Goal: Information Seeking & Learning: Check status

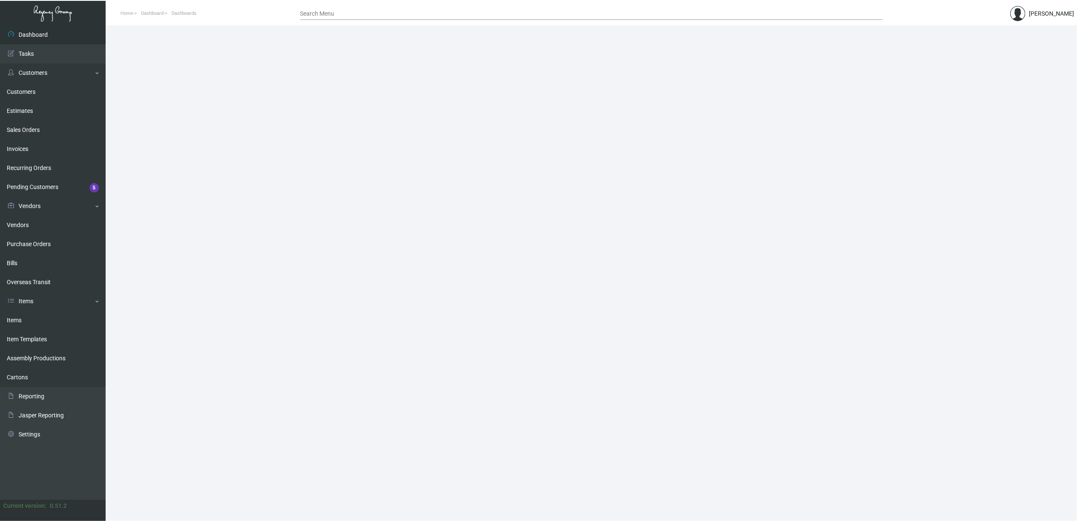
drag, startPoint x: 58, startPoint y: 314, endPoint x: 122, endPoint y: 289, distance: 69.1
click at [58, 314] on link "Items" at bounding box center [53, 320] width 106 height 19
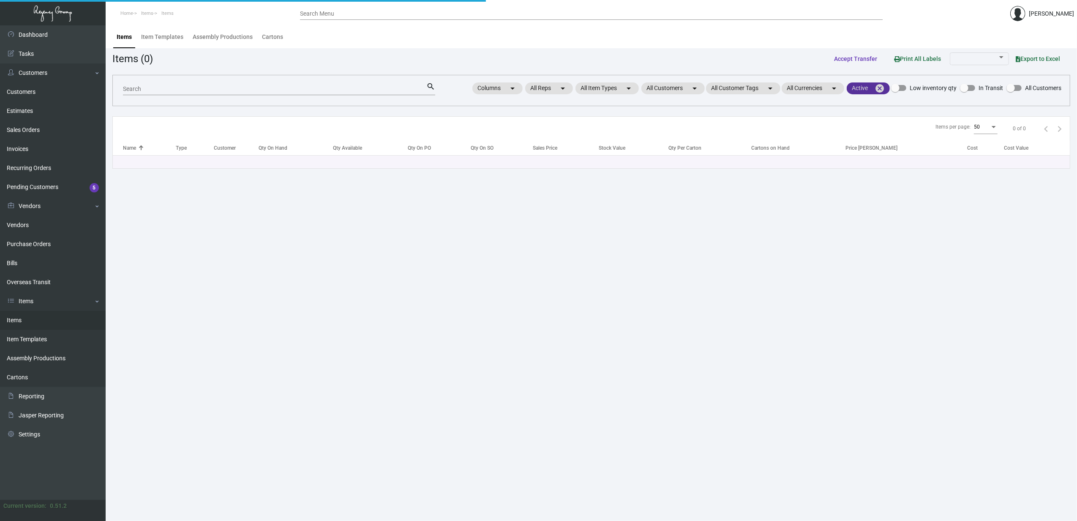
click at [881, 90] on mat-icon "cancel" at bounding box center [880, 88] width 10 height 10
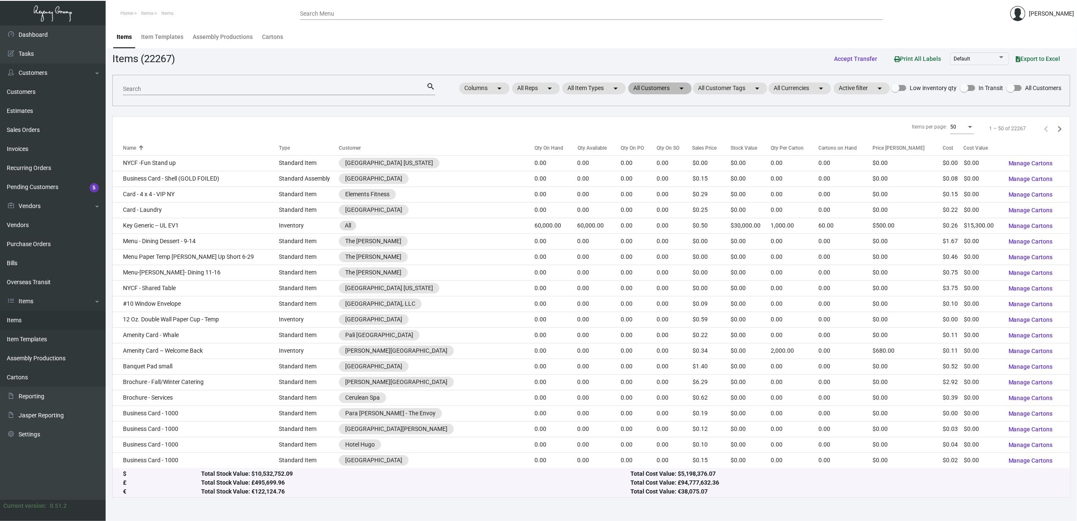
click at [633, 88] on mat-chip "All Customers arrow_drop_down" at bounding box center [659, 88] width 63 height 12
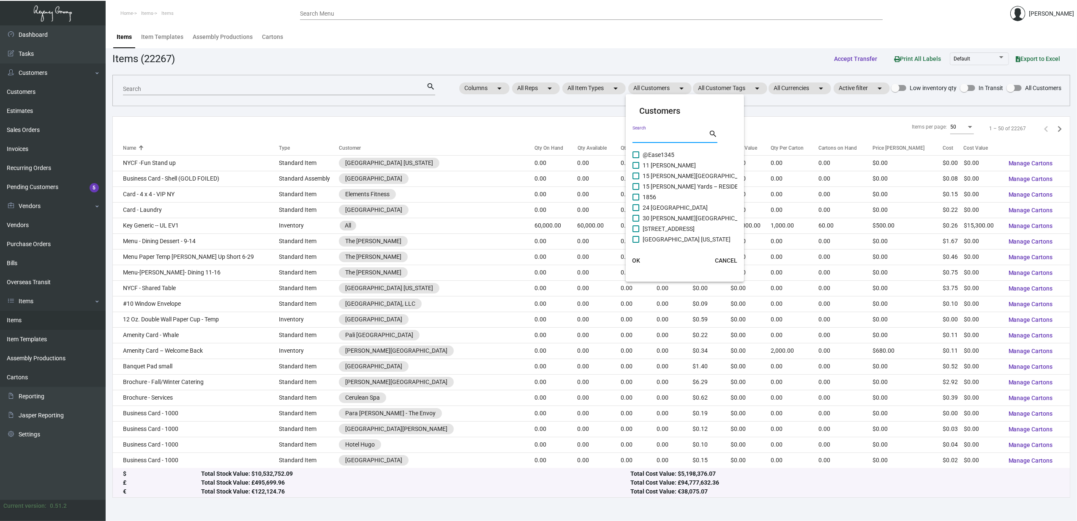
click at [655, 137] on input "Search" at bounding box center [671, 136] width 76 height 7
type input "delam"
click at [660, 150] on span "Delamar - Greenwich Harbor" at bounding box center [696, 155] width 106 height 10
click at [636, 158] on input "Delamar - Greenwich Harbor" at bounding box center [636, 158] width 0 height 0
checkbox input "true"
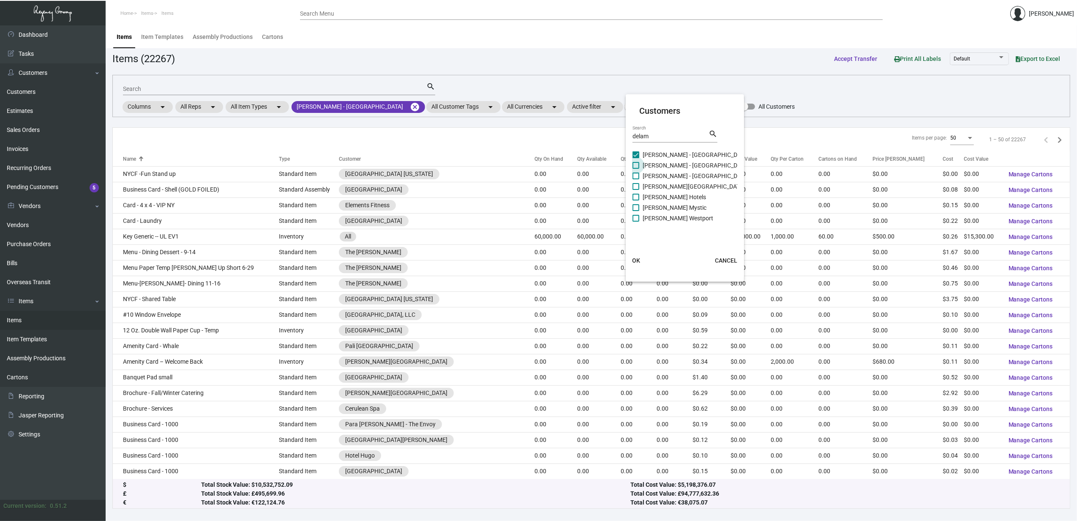
click at [663, 166] on span "Delamar - Southport" at bounding box center [696, 165] width 106 height 10
click at [636, 169] on input "Delamar - Southport" at bounding box center [636, 169] width 0 height 0
checkbox input "true"
click at [667, 174] on span "Delamar - Traverse City" at bounding box center [696, 176] width 106 height 10
click at [636, 179] on input "Delamar - Traverse City" at bounding box center [636, 179] width 0 height 0
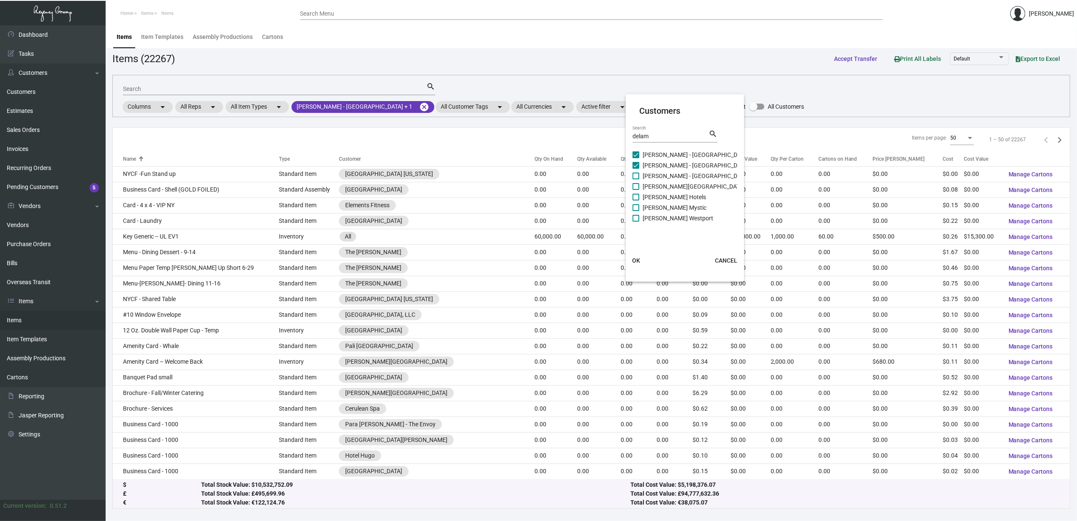
checkbox input "true"
click at [672, 183] on span "[PERSON_NAME][GEOGRAPHIC_DATA]" at bounding box center [694, 186] width 102 height 10
click at [636, 190] on input "[PERSON_NAME][GEOGRAPHIC_DATA]" at bounding box center [636, 190] width 0 height 0
checkbox input "true"
click at [678, 198] on span "Delamar Hotels" at bounding box center [674, 197] width 63 height 10
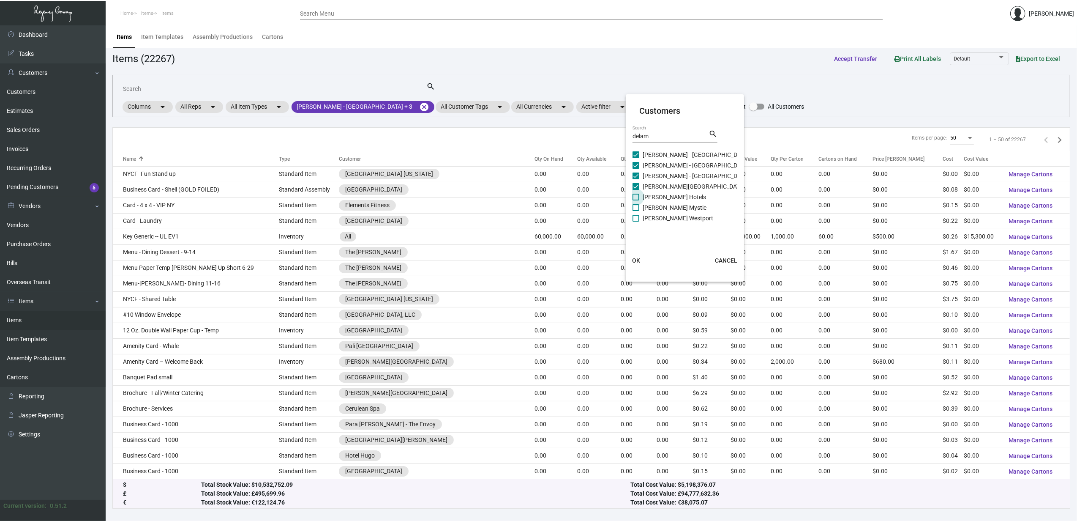
click at [636, 200] on input "Delamar Hotels" at bounding box center [636, 200] width 0 height 0
checkbox input "true"
click at [677, 210] on span "Delamar Mystic" at bounding box center [675, 207] width 64 height 10
click at [636, 211] on input "Delamar Mystic" at bounding box center [636, 211] width 0 height 0
checkbox input "true"
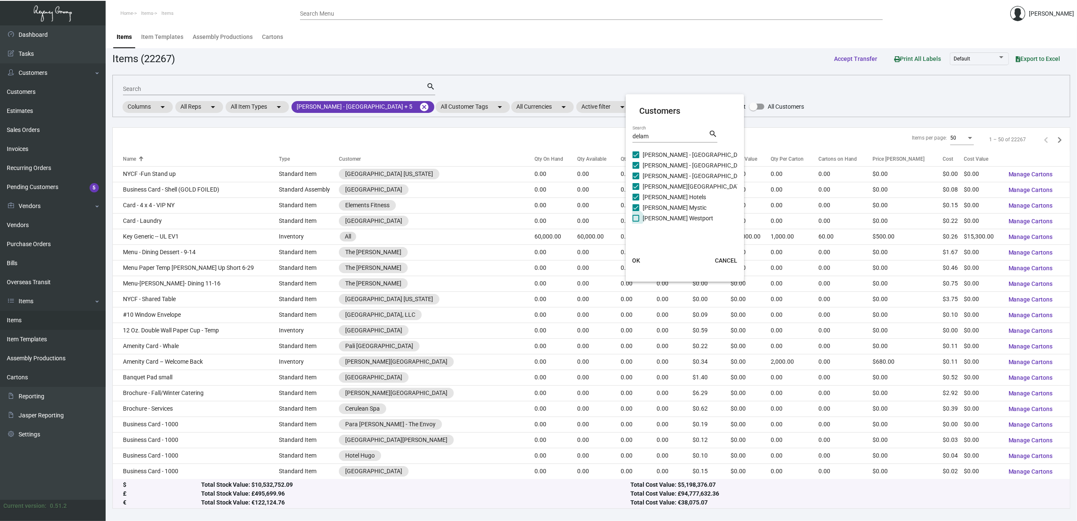
click at [677, 215] on span "Delamar Westport" at bounding box center [678, 218] width 71 height 10
click at [636, 221] on input "Delamar Westport" at bounding box center [636, 221] width 0 height 0
checkbox input "true"
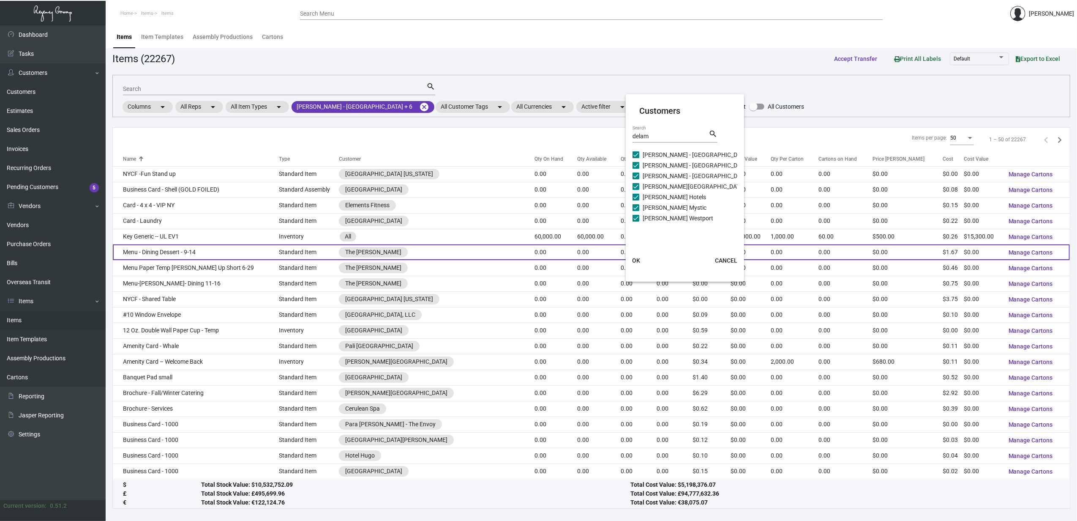
drag, startPoint x: 640, startPoint y: 257, endPoint x: 623, endPoint y: 246, distance: 20.7
click at [640, 257] on button "OK" at bounding box center [636, 260] width 27 height 15
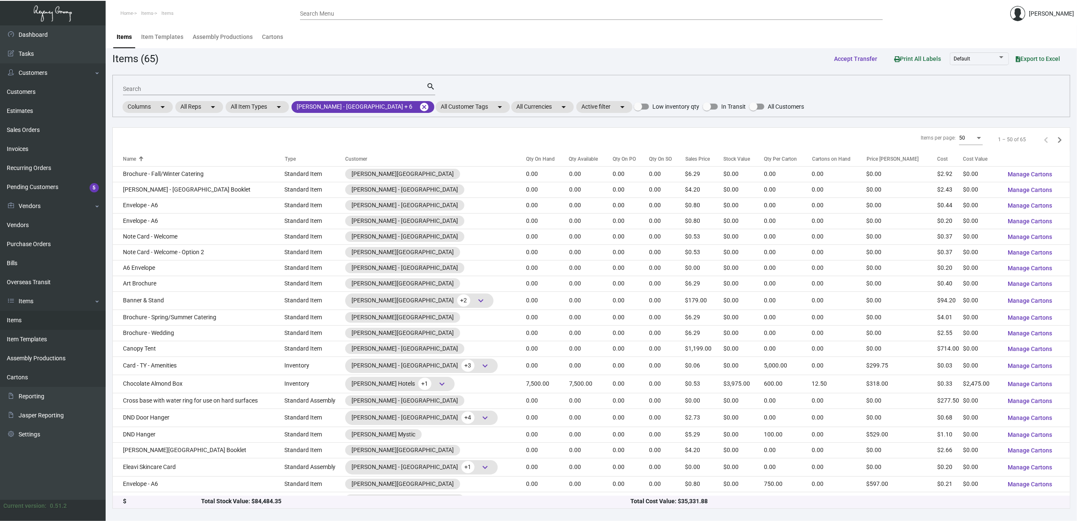
click at [526, 160] on div "Qty On Hand" at bounding box center [540, 159] width 29 height 8
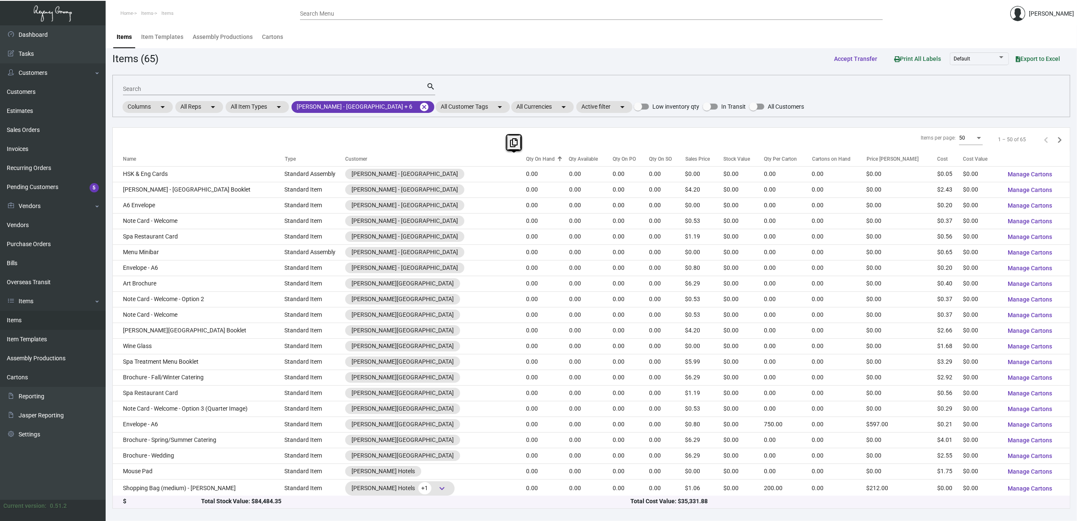
drag, startPoint x: 514, startPoint y: 160, endPoint x: 530, endPoint y: 159, distance: 15.6
click at [530, 159] on div "Qty On Hand" at bounding box center [540, 159] width 29 height 8
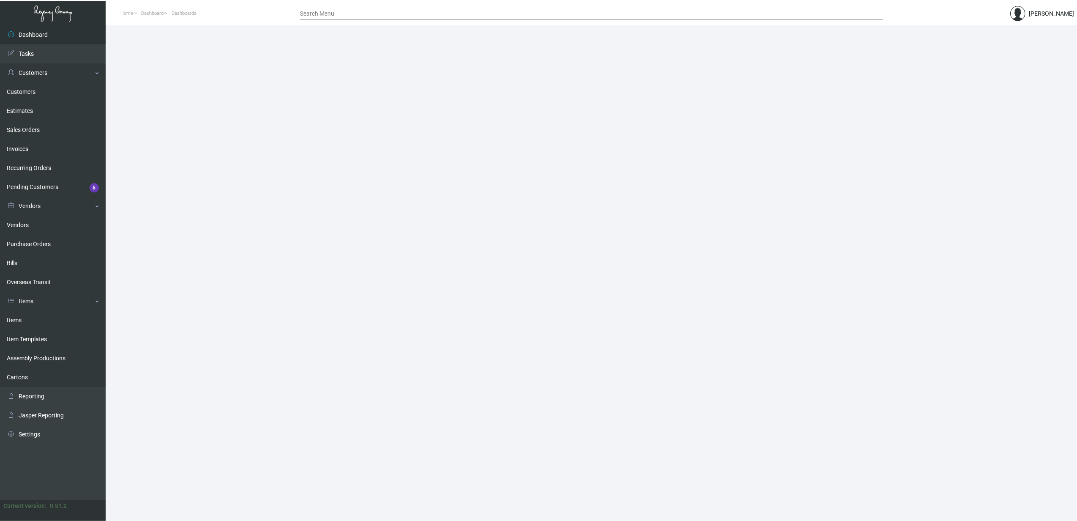
click at [38, 317] on link "Items" at bounding box center [53, 320] width 106 height 19
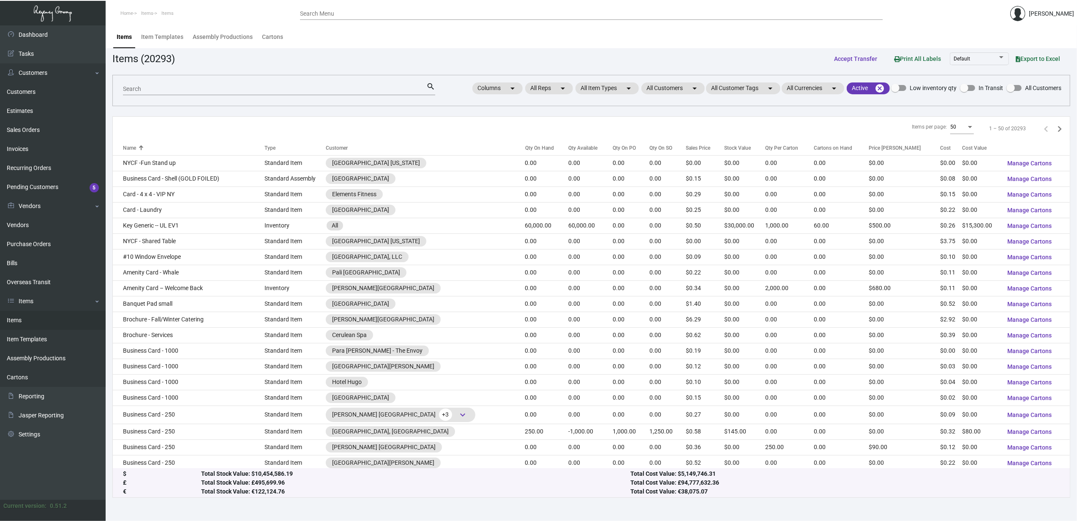
click at [164, 87] on input "Search" at bounding box center [274, 89] width 303 height 7
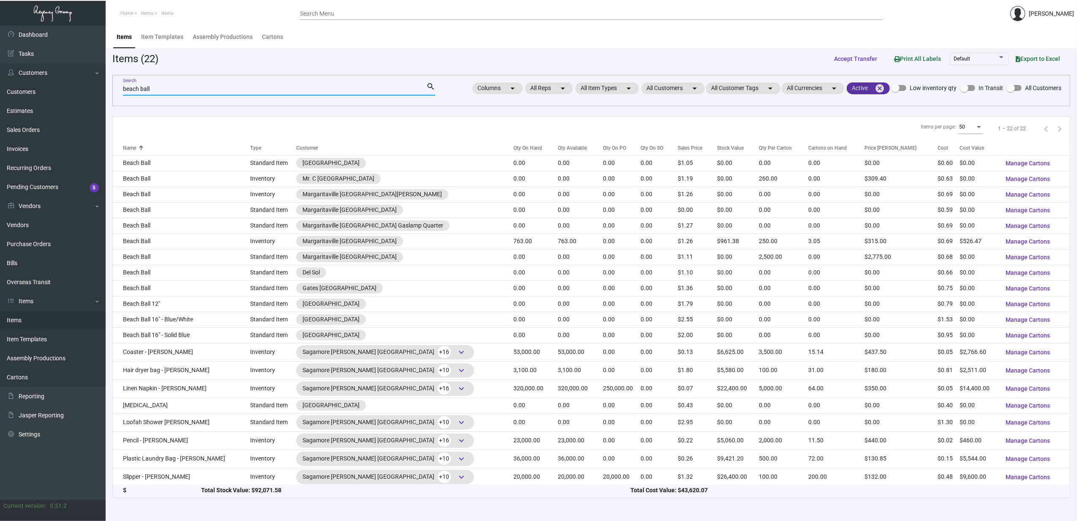
type input "beach ball"
click at [879, 88] on mat-icon "cancel" at bounding box center [880, 88] width 10 height 10
click at [653, 87] on mat-chip "All Customers arrow_drop_down" at bounding box center [659, 88] width 63 height 12
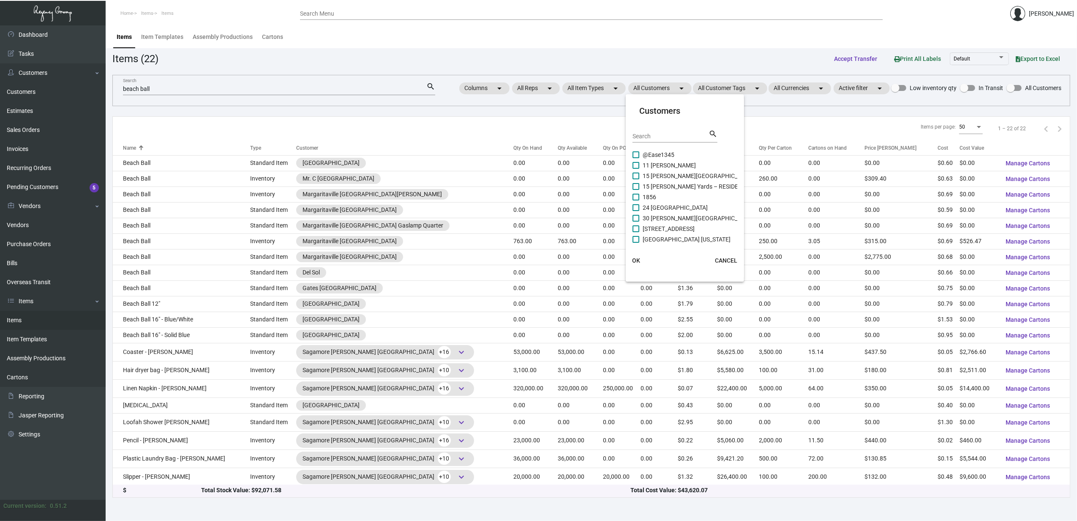
click at [646, 134] on input "Search" at bounding box center [671, 136] width 76 height 7
type input "marg"
drag, startPoint x: 651, startPoint y: 153, endPoint x: 656, endPoint y: 163, distance: 11.0
click at [651, 154] on span "Air Margaritaville DTW Airport Shop" at bounding box center [683, 155] width 80 height 10
click at [636, 158] on input "Air Margaritaville DTW Airport Shop" at bounding box center [636, 158] width 0 height 0
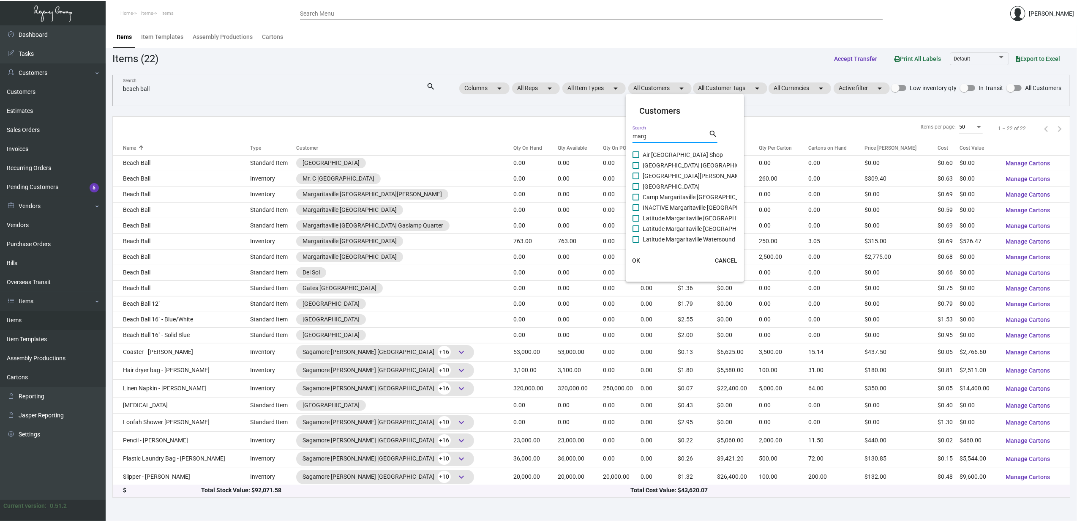
checkbox input "true"
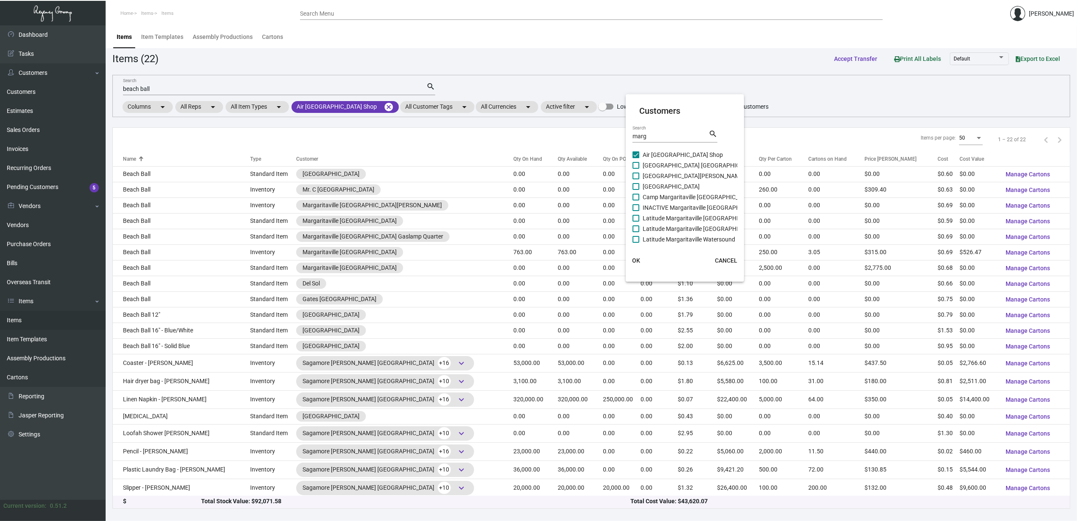
click at [656, 163] on span "Camp Margaritaville Auburndale Resort" at bounding box center [700, 165] width 115 height 10
click at [636, 169] on input "Camp Margaritaville Auburndale Resort" at bounding box center [636, 169] width 0 height 0
checkbox input "true"
click at [660, 176] on span "Camp Margaritaville Breaux Bridge Resort" at bounding box center [694, 176] width 102 height 10
click at [636, 179] on input "Camp Margaritaville Breaux Bridge Resort" at bounding box center [636, 179] width 0 height 0
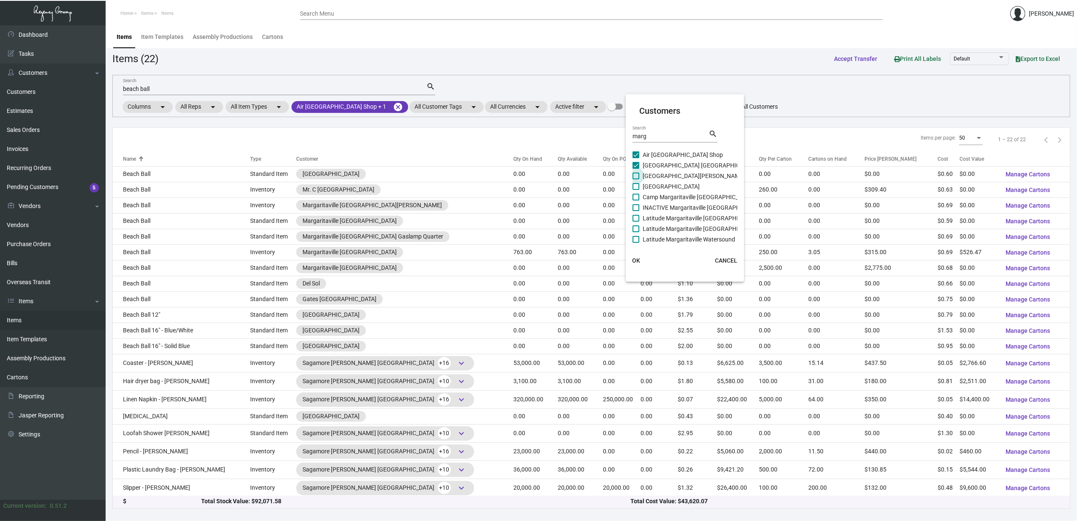
checkbox input "true"
click at [666, 186] on span "Camp Margaritaville Crystal Beach Resort" at bounding box center [671, 186] width 57 height 10
click at [636, 190] on input "Camp Margaritaville Crystal Beach Resort" at bounding box center [636, 190] width 0 height 0
checkbox input "true"
click at [667, 198] on span "Camp Margaritaville Pigeon Forge Resort" at bounding box center [698, 197] width 111 height 10
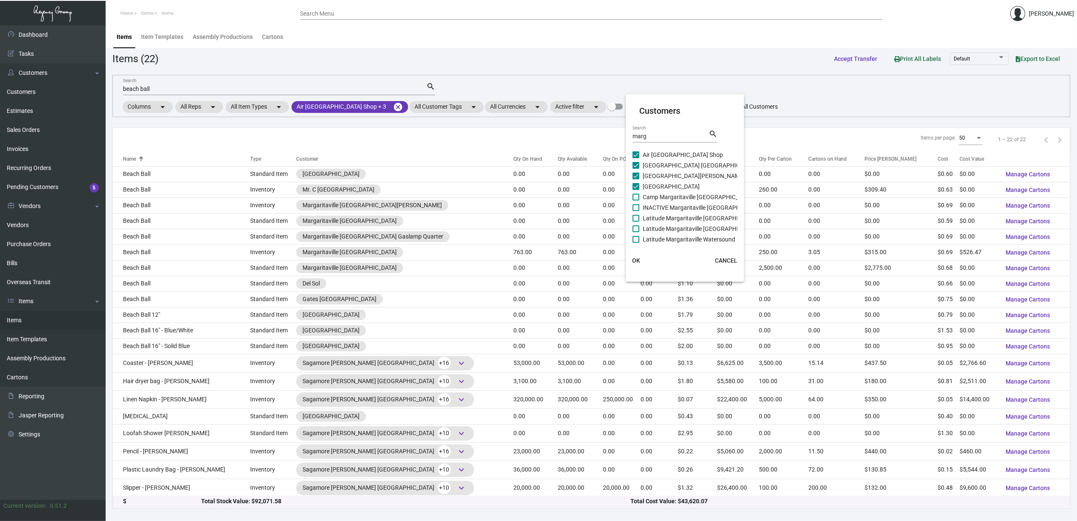
click at [636, 200] on input "Camp Margaritaville Pigeon Forge Resort" at bounding box center [636, 200] width 0 height 0
checkbox input "true"
click at [671, 205] on span "INACTIVE Margaritaville Jacksonville" at bounding box center [703, 207] width 121 height 10
click at [636, 211] on input "INACTIVE Margaritaville Jacksonville" at bounding box center [636, 211] width 0 height 0
checkbox input "true"
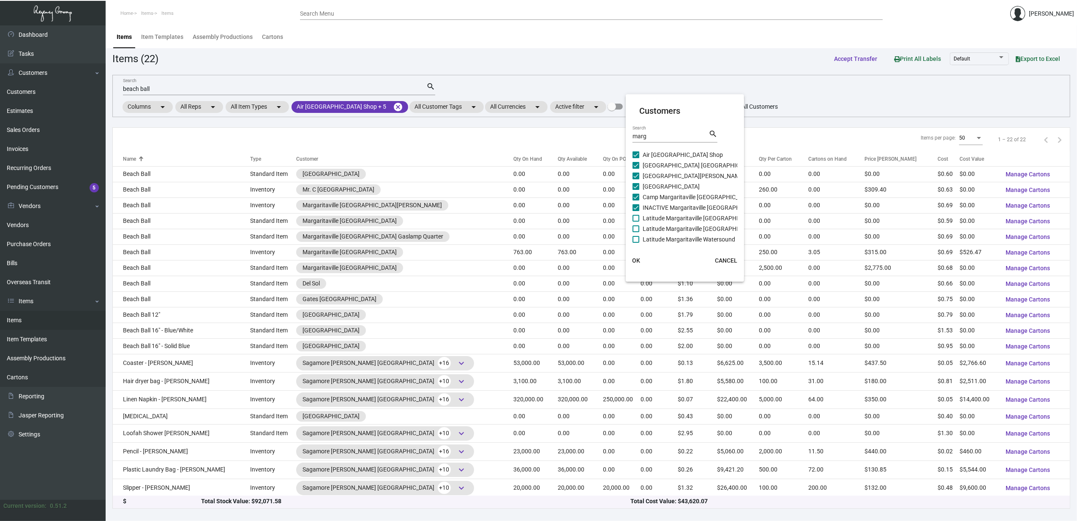
click at [676, 218] on span "Latitude Margaritaville Daytona Beach" at bounding box center [701, 218] width 117 height 10
click at [636, 221] on input "Latitude Margaritaville Daytona Beach" at bounding box center [636, 221] width 0 height 0
checkbox input "true"
click at [678, 226] on span "Latitude Margaritaville Hilton Head" at bounding box center [701, 229] width 117 height 10
click at [636, 232] on input "Latitude Margaritaville Hilton Head" at bounding box center [636, 232] width 0 height 0
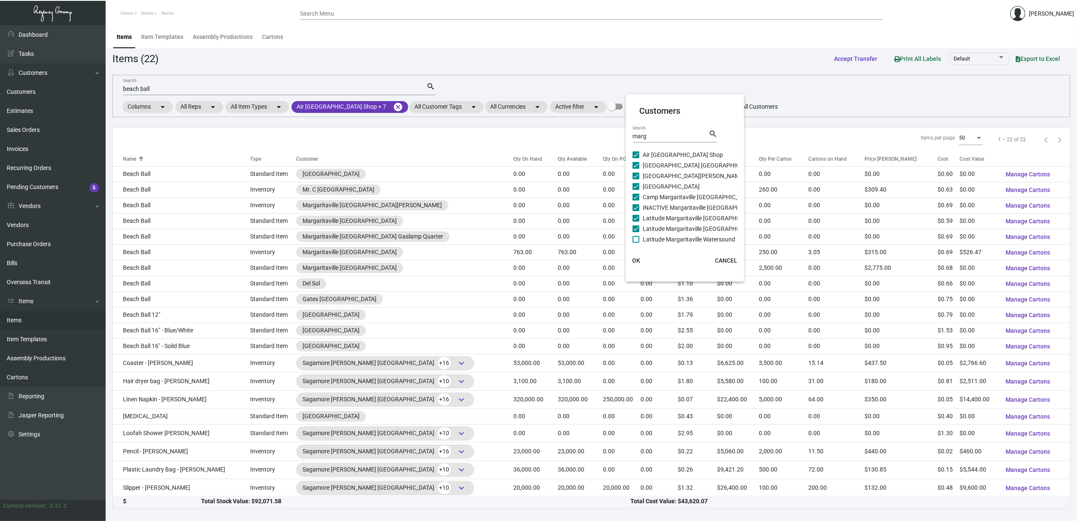
click at [680, 232] on span "Latitude Margaritaville Hilton Head" at bounding box center [701, 229] width 117 height 10
click at [636, 232] on input "Latitude Margaritaville Hilton Head" at bounding box center [636, 232] width 0 height 0
checkbox input "false"
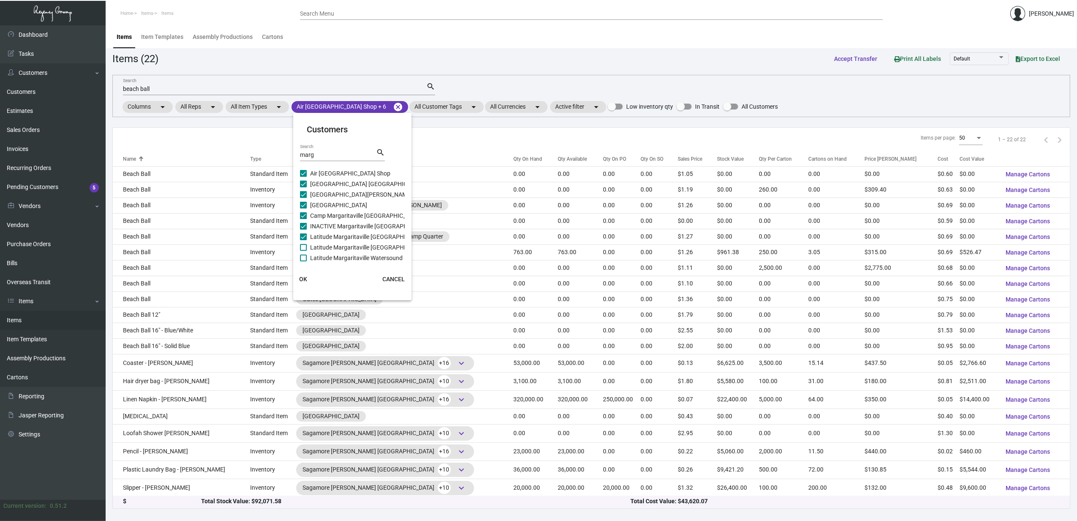
checkbox input "false"
click at [354, 254] on span "Margaritaville Tulsa Shop" at bounding box center [343, 256] width 66 height 10
click at [303, 259] on input "Margaritaville Tulsa Shop" at bounding box center [303, 259] width 0 height 0
checkbox input "true"
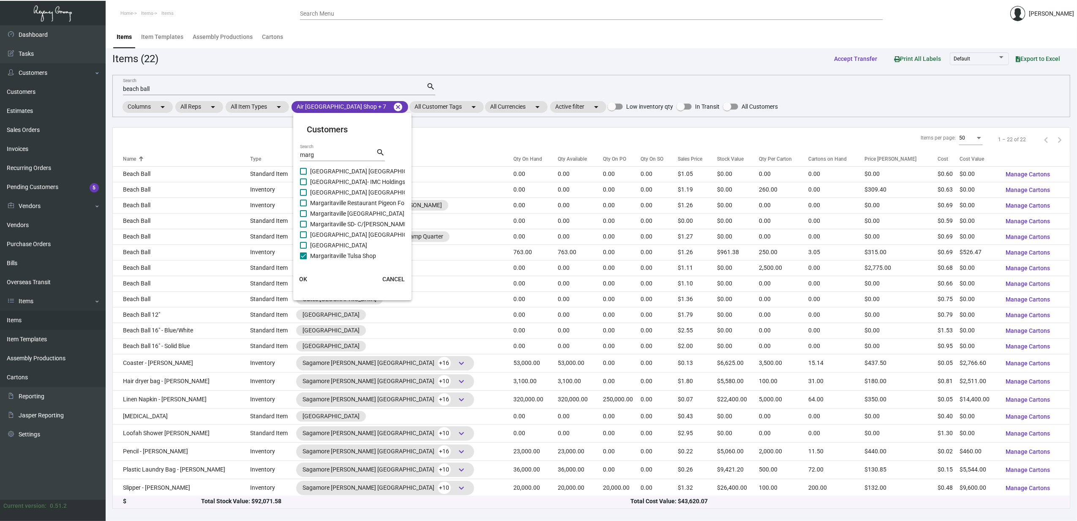
click at [350, 247] on span "Margaritaville Times Square Resort" at bounding box center [338, 245] width 57 height 10
click at [303, 248] on input "Margaritaville Times Square Resort" at bounding box center [303, 248] width 0 height 0
checkbox input "true"
click at [345, 238] on span "Margaritaville South Padre Island Resort" at bounding box center [367, 234] width 115 height 10
click at [303, 238] on input "Margaritaville South Padre Island Resort" at bounding box center [303, 238] width 0 height 0
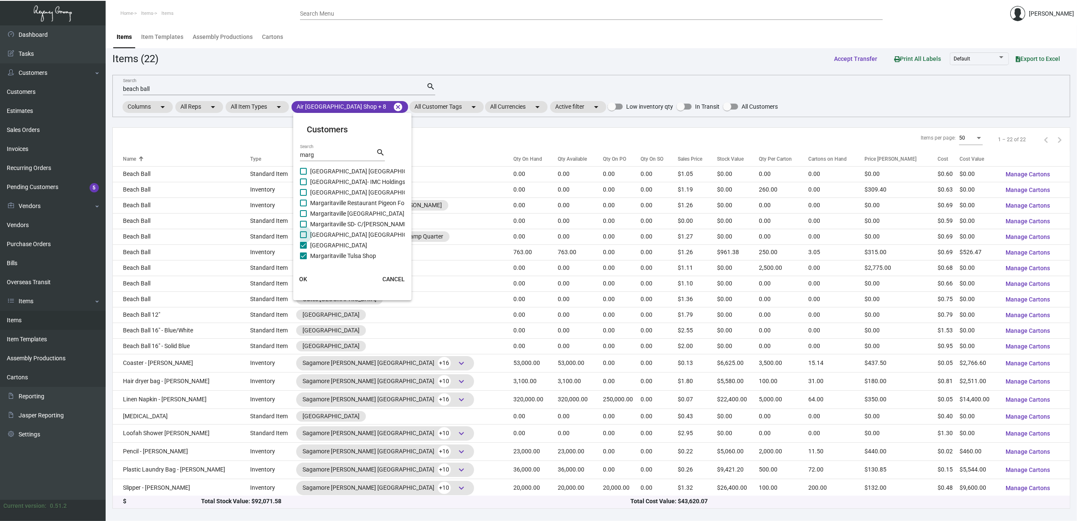
checkbox input "true"
click at [340, 227] on span "Margaritaville SD- C/O Bray Whaler" at bounding box center [369, 224] width 118 height 10
click at [303, 227] on input "Margaritaville SD- C/O Bray Whaler" at bounding box center [303, 227] width 0 height 0
checkbox input "true"
click at [338, 217] on span "Margaritaville San Diego Gaslamp Quarter" at bounding box center [380, 213] width 141 height 10
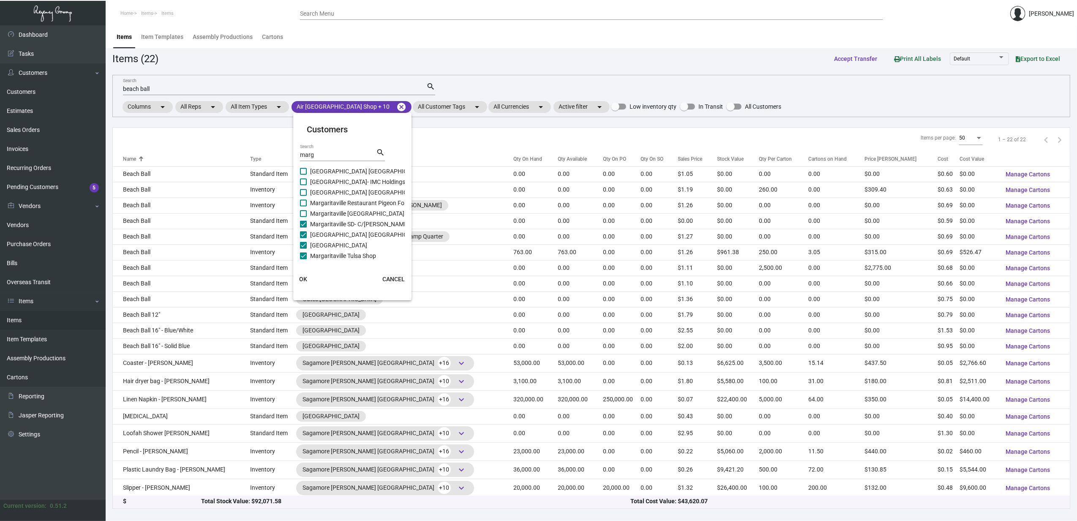
click at [303, 217] on input "Margaritaville San Diego Gaslamp Quarter" at bounding box center [303, 217] width 0 height 0
click at [336, 210] on span "Margaritaville San Diego Gaslamp Quarter" at bounding box center [380, 213] width 141 height 10
click at [303, 217] on input "Margaritaville San Diego Gaslamp Quarter" at bounding box center [303, 217] width 0 height 0
checkbox input "false"
click at [335, 200] on span "Margaritaville Restaurant Pigeon Forge" at bounding box center [361, 203] width 103 height 10
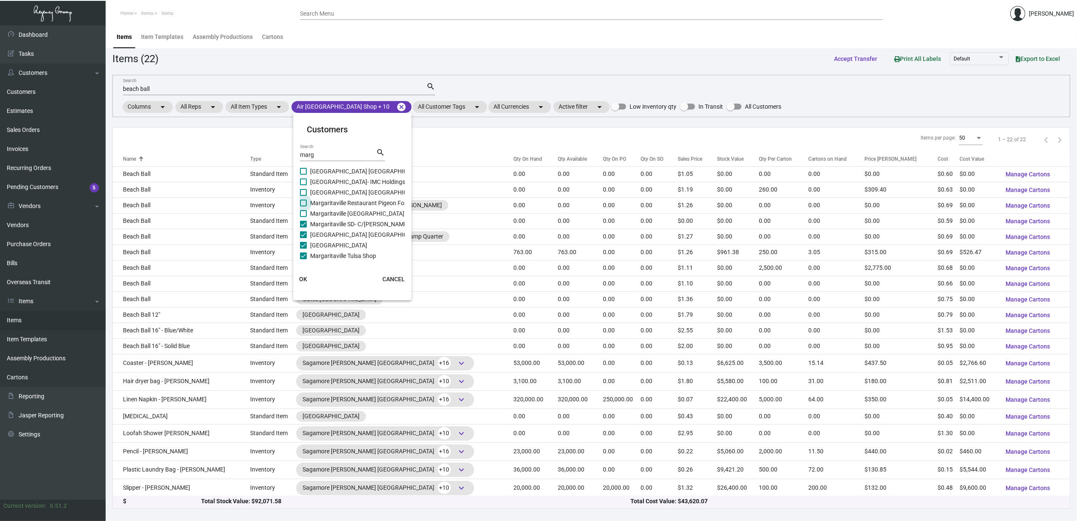
click at [303, 206] on input "Margaritaville Restaurant Pigeon Forge" at bounding box center [303, 206] width 0 height 0
checkbox input "true"
click at [335, 212] on span "Margaritaville San Diego Gaslamp Quarter" at bounding box center [380, 213] width 141 height 10
click at [303, 217] on input "Margaritaville San Diego Gaslamp Quarter" at bounding box center [303, 217] width 0 height 0
checkbox input "true"
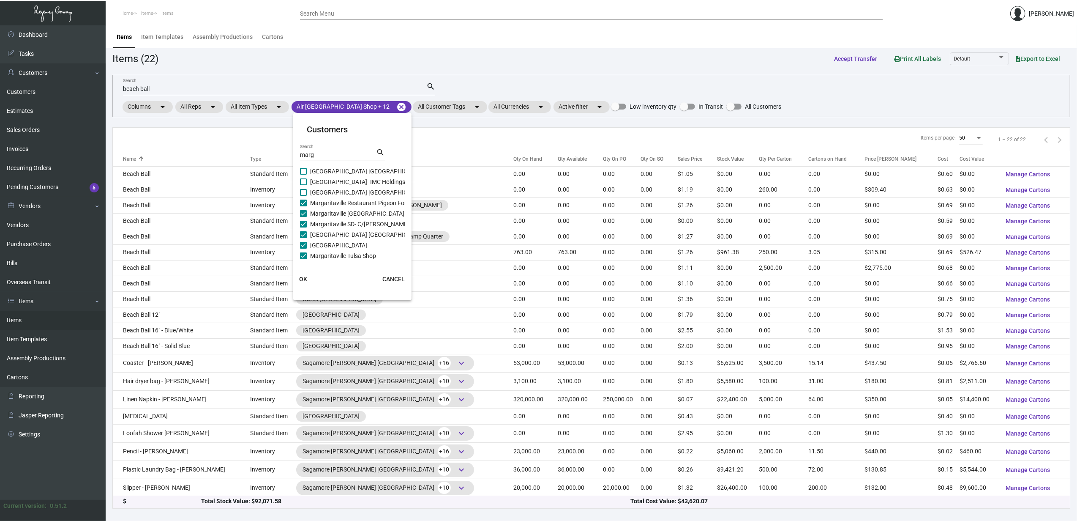
click at [327, 189] on span "Margaritaville Resort Orlando Cottages" at bounding box center [367, 192] width 115 height 10
click at [303, 196] on input "Margaritaville Resort Orlando Cottages" at bounding box center [303, 196] width 0 height 0
checkbox input "true"
click at [317, 178] on span "Margaritaville Resort- IMC Holdings, Inc" at bounding box center [363, 182] width 106 height 10
click at [303, 185] on input "Margaritaville Resort- IMC Holdings, Inc" at bounding box center [303, 185] width 0 height 0
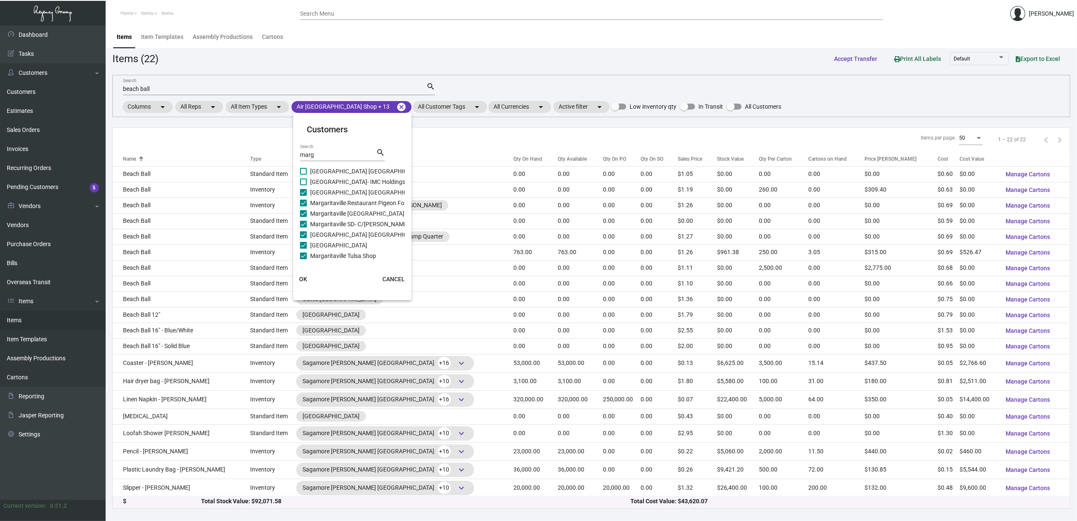
checkbox input "true"
click at [315, 175] on span "Margaritaville Resort Gatlinburg" at bounding box center [367, 171] width 115 height 10
click at [303, 175] on input "Margaritaville Resort Gatlinburg" at bounding box center [303, 175] width 0 height 0
checkbox input "true"
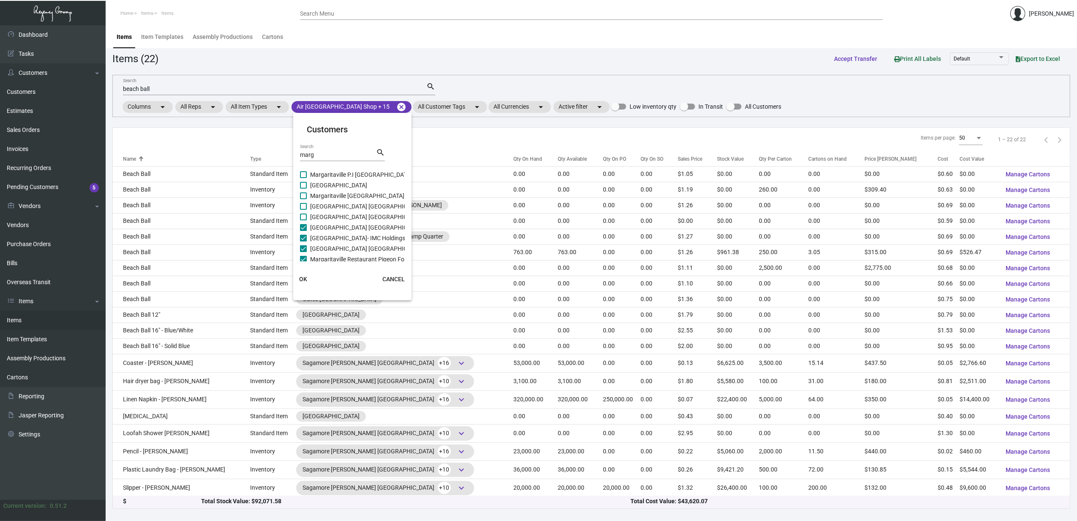
click at [318, 210] on span "Margaritaville Resort Biloxi" at bounding box center [367, 206] width 115 height 10
click at [303, 210] on input "Margaritaville Resort Biloxi" at bounding box center [303, 210] width 0 height 0
click at [318, 207] on span "Margaritaville Resort Biloxi" at bounding box center [367, 206] width 115 height 10
click at [303, 210] on input "Margaritaville Resort Biloxi" at bounding box center [303, 210] width 0 height 0
checkbox input "false"
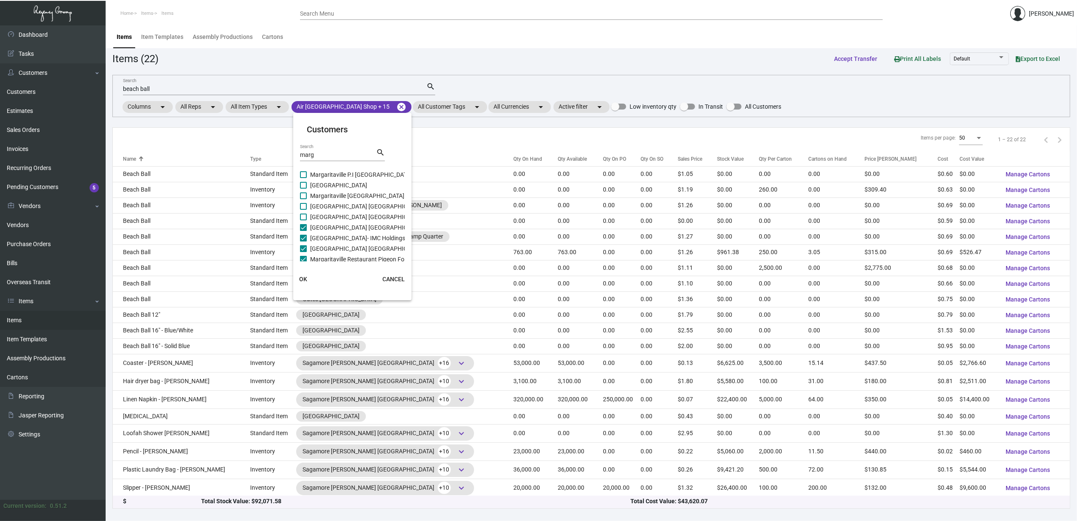
click at [314, 220] on span "Margaritaville Resort Biloxi - Inactive" at bounding box center [380, 217] width 140 height 10
click at [303, 220] on input "Margaritaville Resort Biloxi - Inactive" at bounding box center [303, 220] width 0 height 0
checkbox input "true"
click at [313, 207] on span "Margaritaville Resort Biloxi" at bounding box center [367, 206] width 115 height 10
click at [303, 210] on input "Margaritaville Resort Biloxi" at bounding box center [303, 210] width 0 height 0
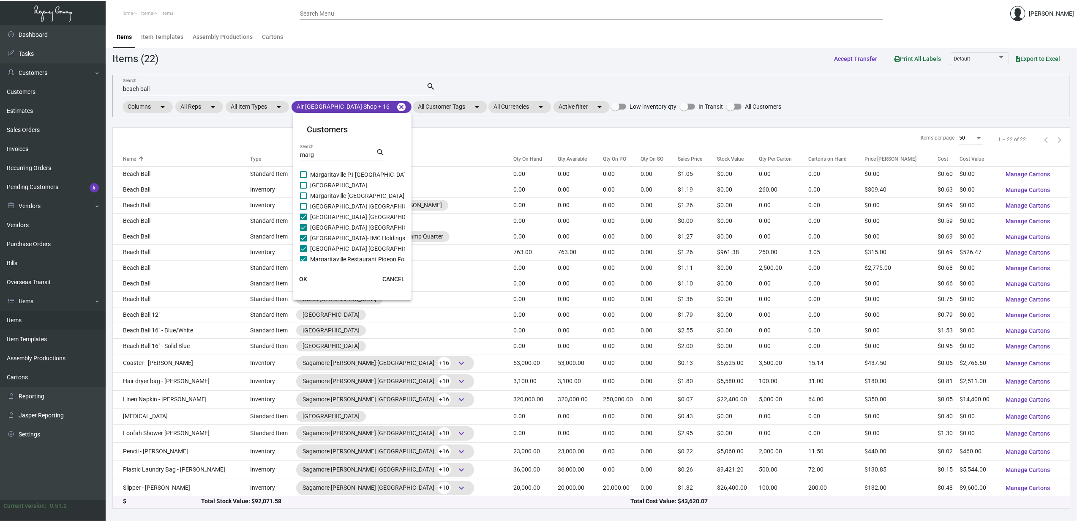
checkbox input "true"
click at [313, 200] on span "Margaritaville Pigeon Forge Resort" at bounding box center [357, 196] width 94 height 10
click at [303, 199] on input "Margaritaville Pigeon Forge Resort" at bounding box center [303, 199] width 0 height 0
checkbox input "true"
click at [311, 186] on span "Margaritaville Palm Springs Resort" at bounding box center [338, 185] width 57 height 10
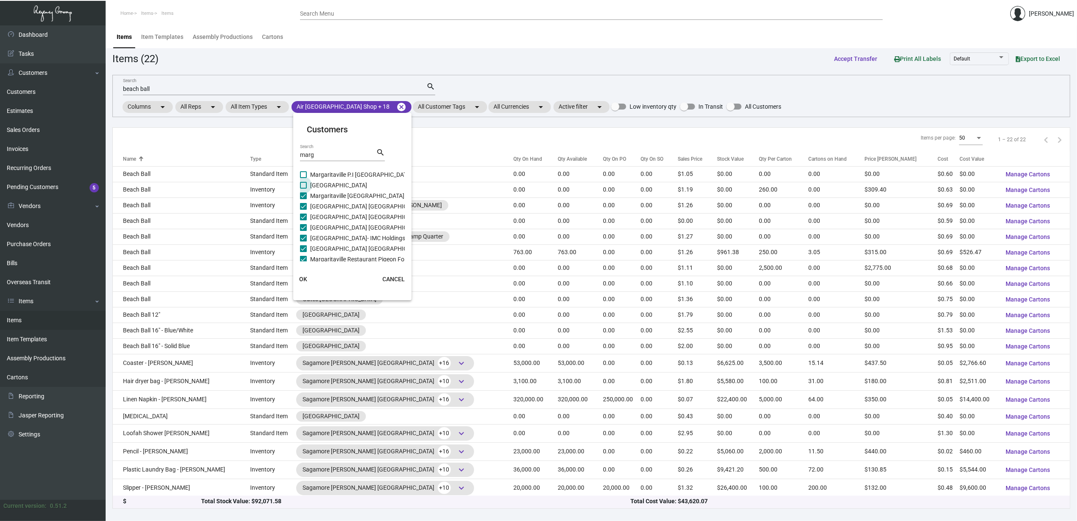
click at [303, 188] on input "Margaritaville Palm Springs Resort" at bounding box center [303, 188] width 0 height 0
checkbox input "true"
click at [314, 178] on span "Margaritaville P.I Bahamas Resort" at bounding box center [361, 174] width 102 height 10
click at [303, 178] on input "Margaritaville P.I Bahamas Resort" at bounding box center [303, 178] width 0 height 0
checkbox input "true"
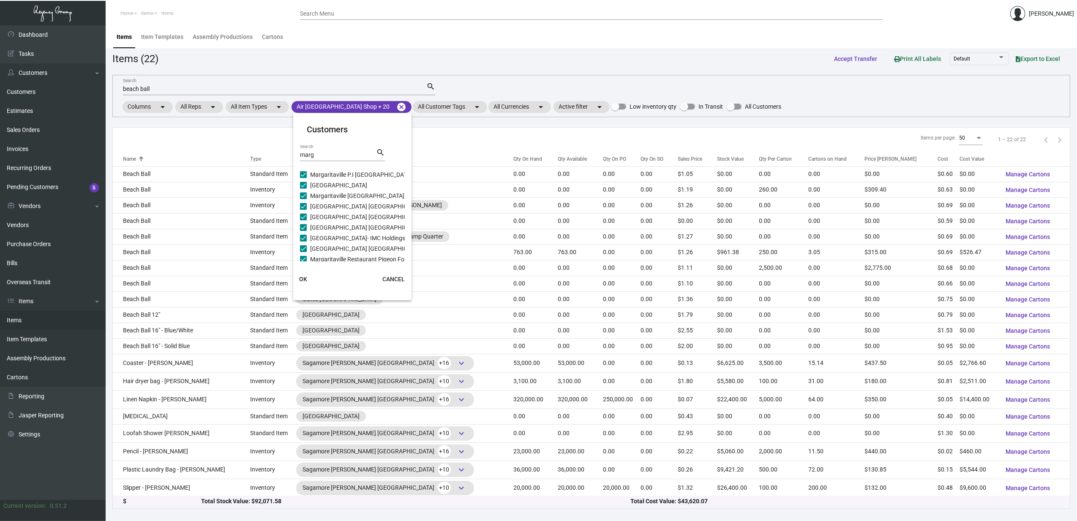
scroll to position [188, 0]
click at [318, 222] on span "Margaritaville Orlando Resort" at bounding box center [338, 220] width 57 height 10
click at [303, 224] on input "Margaritaville Orlando Resort" at bounding box center [303, 224] width 0 height 0
checkbox input "true"
click at [317, 210] on span "Margaritaville Niagara Falls Shop" at bounding box center [367, 210] width 115 height 10
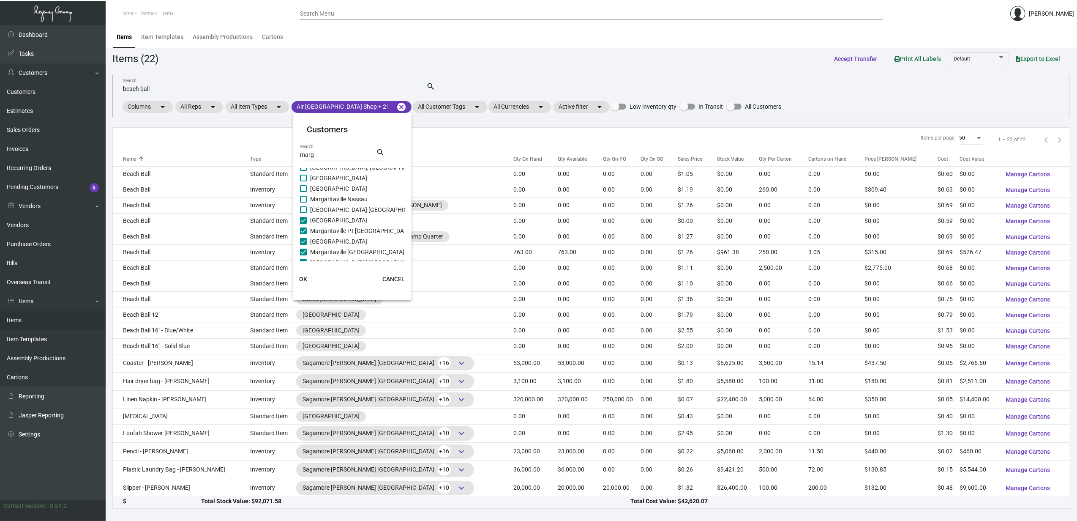
click at [303, 213] on input "Margaritaville Niagara Falls Shop" at bounding box center [303, 213] width 0 height 0
checkbox input "true"
click at [317, 199] on span "Margaritaville Nassau" at bounding box center [338, 199] width 57 height 10
click at [303, 202] on input "Margaritaville Nassau" at bounding box center [303, 202] width 0 height 0
checkbox input "true"
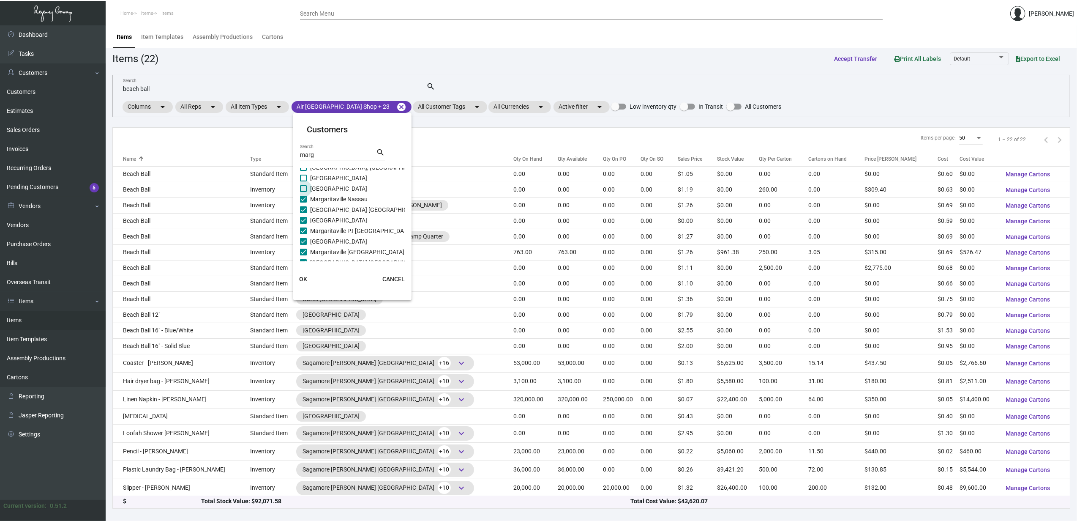
click at [320, 188] on span "Margaritaville Nashville Resort" at bounding box center [338, 188] width 57 height 10
click at [303, 192] on input "Margaritaville Nashville Resort" at bounding box center [303, 192] width 0 height 0
checkbox input "true"
click at [318, 178] on span "Margaritaville Lake Tahoe Resort" at bounding box center [338, 178] width 57 height 10
click at [303, 181] on input "Margaritaville Lake Tahoe Resort" at bounding box center [303, 181] width 0 height 0
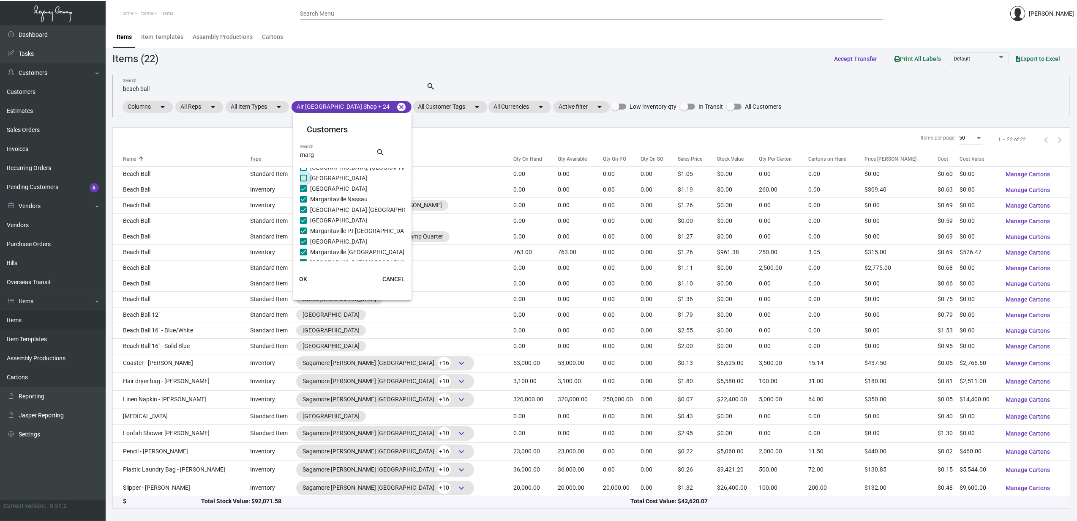
checkbox input "true"
click at [320, 221] on span "Margaritaville Lake Resort, Lake Of Ozar" at bounding box center [368, 224] width 117 height 10
click at [303, 227] on input "Margaritaville Lake Resort, Lake Of Ozar" at bounding box center [303, 227] width 0 height 0
checkbox input "true"
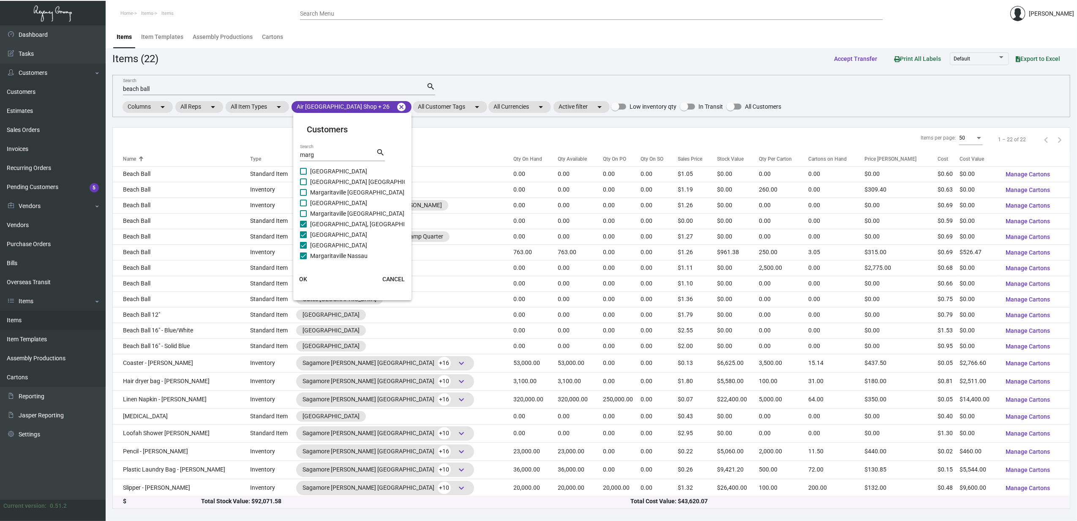
click at [320, 210] on span "Margaritaville Lake Of Ozarks Resort" at bounding box center [357, 213] width 94 height 10
click at [303, 217] on input "Margaritaville Lake Of Ozarks Resort" at bounding box center [303, 217] width 0 height 0
checkbox input "true"
click at [319, 201] on span "Margaritaville Lake Conroe Resort" at bounding box center [338, 203] width 57 height 10
click at [303, 206] on input "Margaritaville Lake Conroe Resort" at bounding box center [303, 206] width 0 height 0
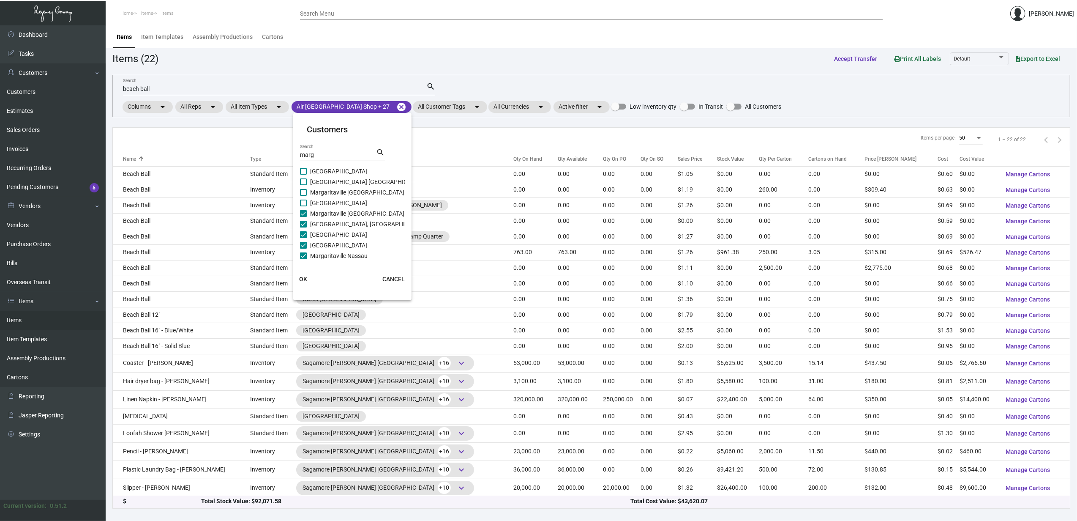
checkbox input "true"
click at [320, 194] on span "Margaritaville Key West" at bounding box center [357, 192] width 94 height 10
click at [303, 196] on input "Margaritaville Key West" at bounding box center [303, 196] width 0 height 0
click at [322, 187] on span "Margaritaville Key West" at bounding box center [357, 192] width 94 height 10
click at [303, 196] on input "Margaritaville Key West" at bounding box center [303, 196] width 0 height 0
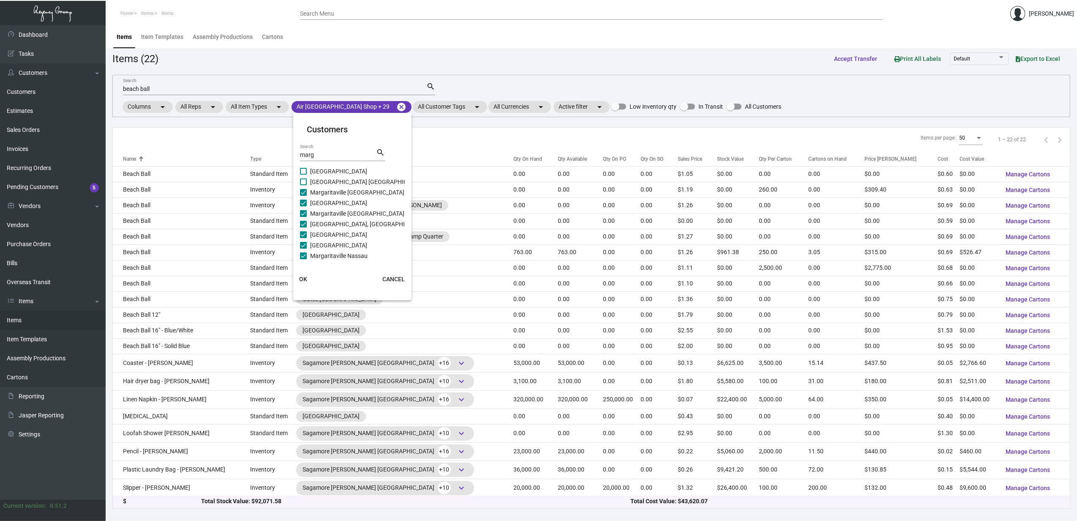
checkbox input "false"
click at [322, 177] on span "[GEOGRAPHIC_DATA] [GEOGRAPHIC_DATA]" at bounding box center [367, 182] width 115 height 10
click at [303, 185] on input "[GEOGRAPHIC_DATA] [GEOGRAPHIC_DATA]" at bounding box center [303, 185] width 0 height 0
checkbox input "true"
click at [322, 190] on span "Margaritaville Key West" at bounding box center [357, 192] width 94 height 10
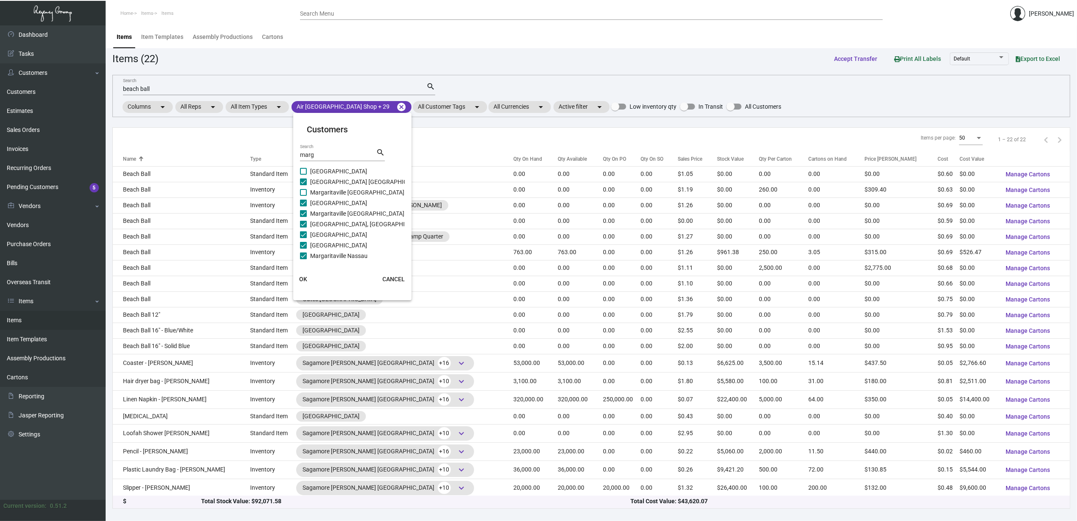
click at [303, 196] on input "Margaritaville Key West" at bounding box center [303, 196] width 0 height 0
checkbox input "true"
click at [322, 171] on span "Margaritaville Island Inn" at bounding box center [338, 171] width 57 height 10
click at [303, 175] on input "Margaritaville Island Inn" at bounding box center [303, 175] width 0 height 0
checkbox input "true"
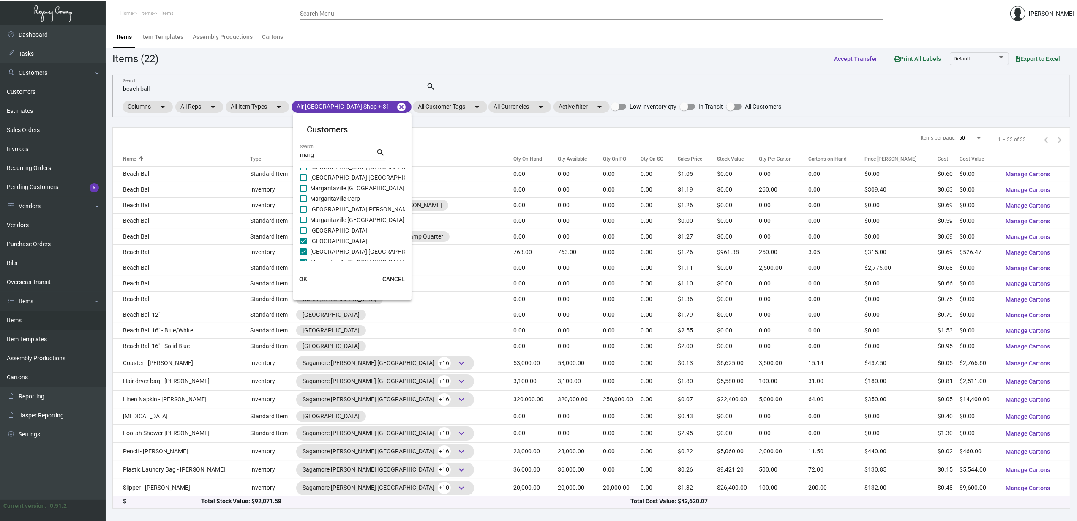
scroll to position [75, 0]
click at [336, 200] on span "Margaritaville B.H Key West Resort" at bounding box center [357, 202] width 94 height 10
click at [303, 205] on input "Margaritaville B.H Key West Resort" at bounding box center [303, 205] width 0 height 0
checkbox input "true"
click at [331, 188] on span "Margaritaville B.C.R. Panama City Resort" at bounding box center [366, 191] width 112 height 10
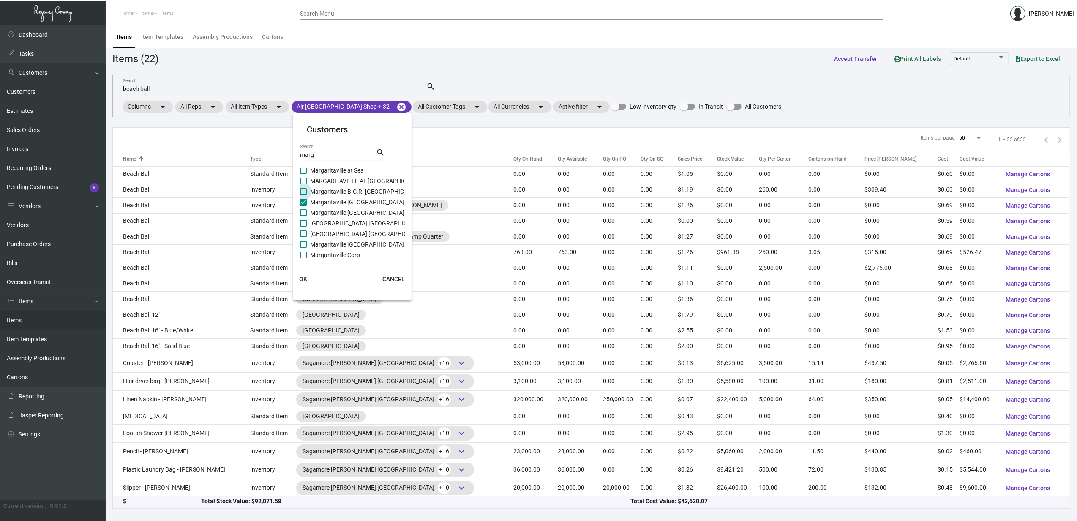
click at [303, 195] on input "Margaritaville B.C.R. Panama City Resort" at bounding box center [303, 195] width 0 height 0
checkbox input "true"
click at [328, 180] on span "MARGARITAVILLE AT SEA ISLANDER" at bounding box center [367, 181] width 115 height 10
click at [303, 184] on input "MARGARITAVILLE AT SEA ISLANDER" at bounding box center [303, 184] width 0 height 0
checkbox input "true"
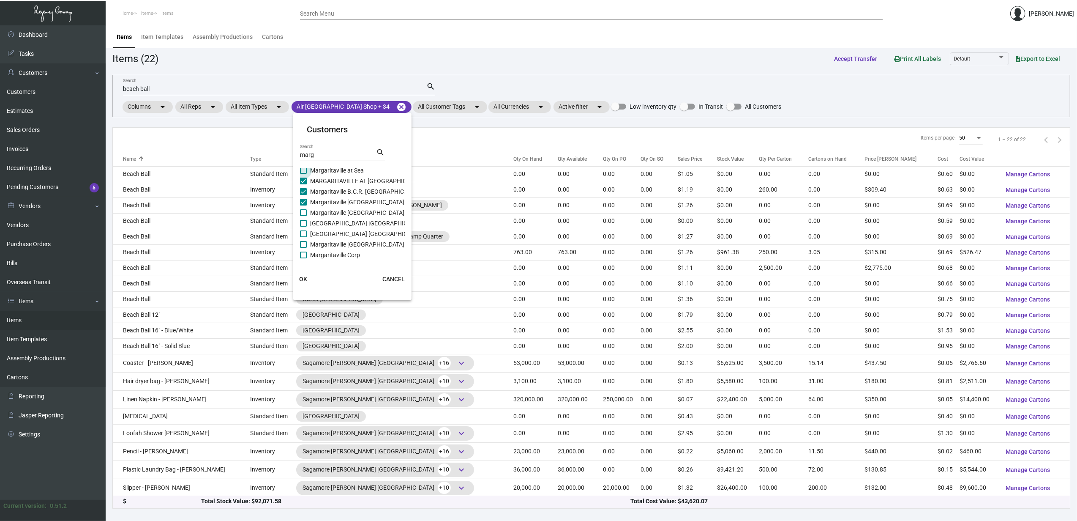
click at [328, 171] on span "Margaritaville at Sea" at bounding box center [337, 170] width 54 height 10
click at [303, 174] on input "Margaritaville at Sea" at bounding box center [303, 174] width 0 height 0
checkbox input "true"
click at [333, 210] on span "Margaritaville Bahamas" at bounding box center [357, 213] width 94 height 10
click at [303, 216] on input "Margaritaville Bahamas" at bounding box center [303, 216] width 0 height 0
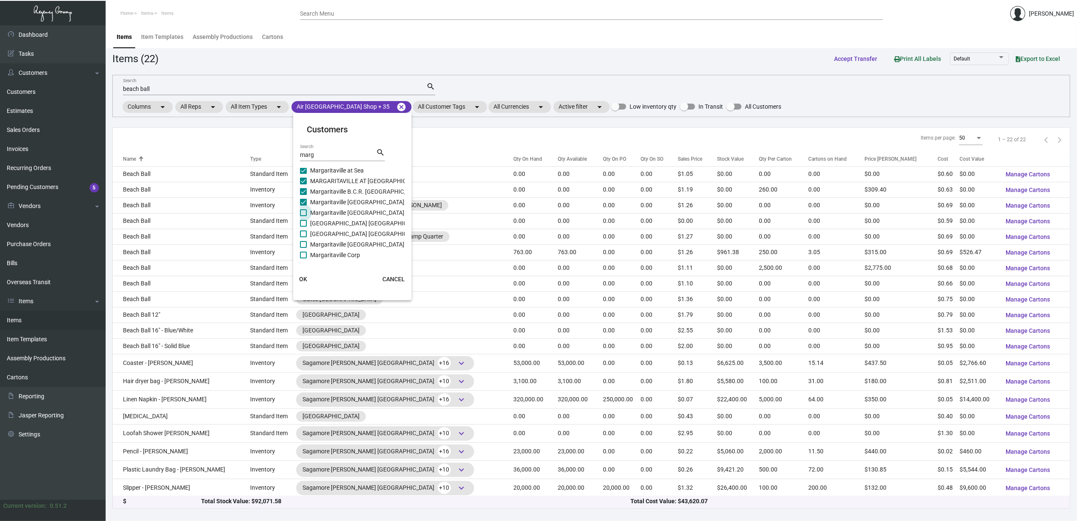
checkbox input "true"
click at [337, 224] on span "Margaritaville Beach Hotel Pensacola" at bounding box center [367, 223] width 115 height 10
click at [303, 227] on input "Margaritaville Beach Hotel Pensacola" at bounding box center [303, 227] width 0 height 0
checkbox input "true"
click at [337, 231] on span "Margaritaville Beach Resort Costa Rica" at bounding box center [367, 234] width 115 height 10
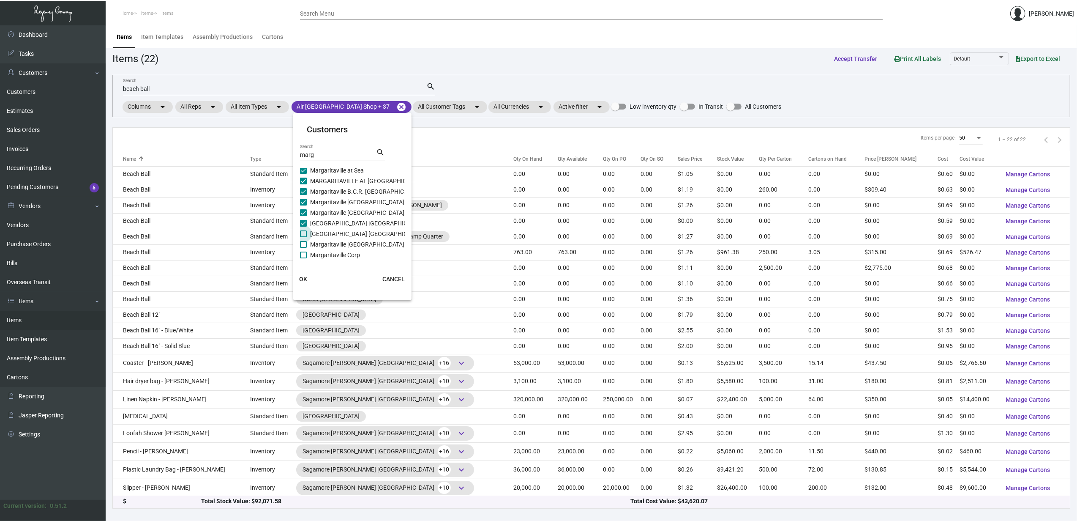
click at [303, 237] on input "Margaritaville Beach Resort Costa Rica" at bounding box center [303, 237] width 0 height 0
checkbox input "true"
click at [339, 244] on span "Margaritaville [GEOGRAPHIC_DATA]" at bounding box center [357, 244] width 94 height 10
click at [303, 248] on input "Margaritaville [GEOGRAPHIC_DATA]" at bounding box center [303, 248] width 0 height 0
checkbox input "true"
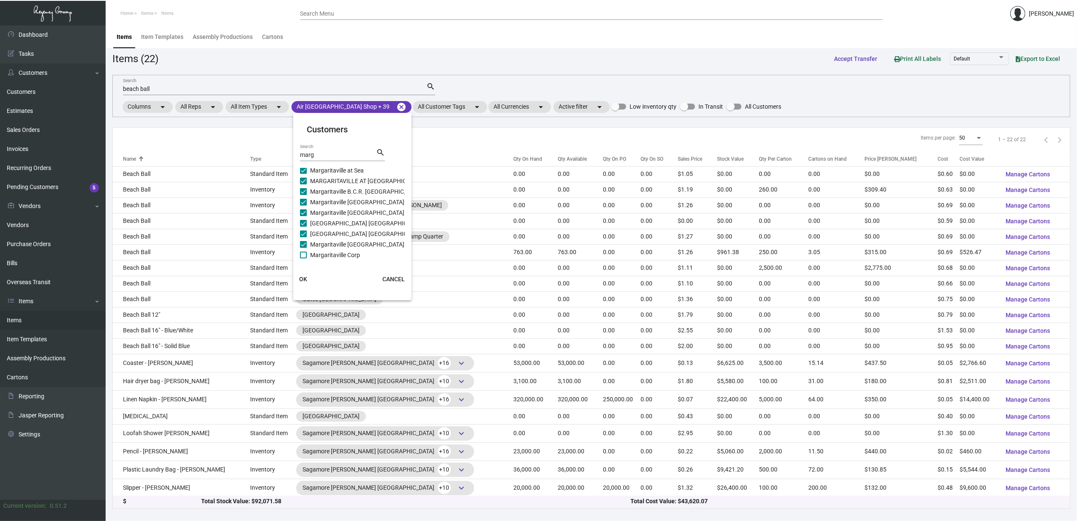
click at [339, 258] on span "Margaritaville Corp" at bounding box center [335, 255] width 50 height 10
click at [303, 258] on input "Margaritaville Corp" at bounding box center [303, 258] width 0 height 0
checkbox input "true"
click at [333, 246] on span "Latitude Margaritaville Hilton Head" at bounding box center [368, 247] width 117 height 10
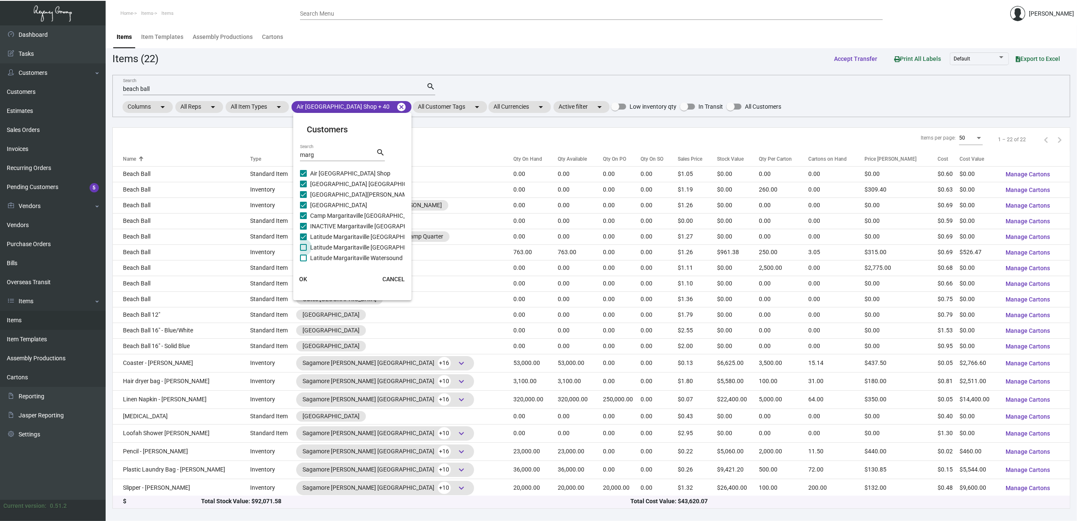
click at [303, 251] on input "Latitude Margaritaville Hilton Head" at bounding box center [303, 251] width 0 height 0
checkbox input "true"
click at [334, 255] on span "Latitude Margaritaville Watersound" at bounding box center [356, 258] width 93 height 10
click at [303, 261] on input "Latitude Margaritaville Watersound" at bounding box center [303, 261] width 0 height 0
checkbox input "true"
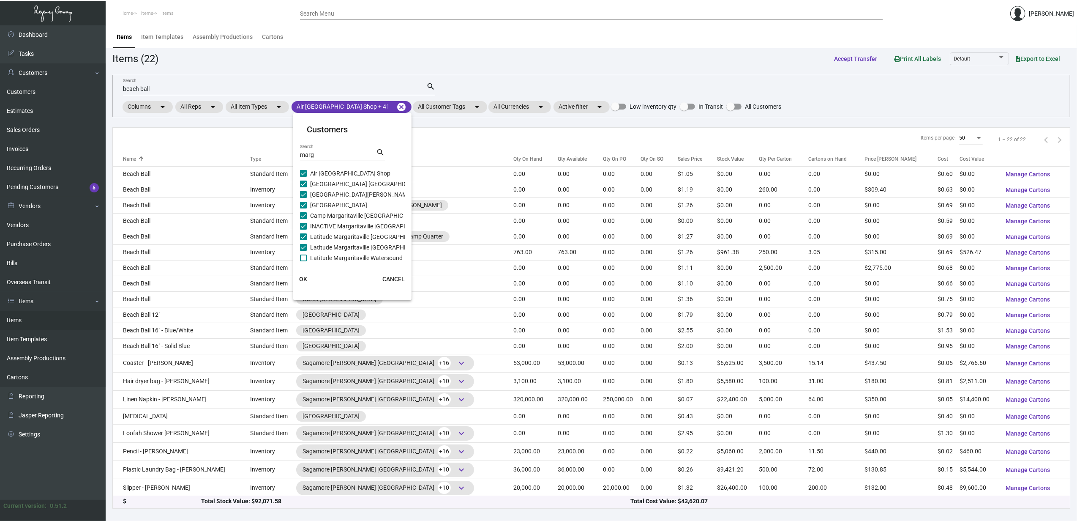
scroll to position [46, 0]
click at [331, 224] on span "Margaritaville South Padre Resort" at bounding box center [338, 222] width 57 height 10
click at [303, 225] on input "Margaritaville South Padre Resort" at bounding box center [303, 225] width 0 height 0
checkbox input "true"
click at [332, 232] on span "Margaritaville at Lanier Islands Resort" at bounding box center [383, 232] width 146 height 10
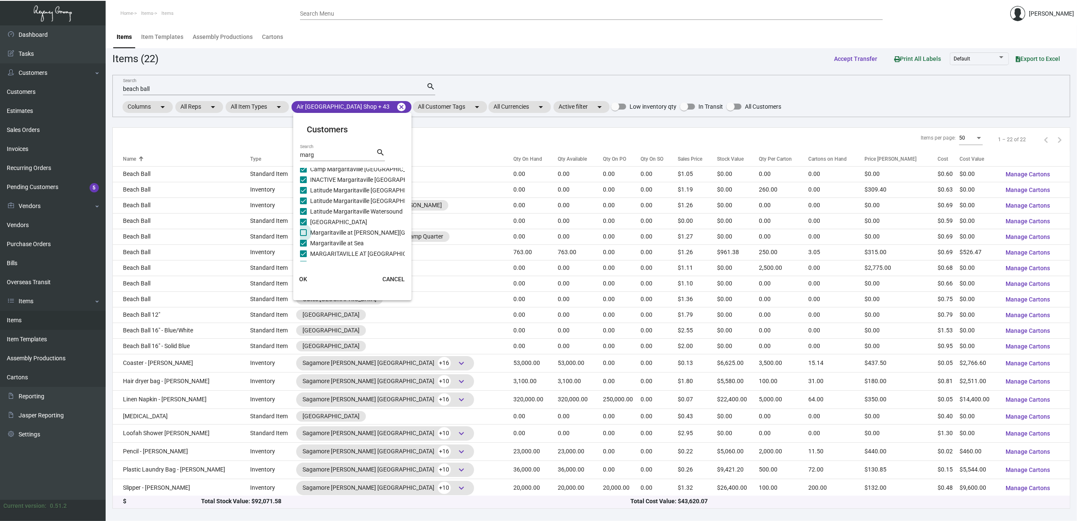
click at [303, 236] on input "Margaritaville at Lanier Islands Resort" at bounding box center [303, 236] width 0 height 0
checkbox input "true"
click at [332, 218] on span "Margaritaville Fort Meyers Beach Resort" at bounding box center [361, 215] width 102 height 10
click at [303, 219] on input "Margaritaville Fort Meyers Beach Resort" at bounding box center [303, 219] width 0 height 0
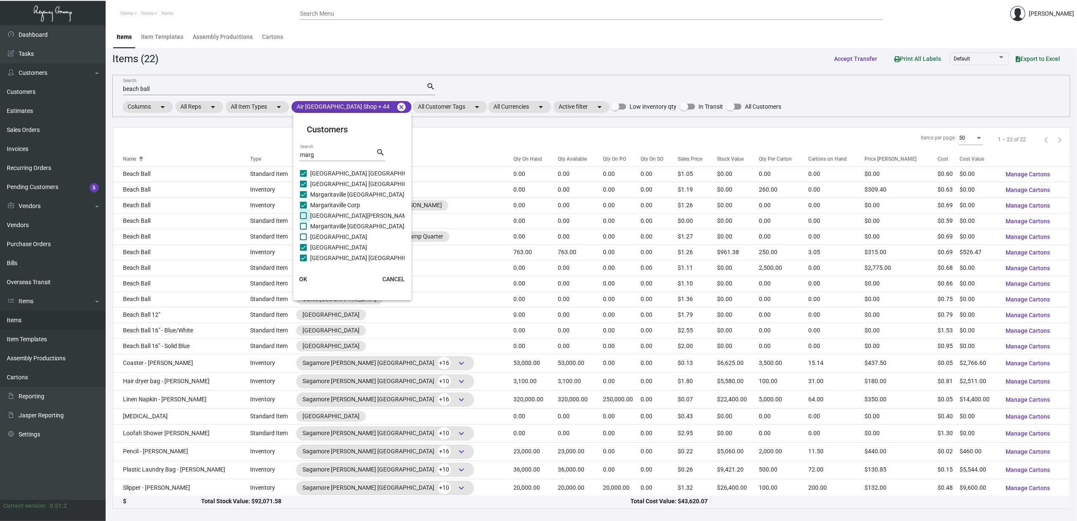
checkbox input "true"
click at [332, 224] on span "Margaritaville Grand Cayman Resort" at bounding box center [357, 226] width 94 height 10
click at [303, 229] on input "Margaritaville Grand Cayman Resort" at bounding box center [303, 229] width 0 height 0
checkbox input "true"
click at [336, 238] on span "Margaritaville Hollywood Beach Resort" at bounding box center [338, 237] width 57 height 10
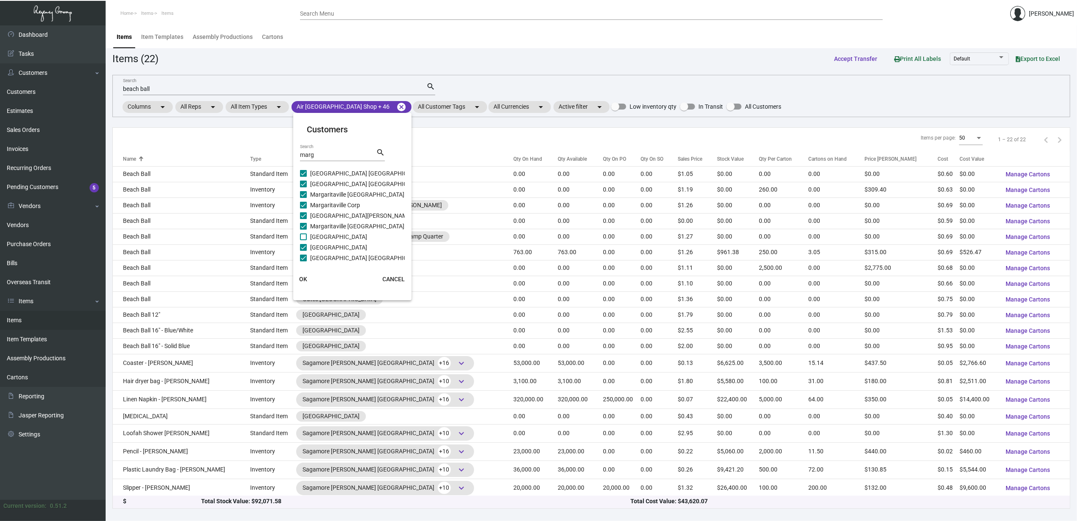
click at [303, 240] on input "Margaritaville Hollywood Beach Resort" at bounding box center [303, 240] width 0 height 0
checkbox input "true"
click at [301, 281] on span "OK" at bounding box center [304, 279] width 8 height 7
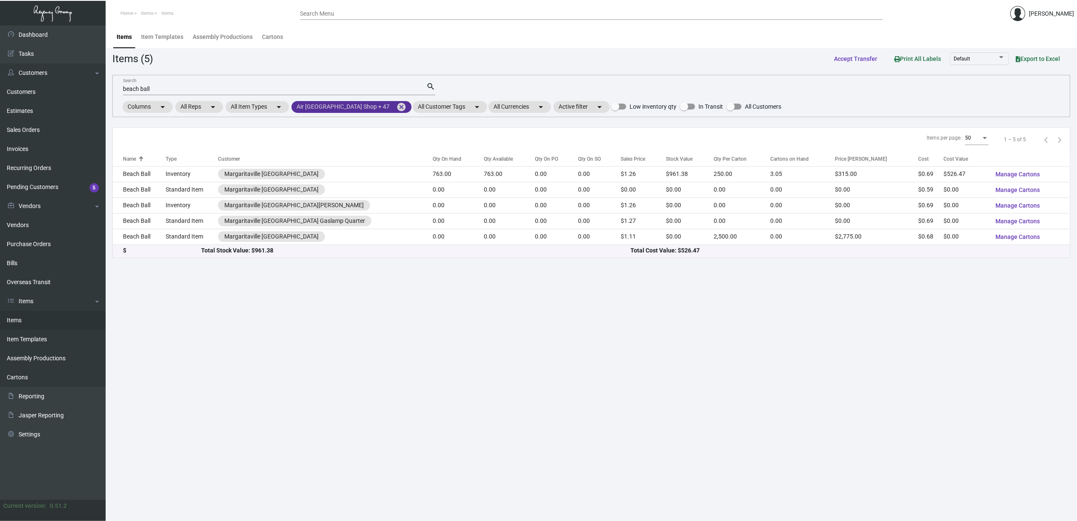
click at [339, 107] on mat-chip "Air Margaritaville DTW Airport Shop + 47 cancel" at bounding box center [352, 107] width 120 height 12
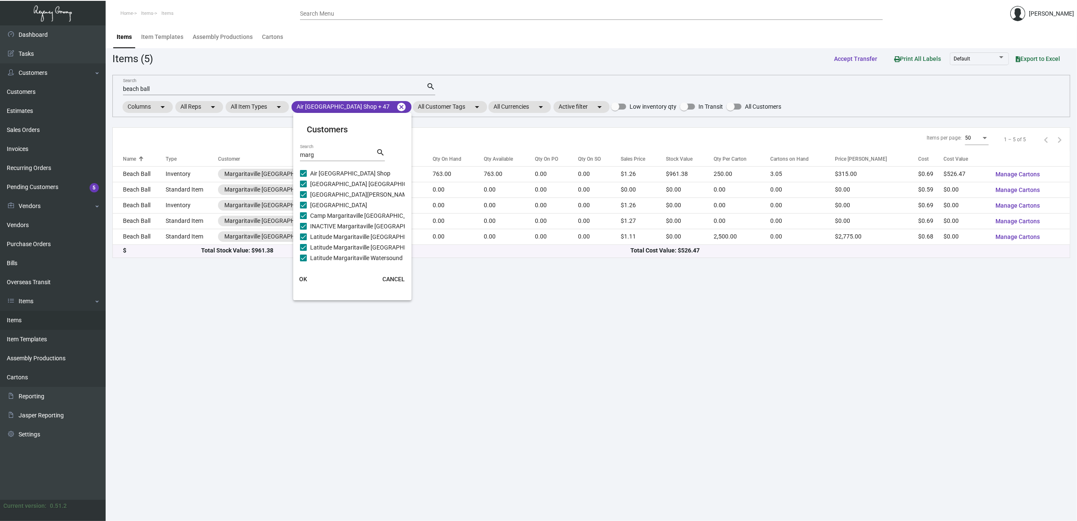
click at [339, 154] on input "marg" at bounding box center [338, 155] width 76 height 7
type input "compa"
checkbox input "false"
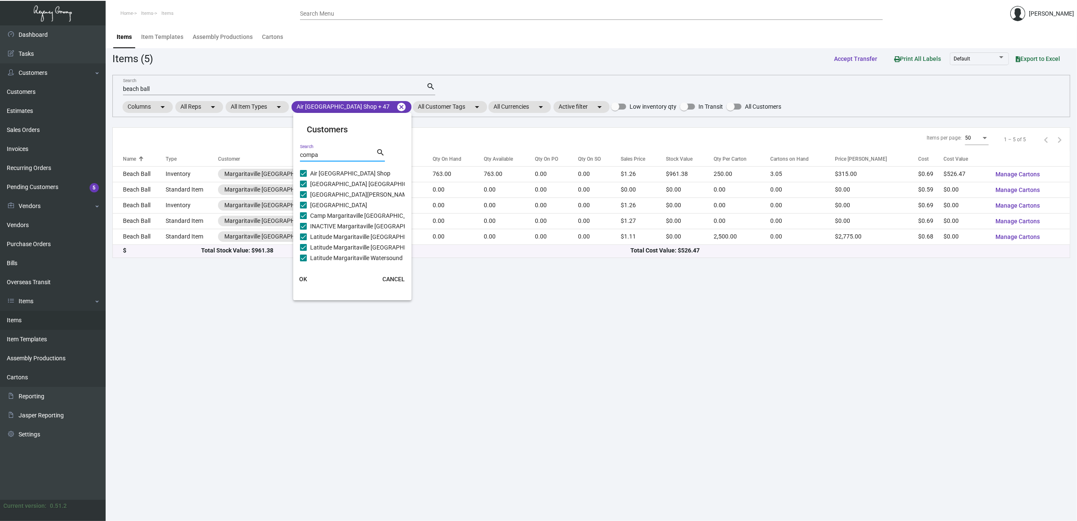
checkbox input "false"
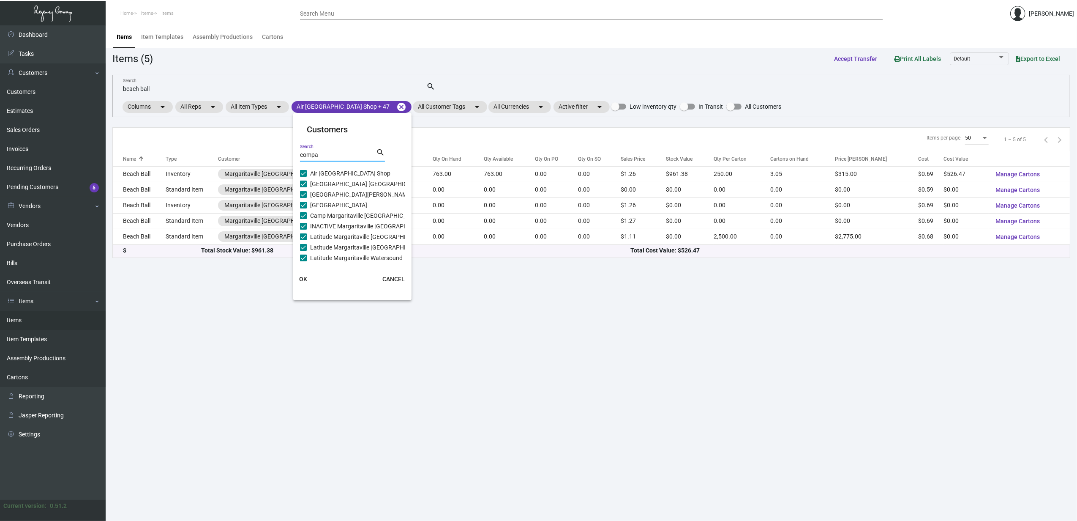
checkbox input "false"
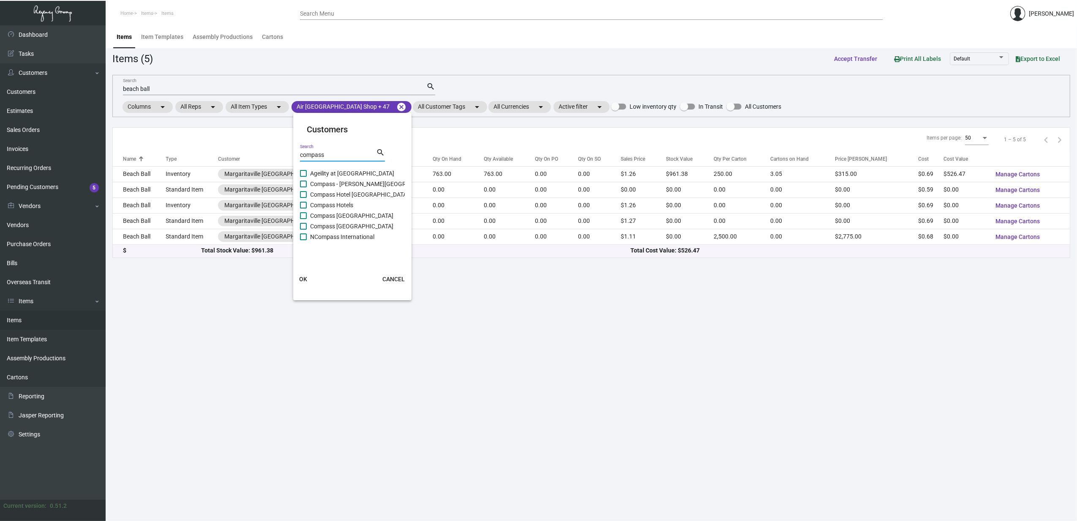
type input "compass"
click at [337, 174] on span "Ageility at Compass Pointe" at bounding box center [352, 173] width 84 height 10
click at [303, 177] on input "Ageility at Compass Pointe" at bounding box center [303, 177] width 0 height 0
checkbox input "true"
click at [336, 183] on span "Compass - Anna Maria Sound Resort" at bounding box center [398, 184] width 177 height 10
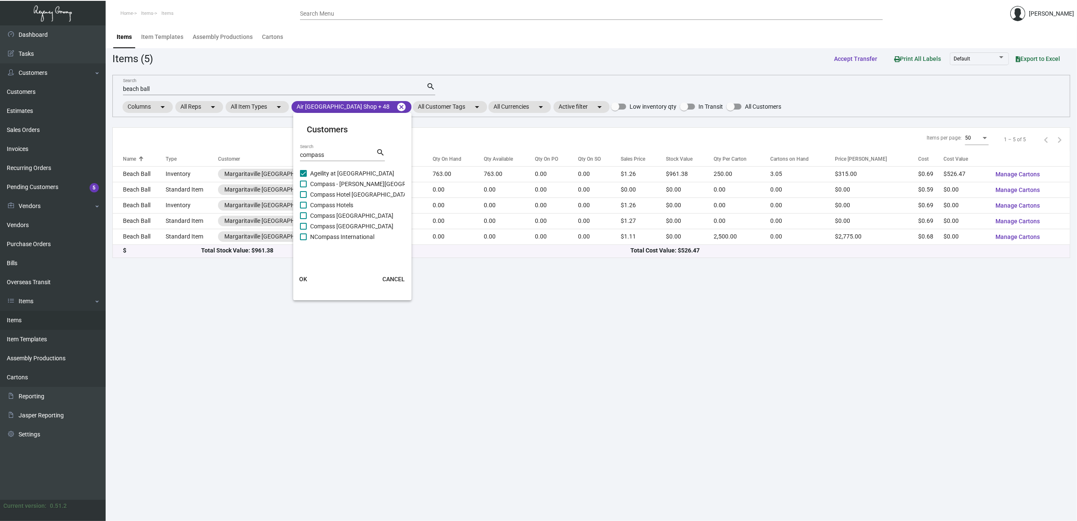
click at [303, 187] on input "Compass - Anna Maria Sound Resort" at bounding box center [303, 187] width 0 height 0
checkbox input "true"
click at [336, 193] on span "Compass Hotel Pigeon Forge Resort" at bounding box center [359, 194] width 98 height 10
click at [303, 198] on input "Compass Hotel Pigeon Forge Resort" at bounding box center [303, 198] width 0 height 0
click at [335, 199] on span "Compass Hotel Pigeon Forge Resort" at bounding box center [359, 194] width 98 height 10
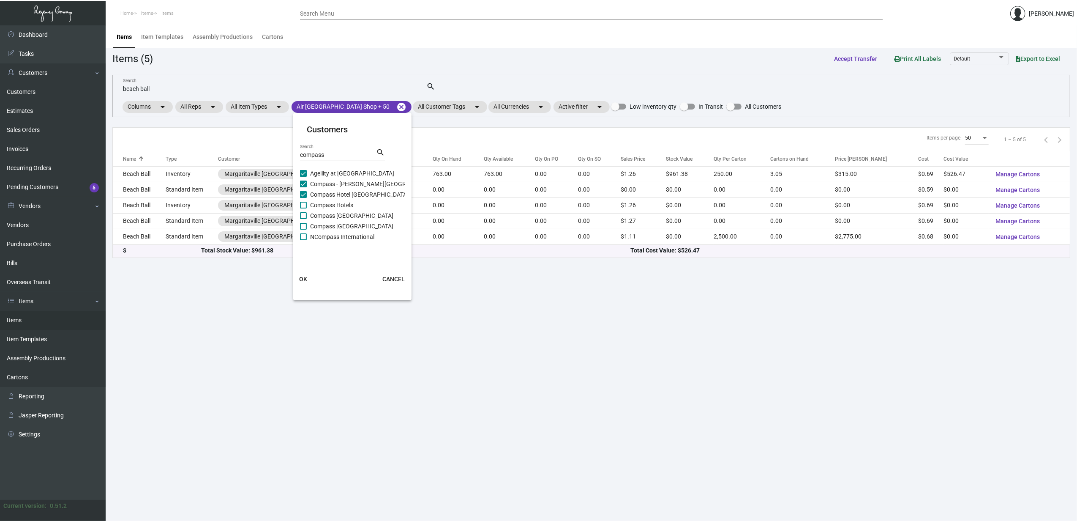
click at [303, 198] on input "Compass Hotel Pigeon Forge Resort" at bounding box center [303, 198] width 0 height 0
checkbox input "false"
click at [335, 212] on span "Compass Medford Resort" at bounding box center [351, 215] width 83 height 10
click at [303, 219] on input "Compass Medford Resort" at bounding box center [303, 219] width 0 height 0
checkbox input "true"
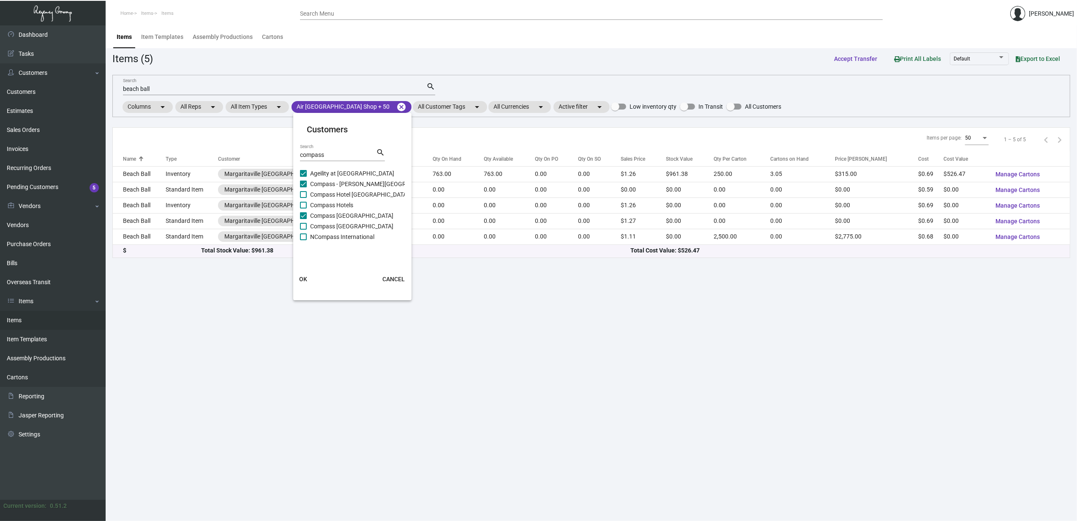
click at [332, 204] on span "Compass Hotels" at bounding box center [331, 205] width 43 height 10
click at [303, 208] on input "Compass Hotels" at bounding box center [303, 208] width 0 height 0
checkbox input "true"
click at [330, 199] on span "Compass Hotel Pigeon Forge Resort" at bounding box center [359, 194] width 98 height 10
click at [303, 198] on input "Compass Hotel Pigeon Forge Resort" at bounding box center [303, 198] width 0 height 0
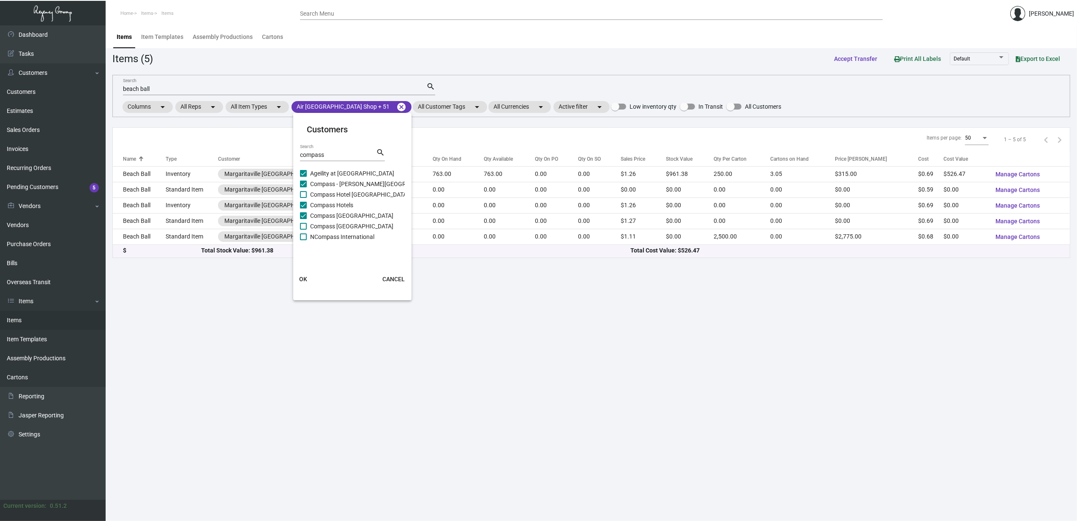
checkbox input "true"
click at [330, 225] on span "Compass Naples Resort" at bounding box center [351, 226] width 83 height 10
click at [303, 229] on input "Compass Naples Resort" at bounding box center [303, 229] width 0 height 0
checkbox input "true"
click at [331, 232] on span "NCompass International" at bounding box center [342, 237] width 64 height 10
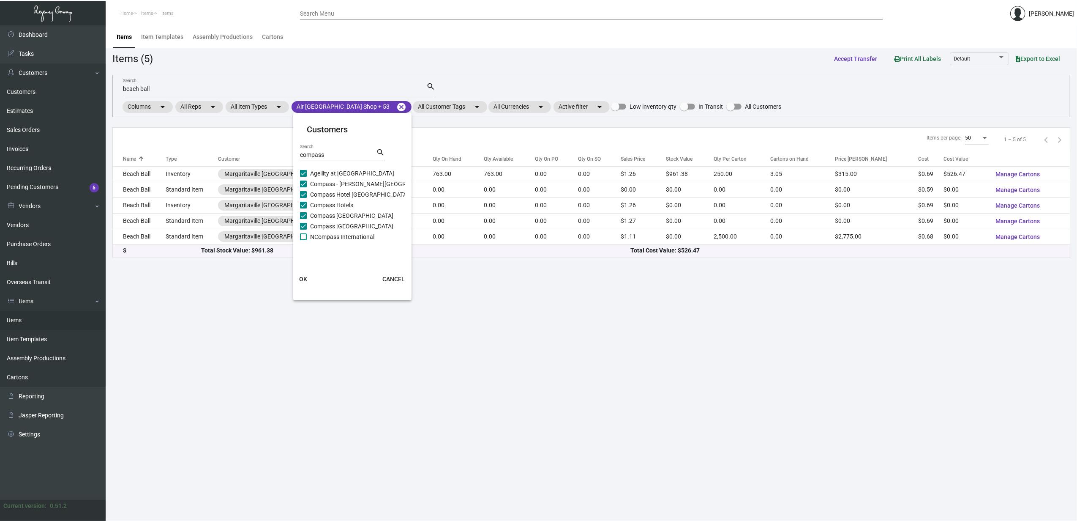
click at [303, 240] on input "NCompass International" at bounding box center [303, 240] width 0 height 0
checkbox input "true"
click at [304, 281] on span "OK" at bounding box center [304, 279] width 8 height 7
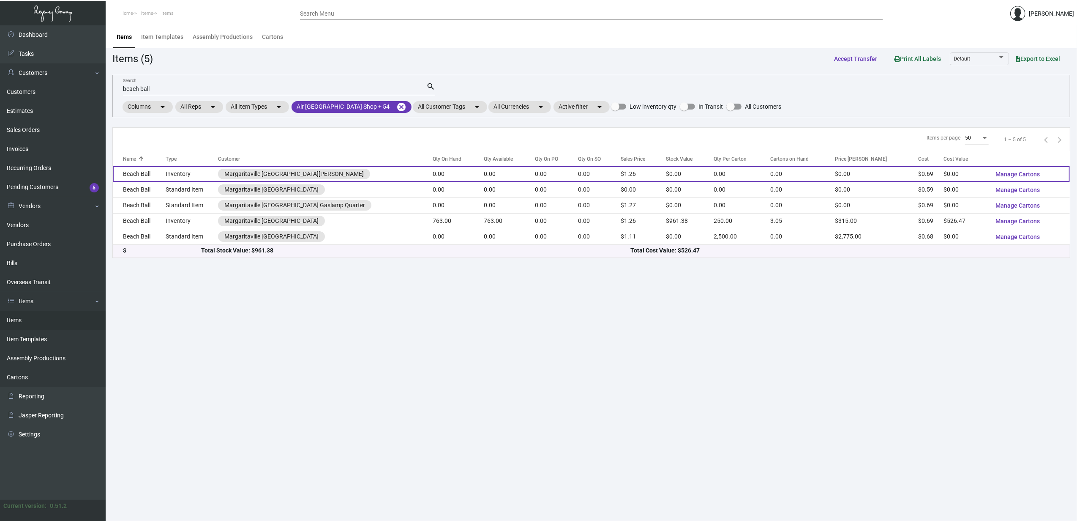
click at [145, 170] on td "Beach Ball" at bounding box center [139, 174] width 53 height 16
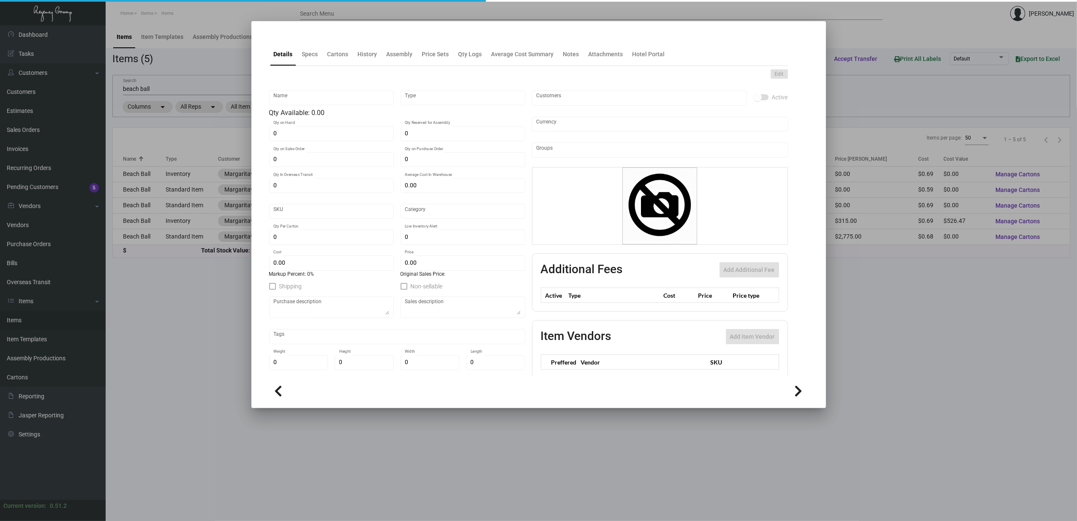
type input "Beach Ball"
type input "Inventory"
type input "$ 0.00"
type input "MRG-JKB-Ashtray-64"
type input "Standard"
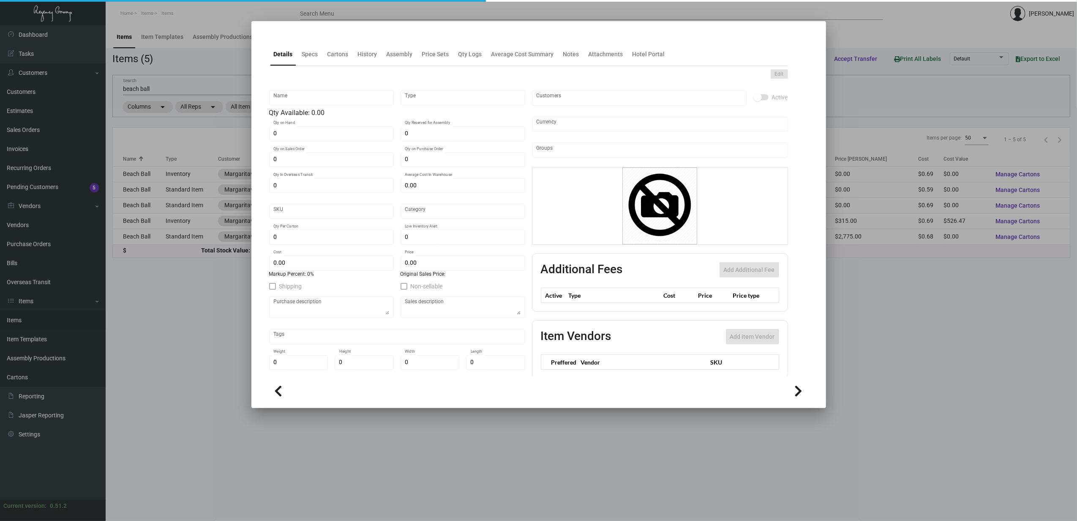
type input "$ 0.69"
type input "$ 1.26"
checkbox input "true"
type input "United States Dollar $"
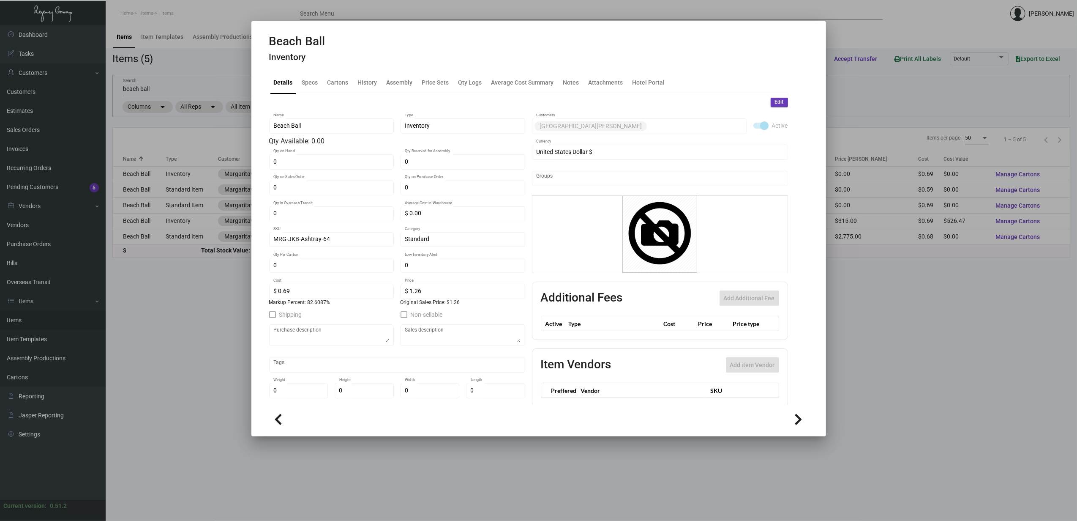
click at [362, 68] on mat-tab-group "Details Specs Cartons History Assembly Price Sets Qty Logs Average Cost Summary…" at bounding box center [528, 235] width 539 height 339
click at [368, 88] on div "History" at bounding box center [368, 82] width 26 height 20
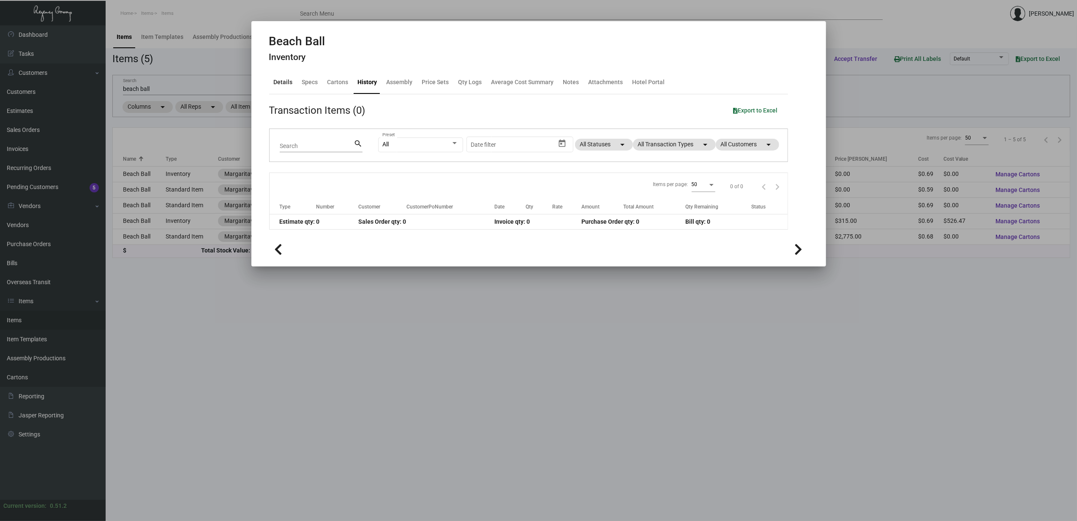
click at [287, 83] on div "Details" at bounding box center [283, 82] width 19 height 9
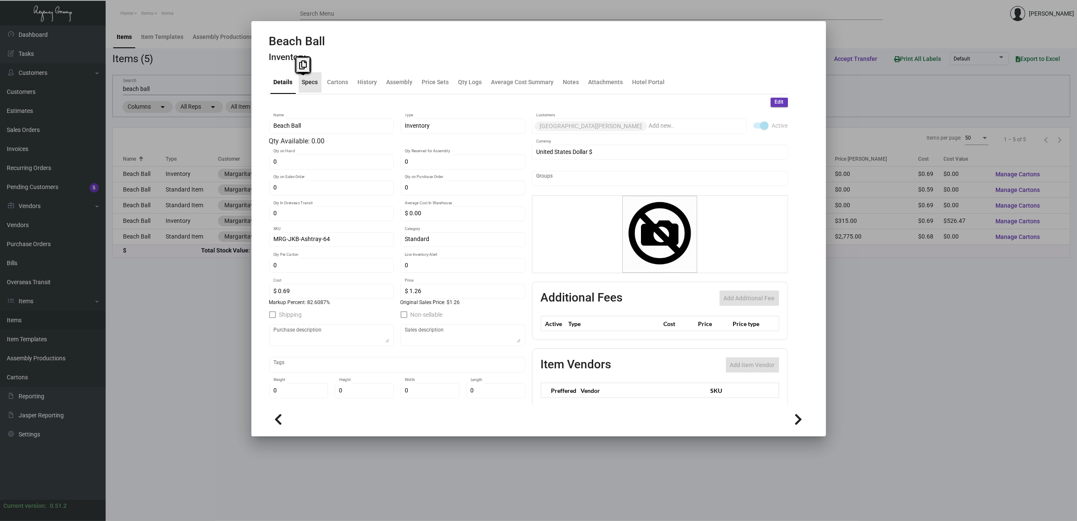
click at [303, 83] on div "Specs" at bounding box center [310, 82] width 16 height 9
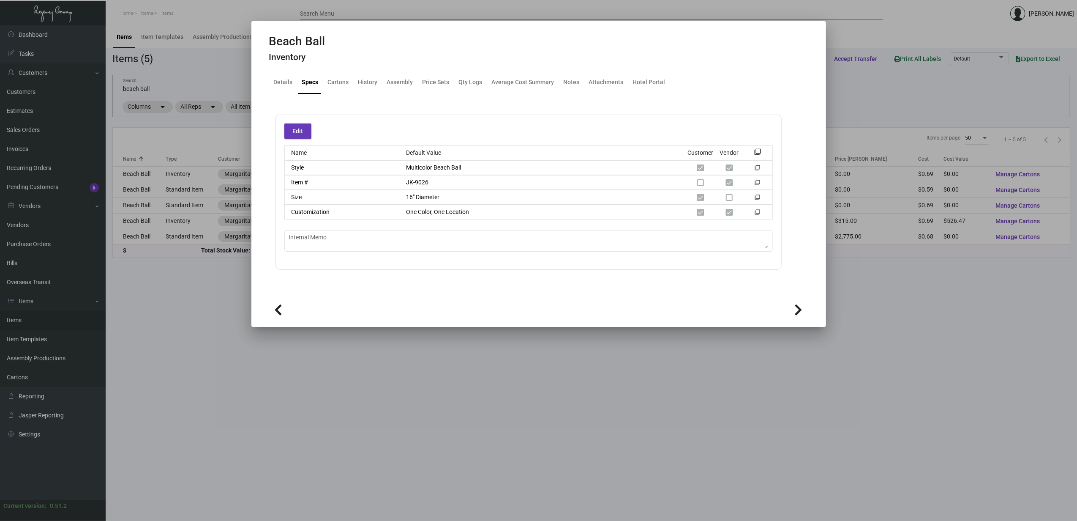
click at [198, 185] on div at bounding box center [538, 260] width 1077 height 521
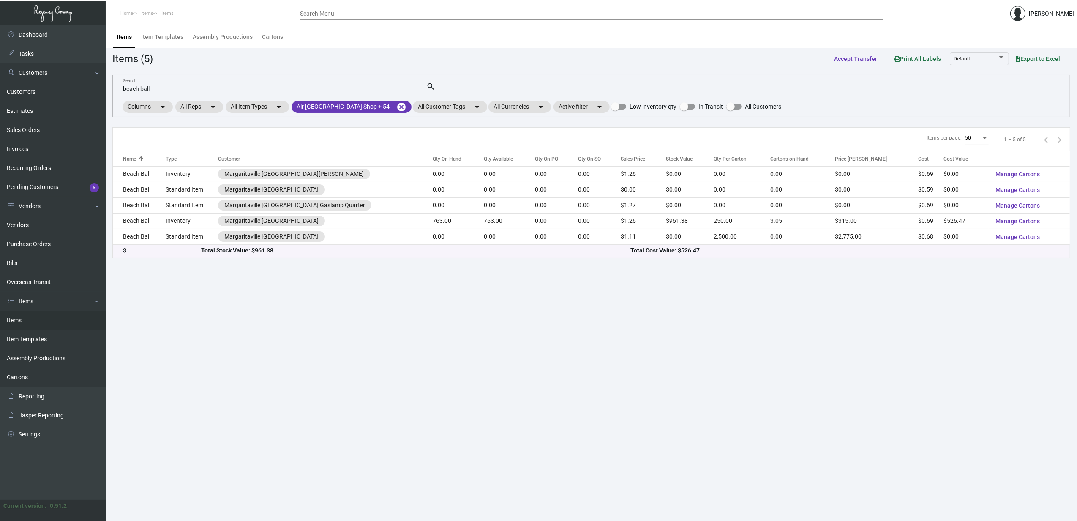
click at [183, 190] on td "Standard Item" at bounding box center [192, 190] width 53 height 16
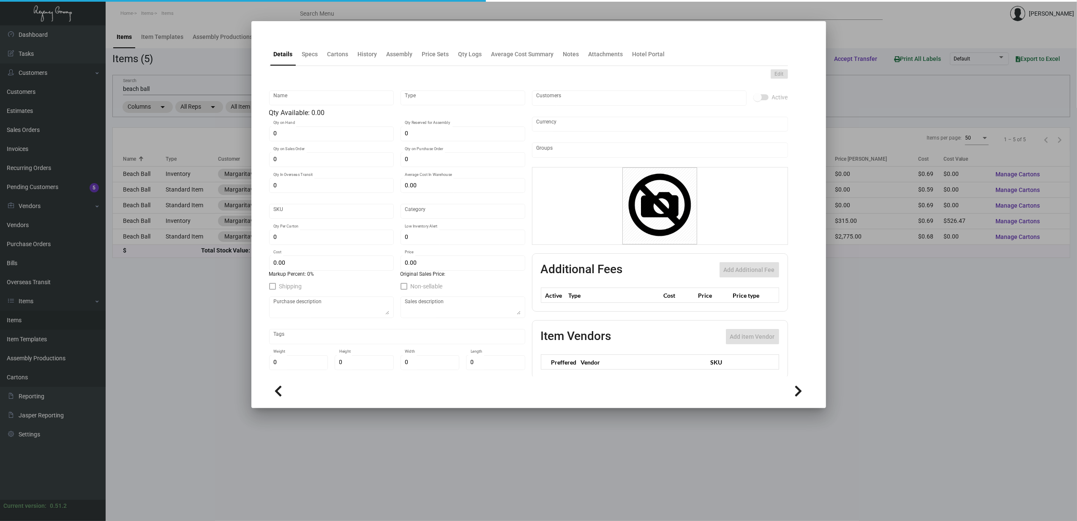
type input "Beach Ball"
type input "Standard Item"
type input "$ 0.00"
type input "829-Backpack-91"
type input "Standard"
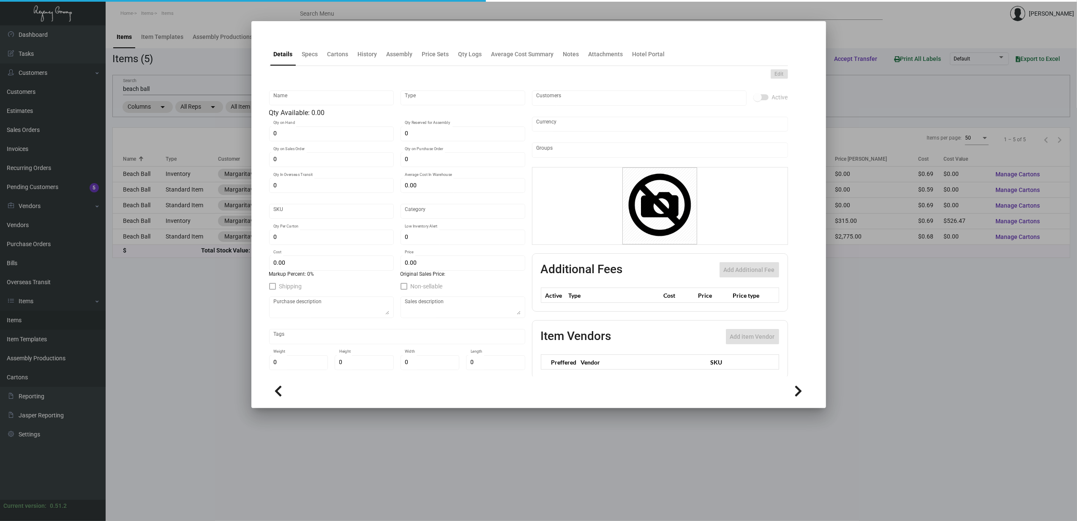
type input "$ 0.594"
type input "$ 0.00"
checkbox input "true"
type input "United States Dollar $"
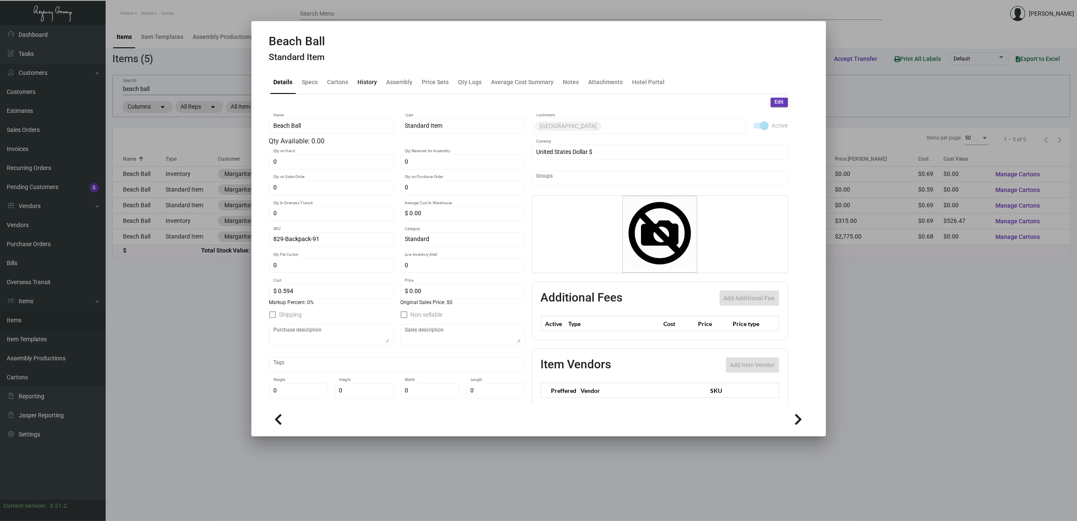
click at [363, 82] on div "History" at bounding box center [367, 82] width 19 height 9
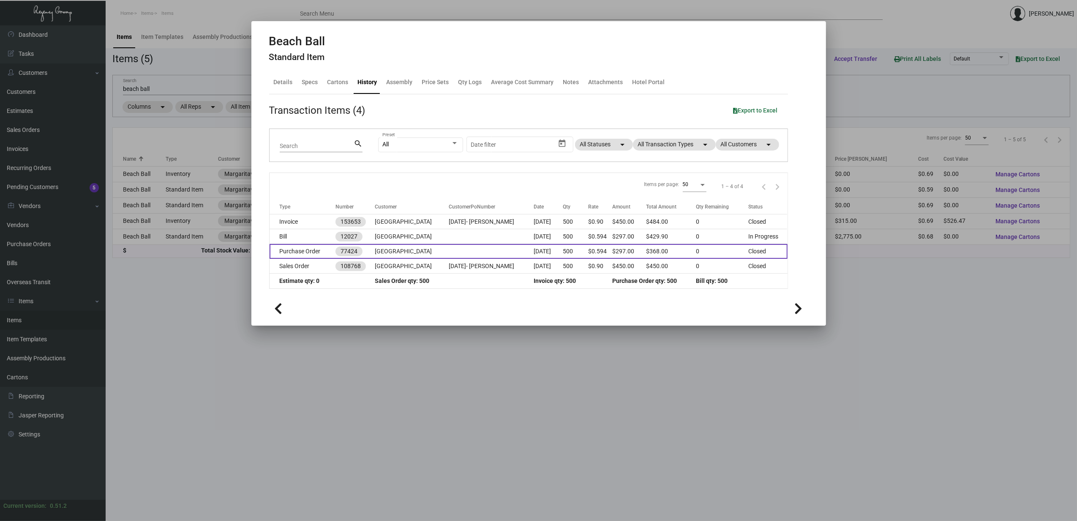
click at [317, 249] on td "Purchase Order" at bounding box center [303, 251] width 66 height 15
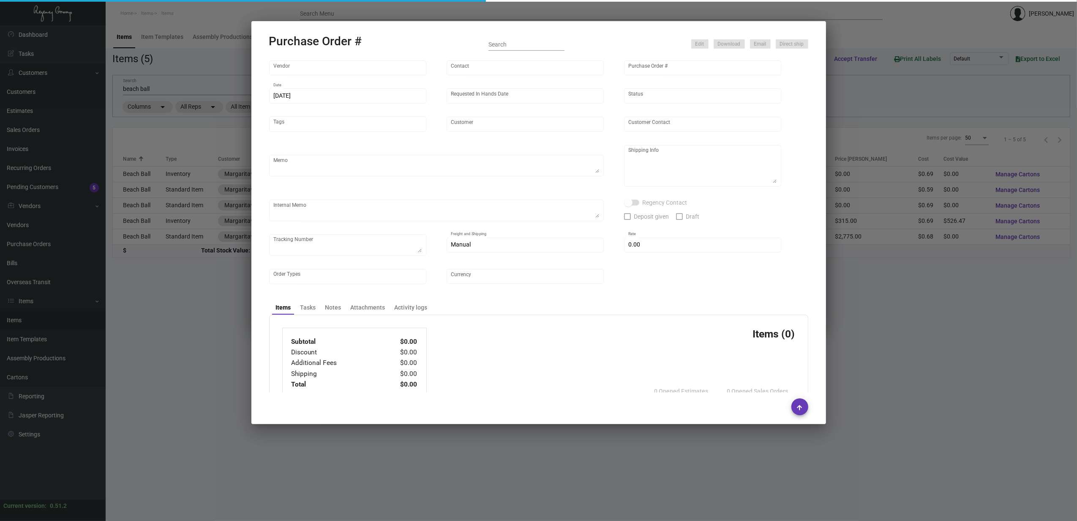
type input "CHULANI"
type input "MISSING INFO MISSING INFO"
type input "77424"
type input "12/26/2019"
type input "1/2/2020"
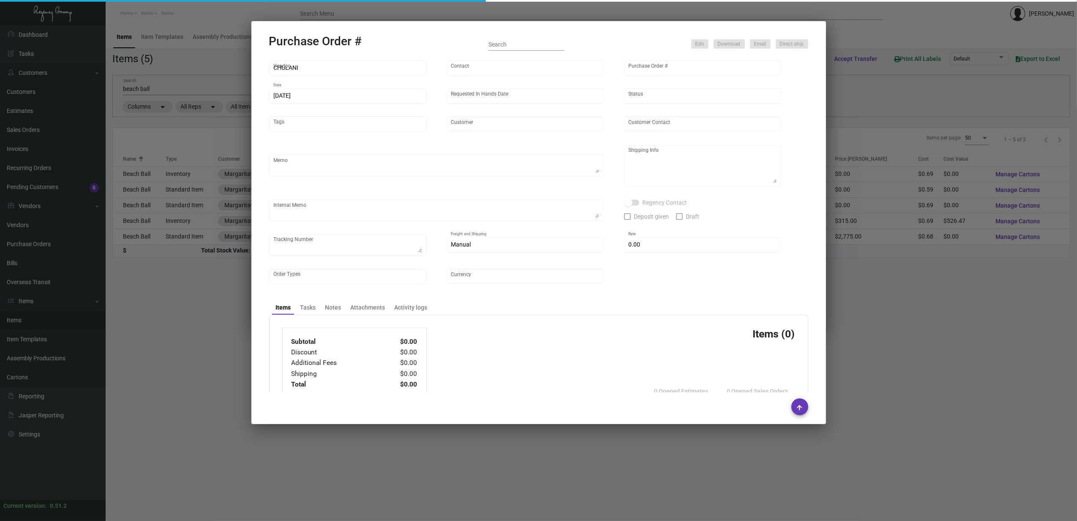
type input "Margaritaville Nashville Resort"
type input "Rocky Vargas"
type textarea "Margaritaville Nashville Rocky Vargas 425 5th Avenue South Nashville, Tn 37203"
type input "$ 0.00"
type input "United States Dollar $"
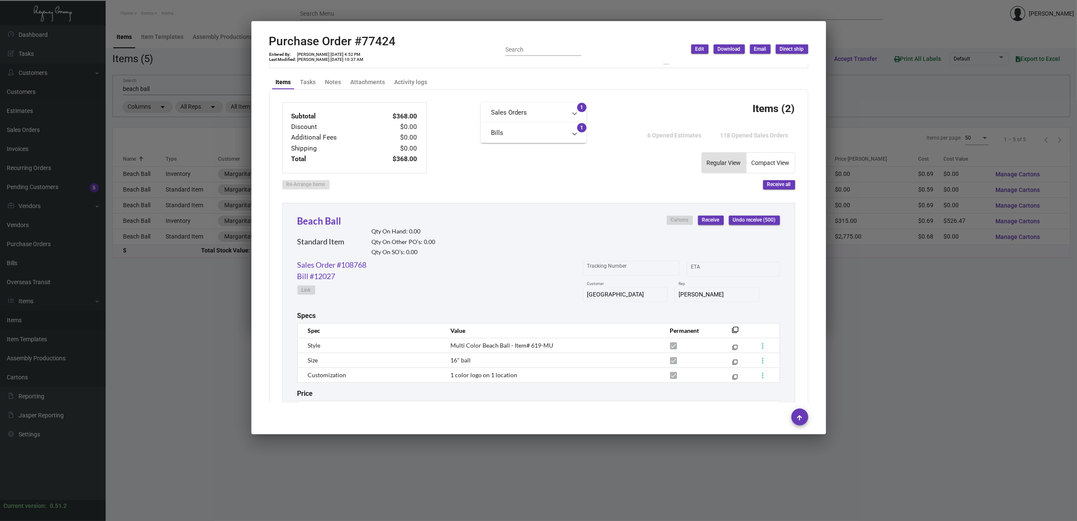
scroll to position [281, 0]
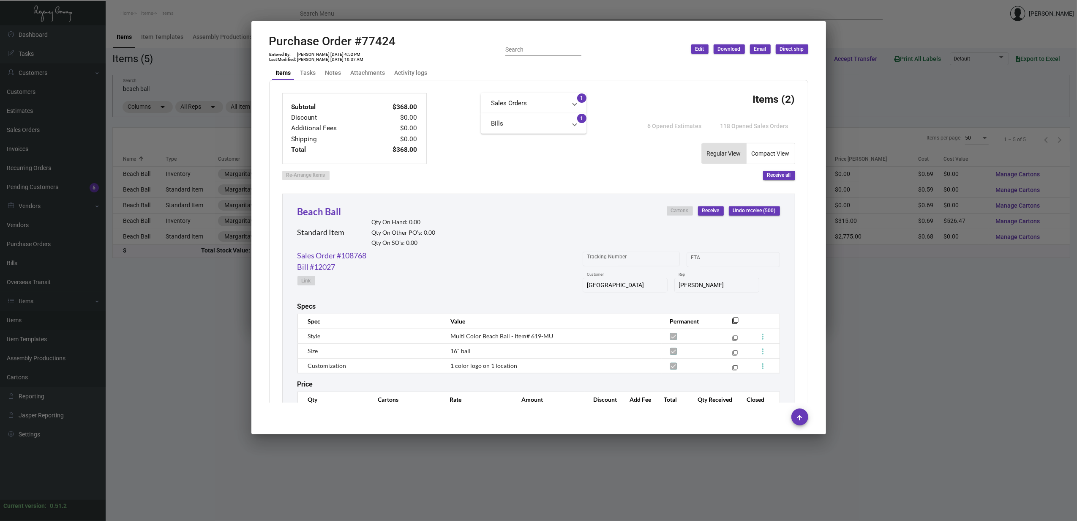
click at [172, 201] on div at bounding box center [538, 260] width 1077 height 521
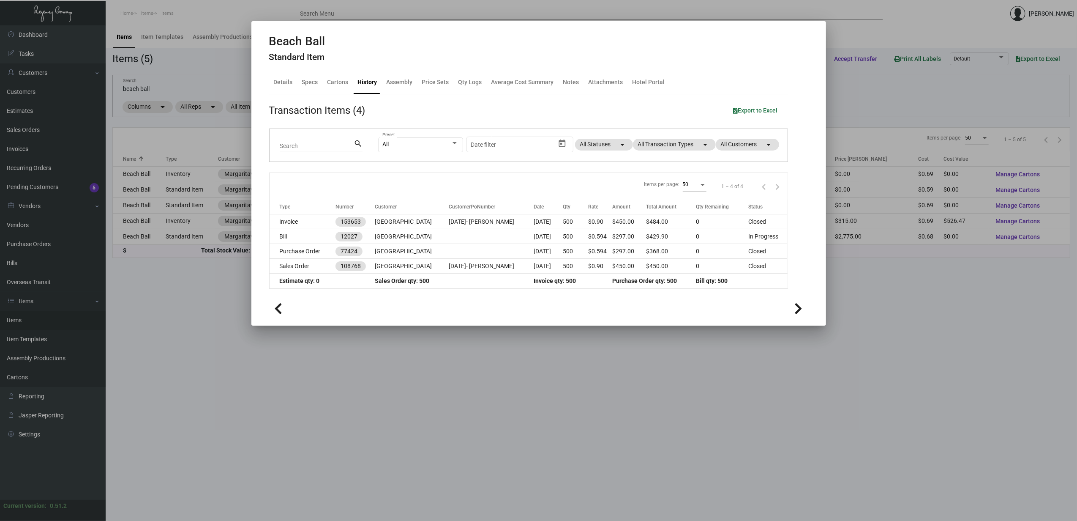
click at [164, 203] on div at bounding box center [538, 260] width 1077 height 521
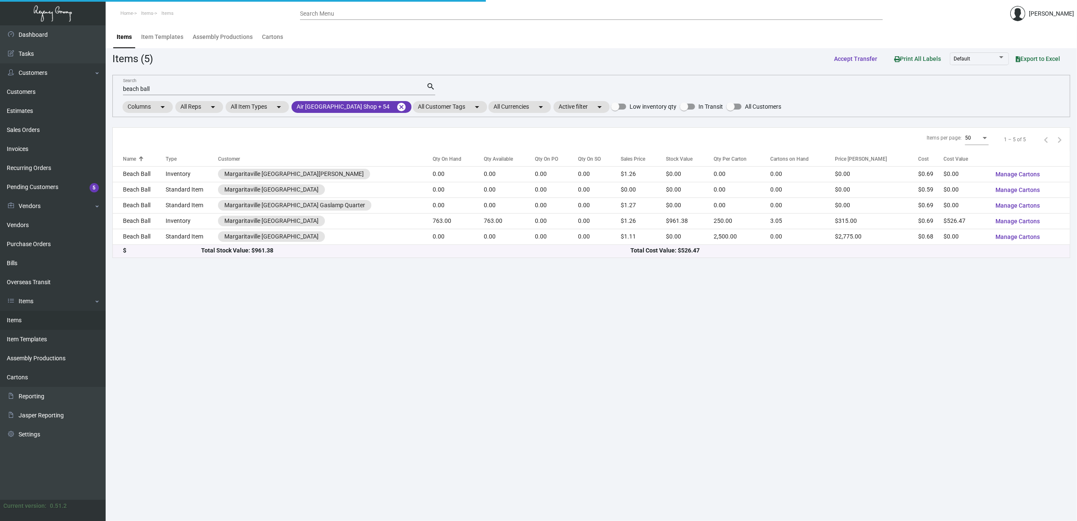
click at [164, 203] on td "Beach Ball" at bounding box center [139, 205] width 53 height 16
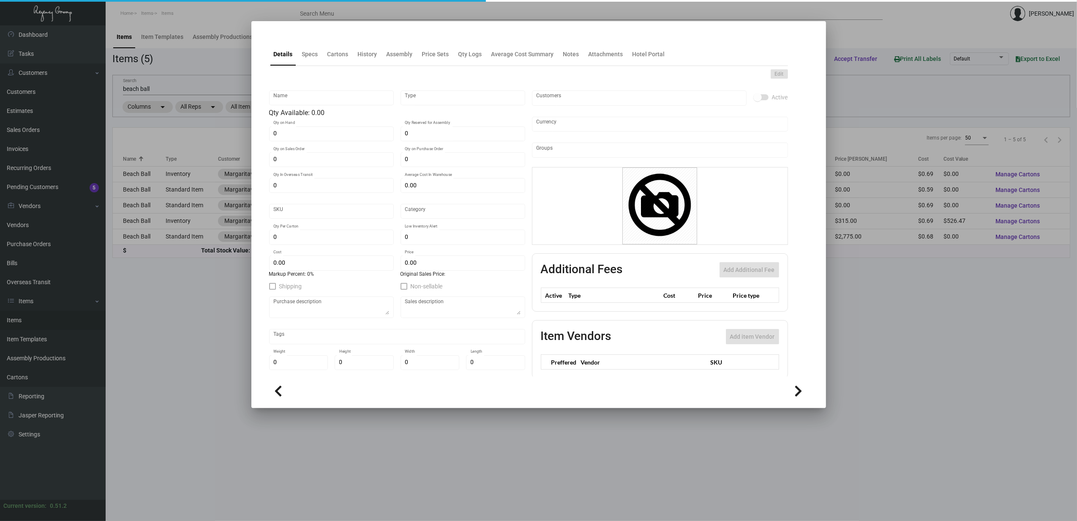
type input "Beach Ball"
type input "Standard Item"
type input "$ 0.00"
type input "Standard"
type input "$ 0.69"
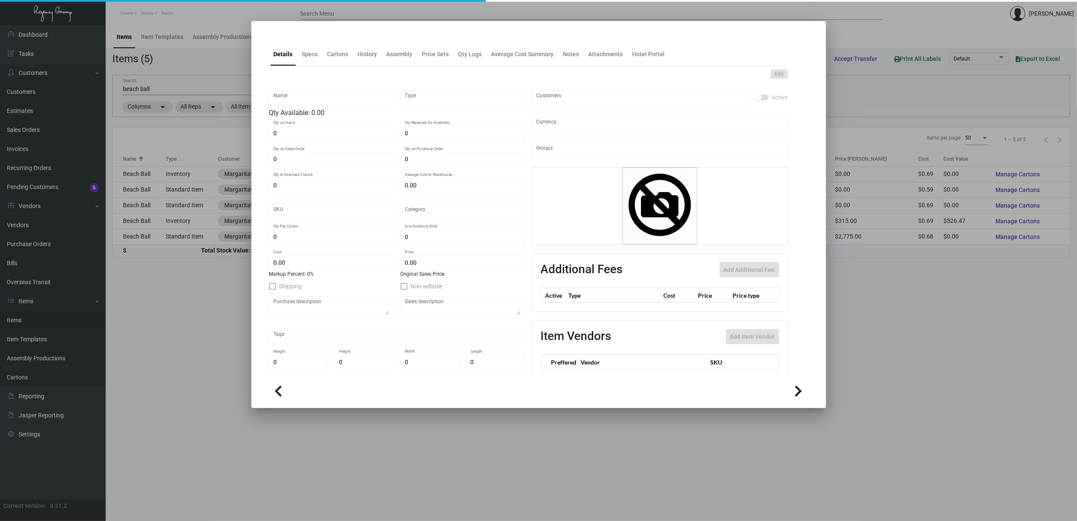
type input "$ 1.27"
checkbox input "true"
type input "United States Dollar $"
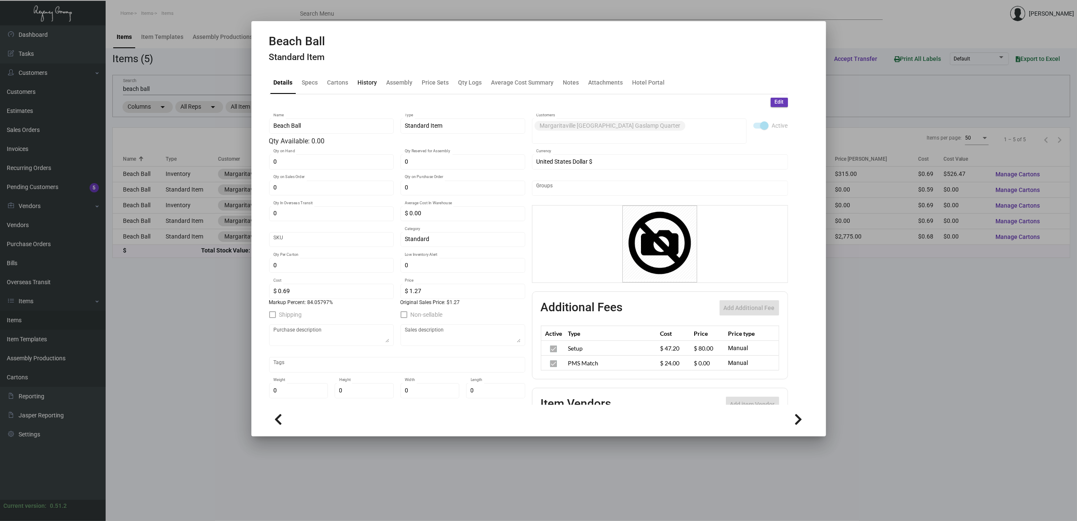
click at [368, 90] on div "History" at bounding box center [368, 82] width 26 height 20
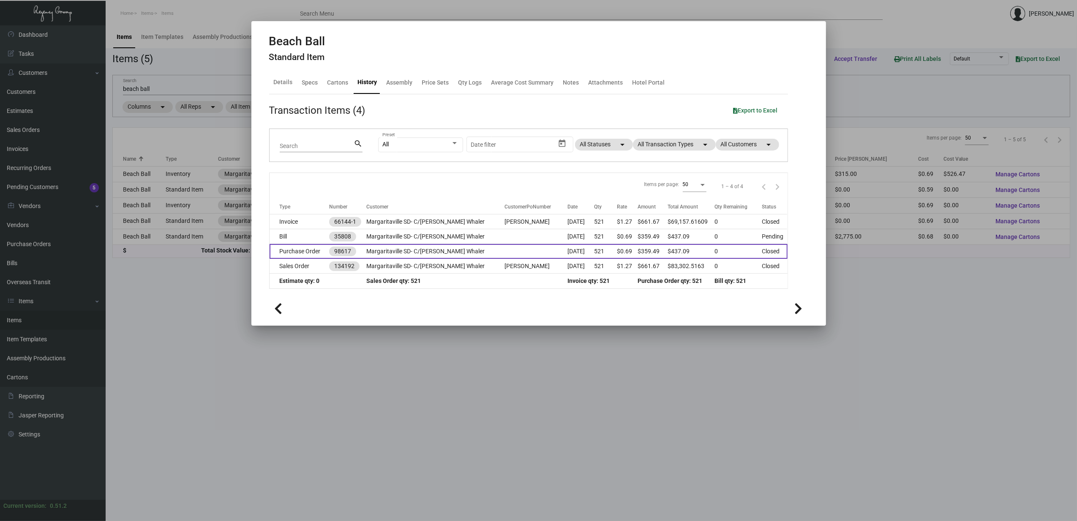
click at [329, 253] on td "Purchase Order" at bounding box center [300, 251] width 60 height 15
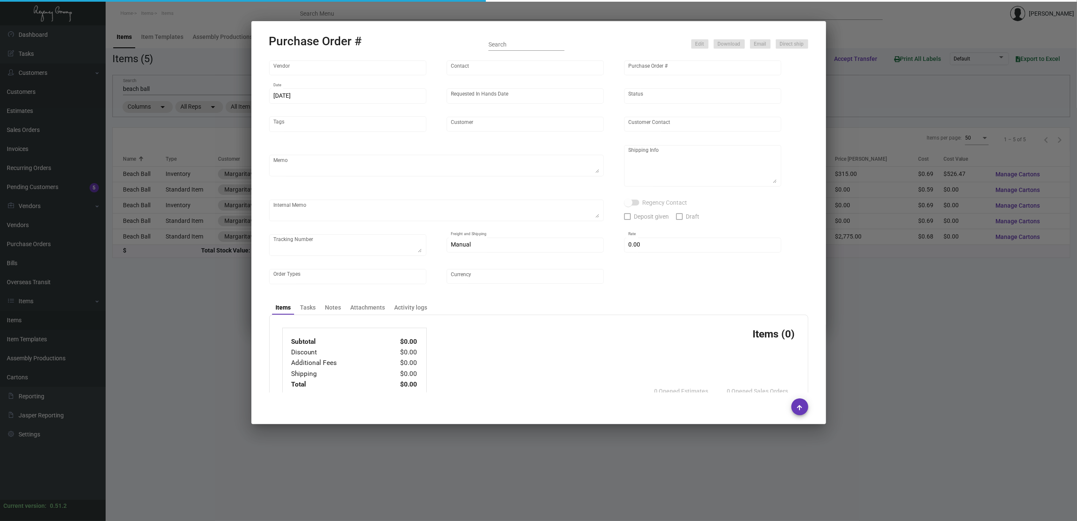
type input "JORNIK"
type input "Elyse Lawler"
type input "98617"
type input "5/23/2023"
type input "6/15/2023"
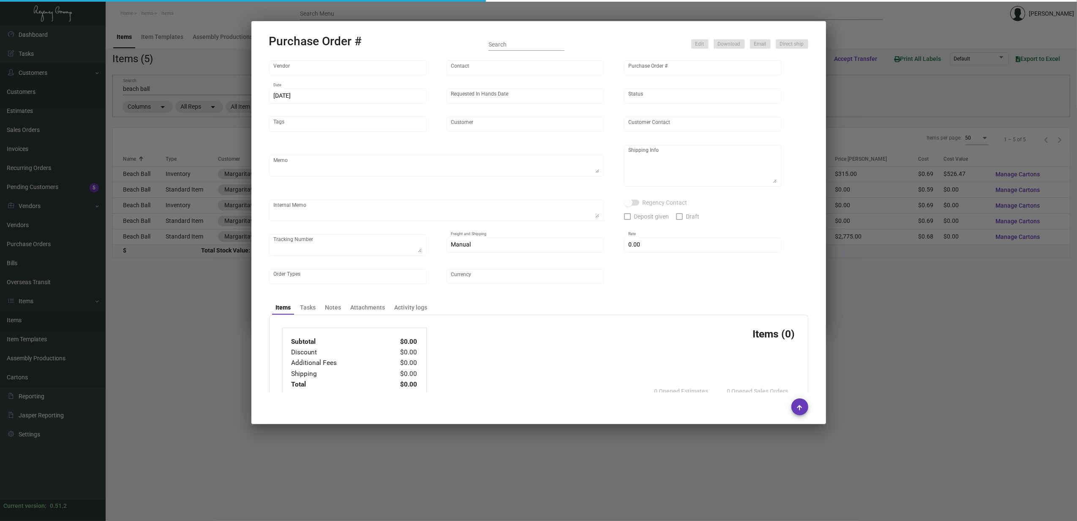
type input "Margaritaville SD- C/O Bray Whaler"
type input "Jackie gitter"
type textarea "BLIND Ship via UPS Ground Acct# 1AY276."
type textarea "Attn: Andy Alexander's Mobility Services 13200 Danielson St Suite B c/o Power 1…"
type textarea "05/25 - CC 7050 SUBMITTED TO THE VENDOR."
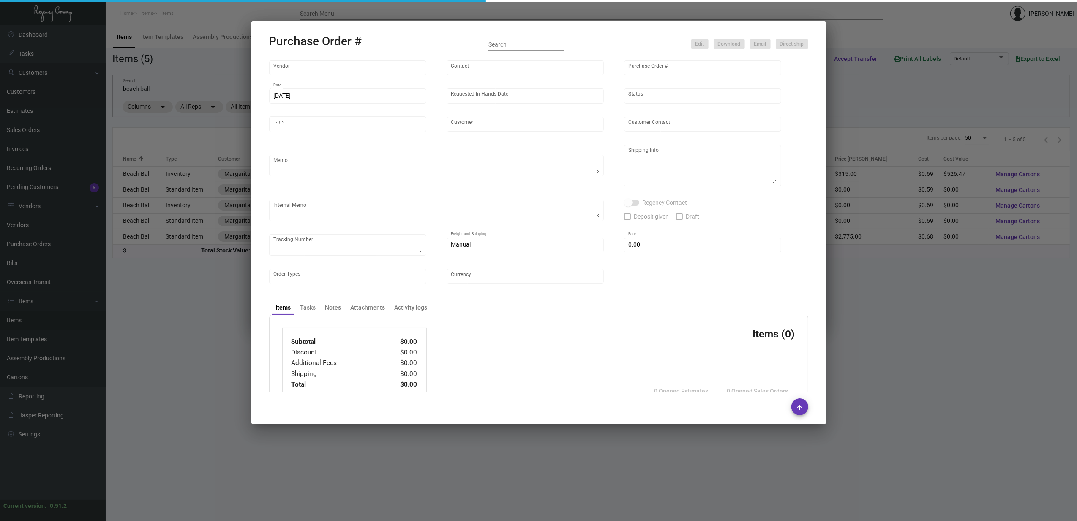
type input "$ 6.40"
type input "United States Dollar $"
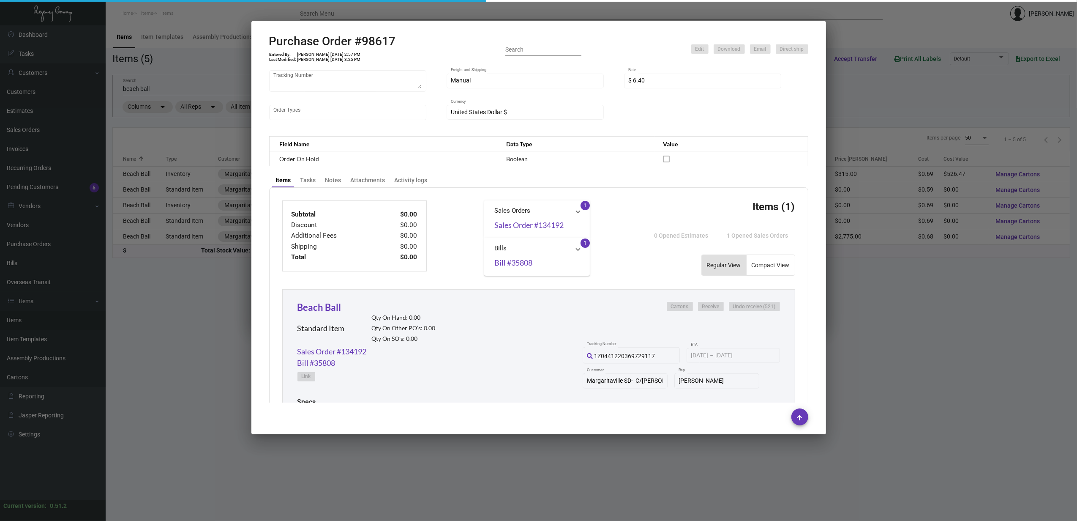
scroll to position [281, 0]
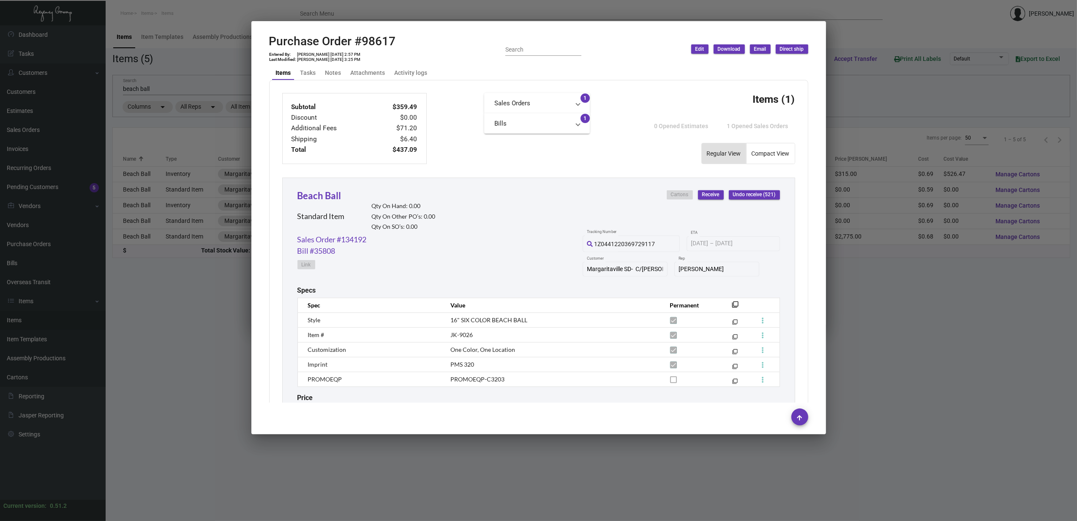
click at [154, 224] on div at bounding box center [538, 260] width 1077 height 521
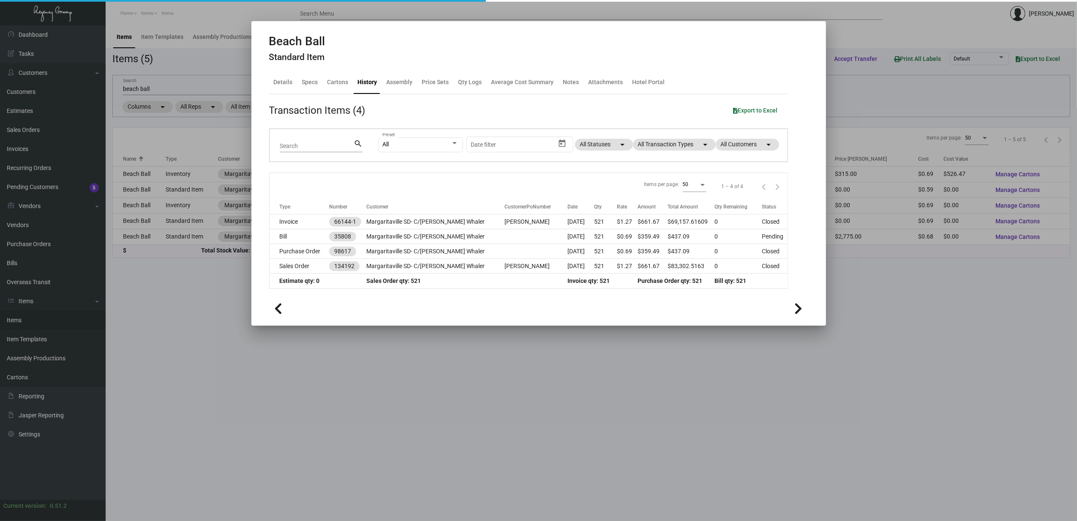
click at [153, 224] on div at bounding box center [538, 260] width 1077 height 521
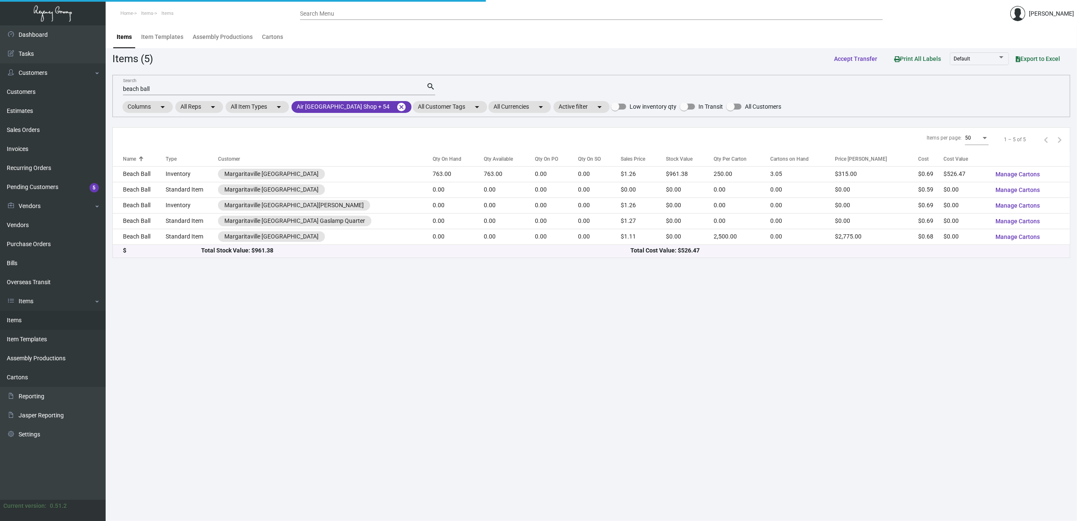
click at [153, 224] on td "Beach Ball" at bounding box center [139, 221] width 53 height 16
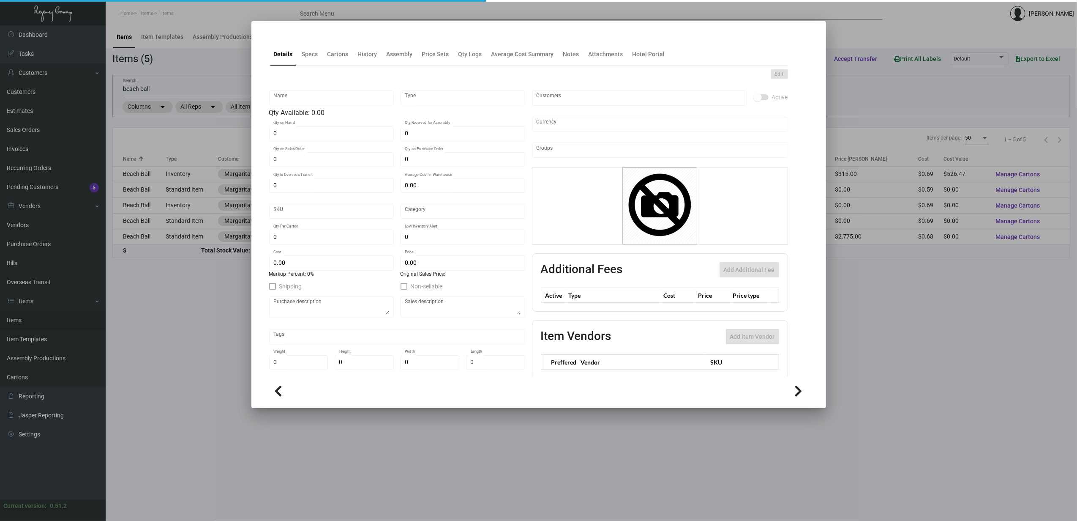
type input "Beach Ball"
type input "Standard Item"
type input "$ 0.00"
type input "Standard"
type input "$ 0.69"
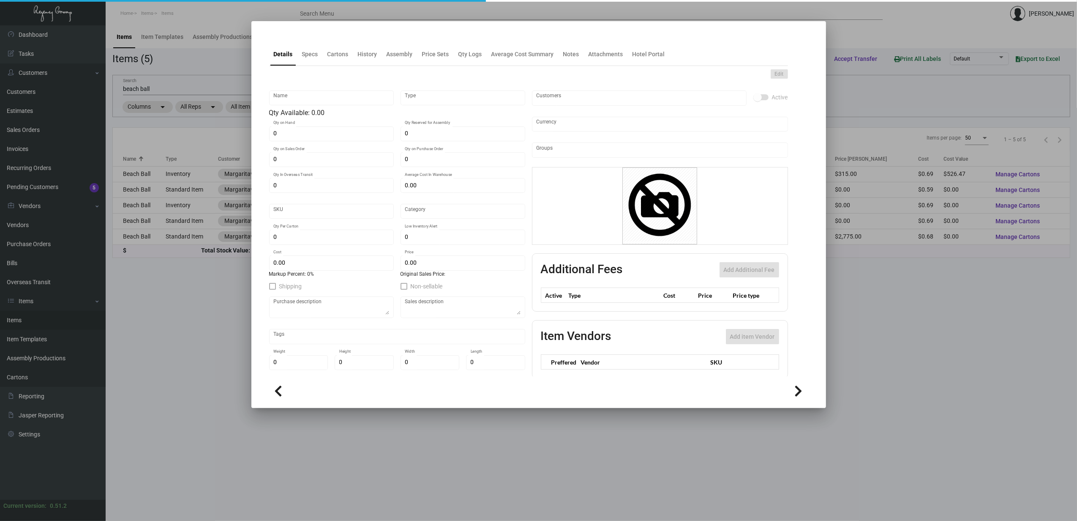
type input "$ 1.27"
checkbox input "true"
type input "United States Dollar $"
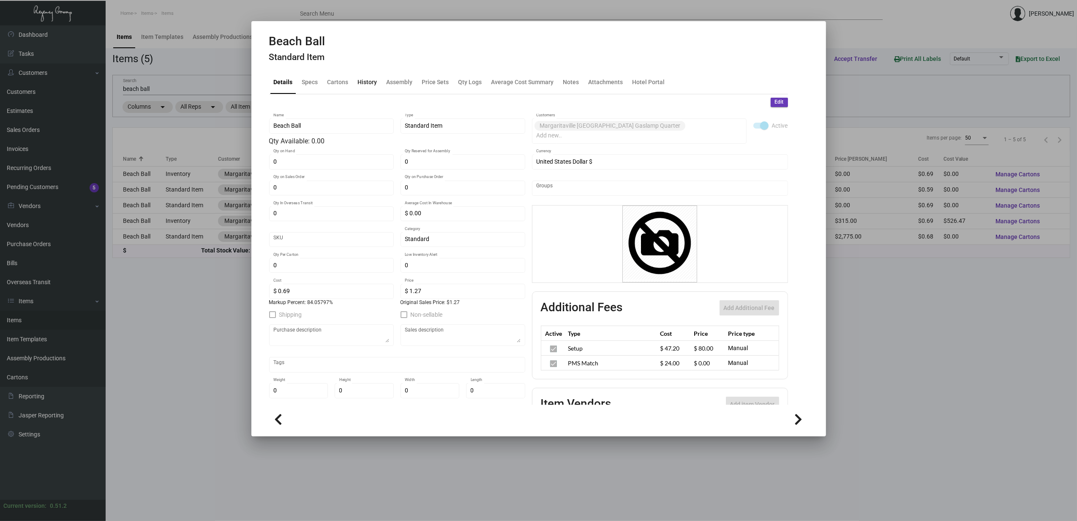
click at [375, 87] on div "History" at bounding box center [368, 82] width 26 height 20
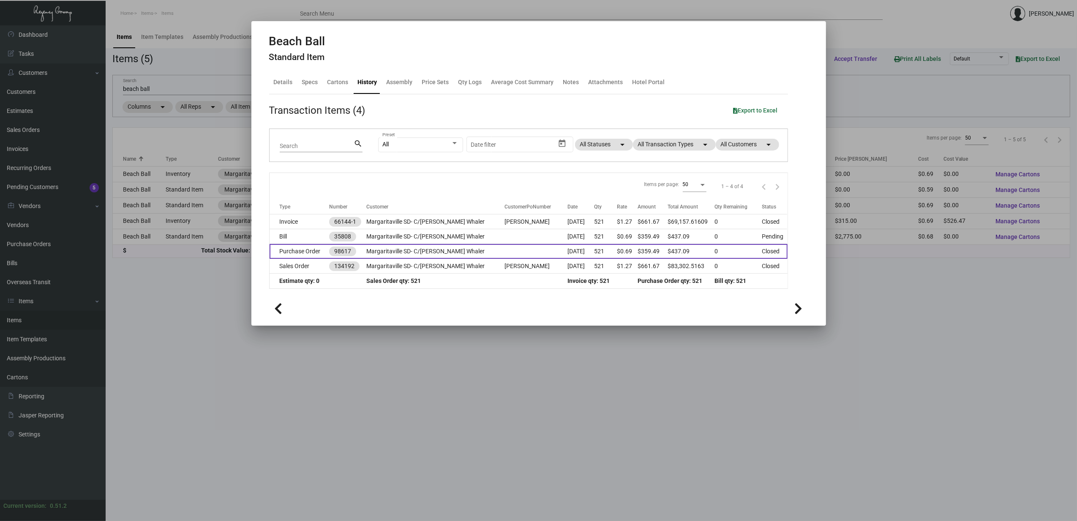
click at [315, 254] on td "Purchase Order" at bounding box center [300, 251] width 60 height 15
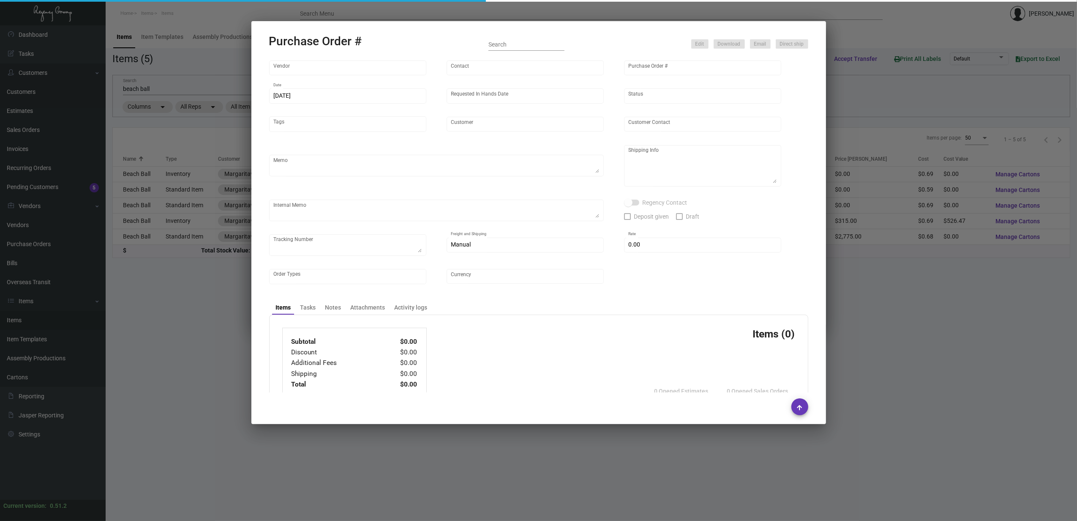
type input "JORNIK"
type input "Elyse Lawler"
type input "98617"
type input "5/23/2023"
type input "6/15/2023"
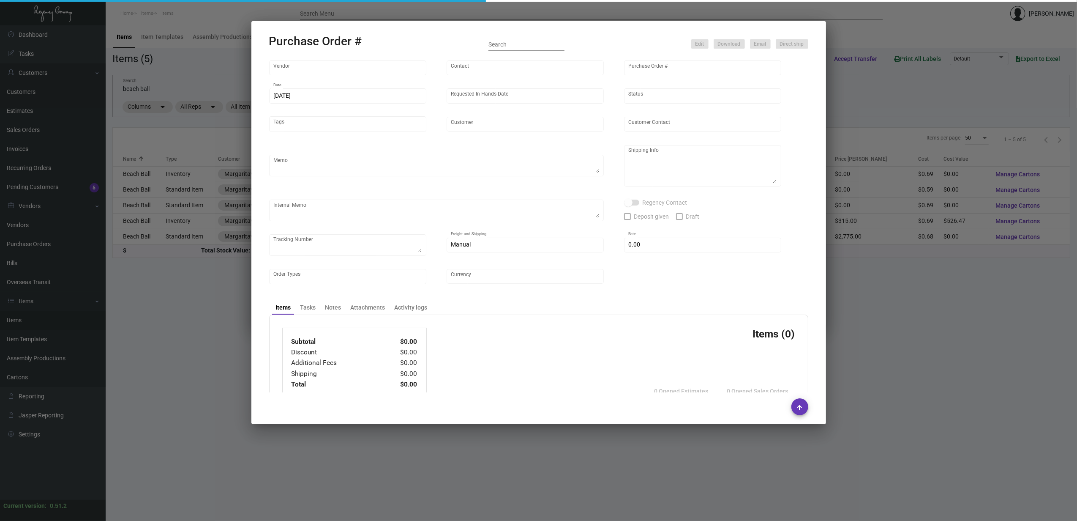
type input "Margaritaville SD- C/O Bray Whaler"
type input "Jackie gitter"
type textarea "BLIND Ship via UPS Ground Acct# 1AY276."
type textarea "Attn: Andy Alexander's Mobility Services 13200 Danielson St Suite B c/o Power 1…"
type textarea "05/25 - CC 7050 SUBMITTED TO THE VENDOR."
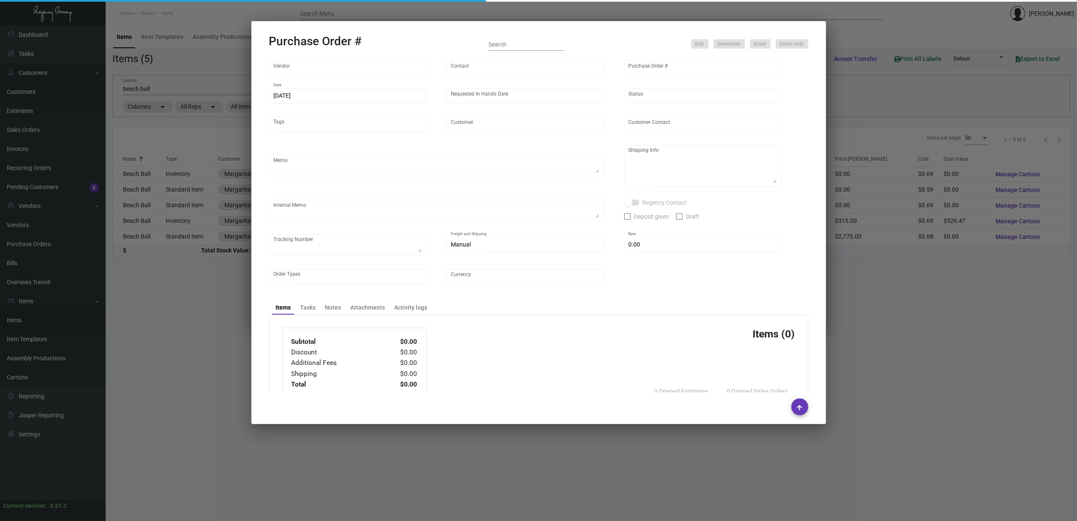
type input "$ 6.40"
type input "United States Dollar $"
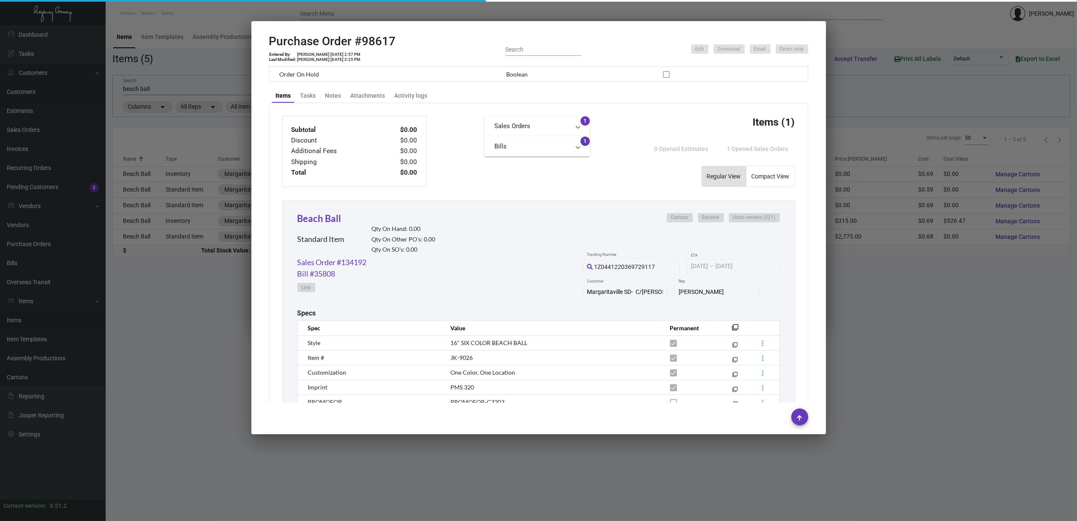
scroll to position [281, 0]
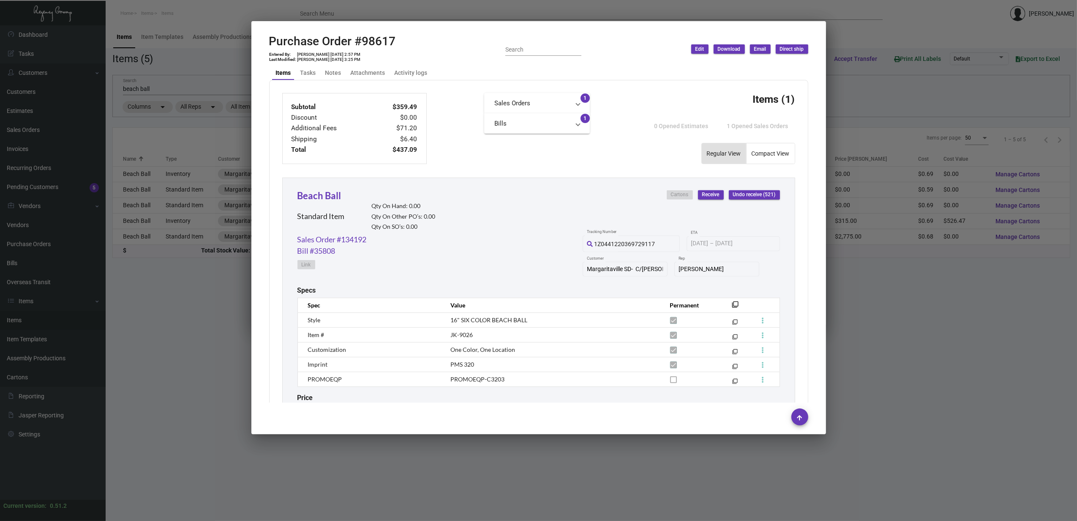
click at [158, 244] on div at bounding box center [538, 260] width 1077 height 521
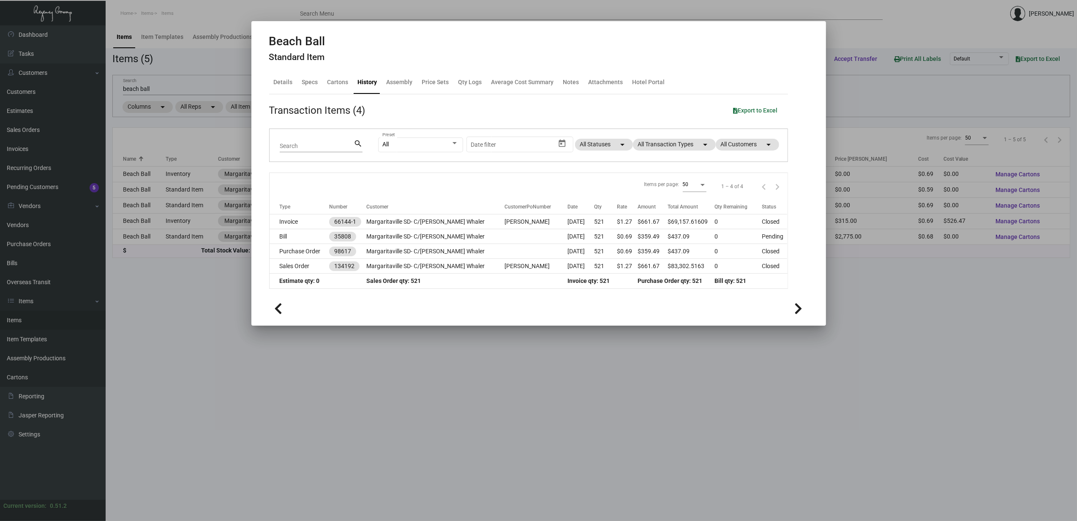
click at [151, 238] on div at bounding box center [538, 260] width 1077 height 521
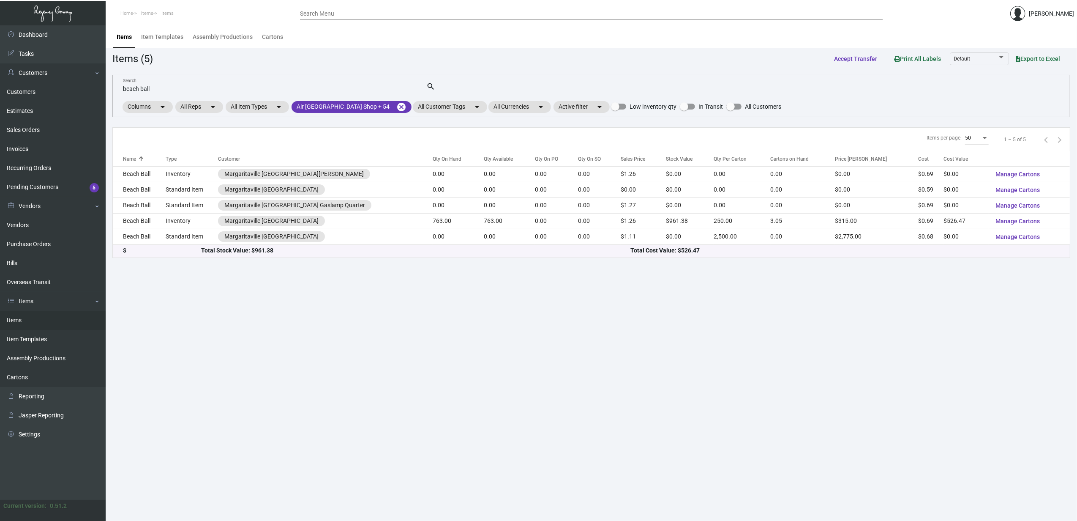
click at [151, 238] on td "Beach Ball" at bounding box center [139, 237] width 53 height 16
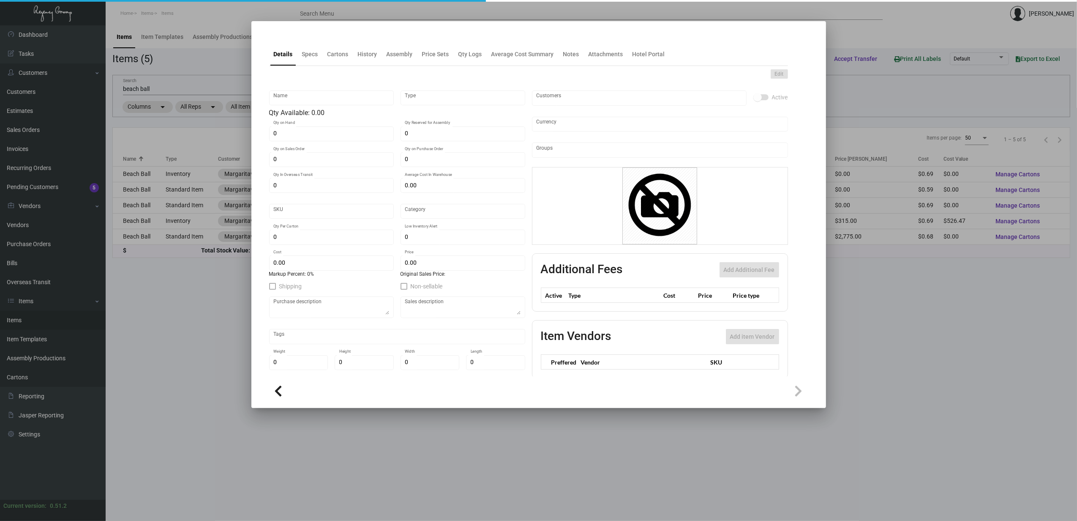
type input "Beach Ball"
type input "Standard Item"
type input "$ 0.00"
type input "MRG-JKB-Ashtray-64"
type input "Standard"
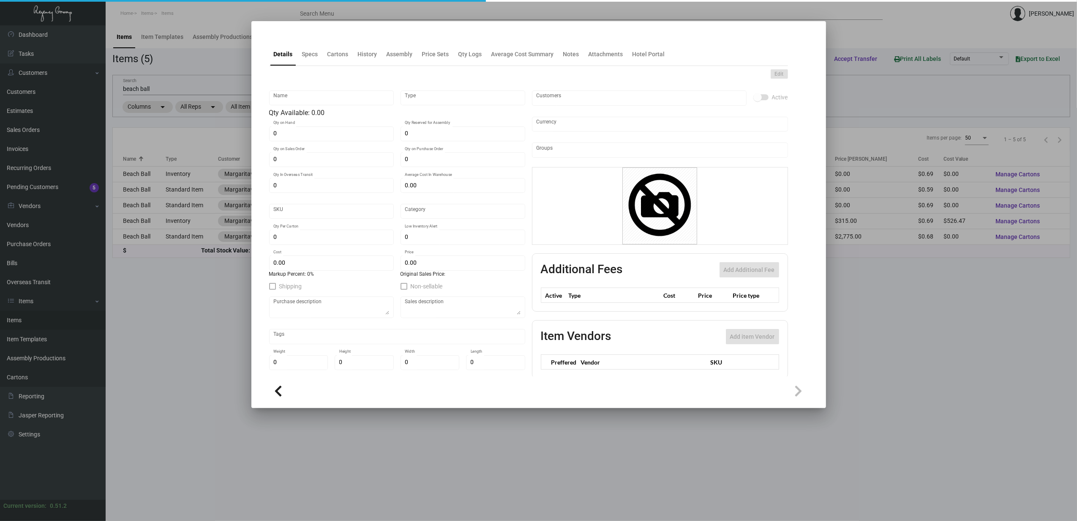
type input "2,500"
type input "$ 0.677"
type input "$ 1.11"
checkbox input "true"
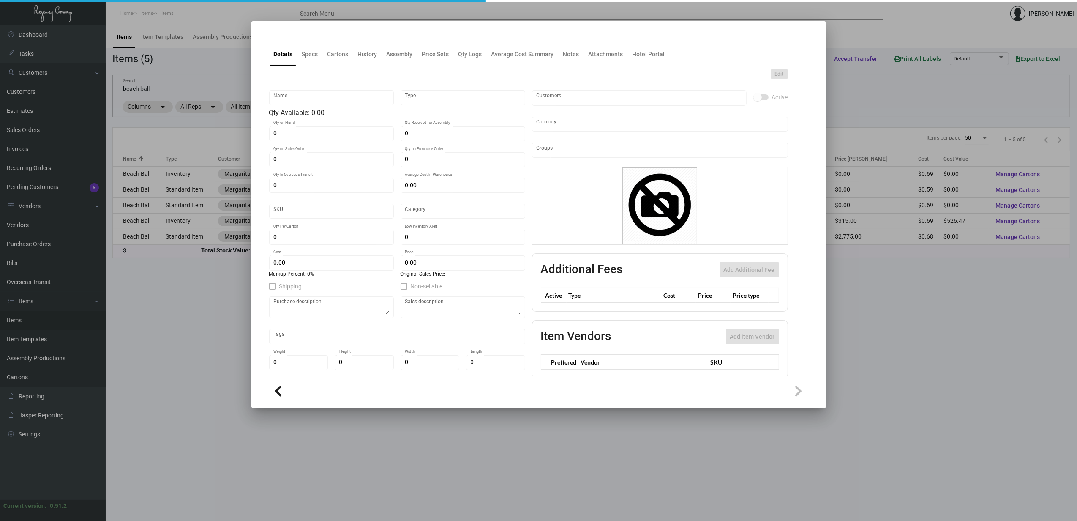
type input "United States Dollar $"
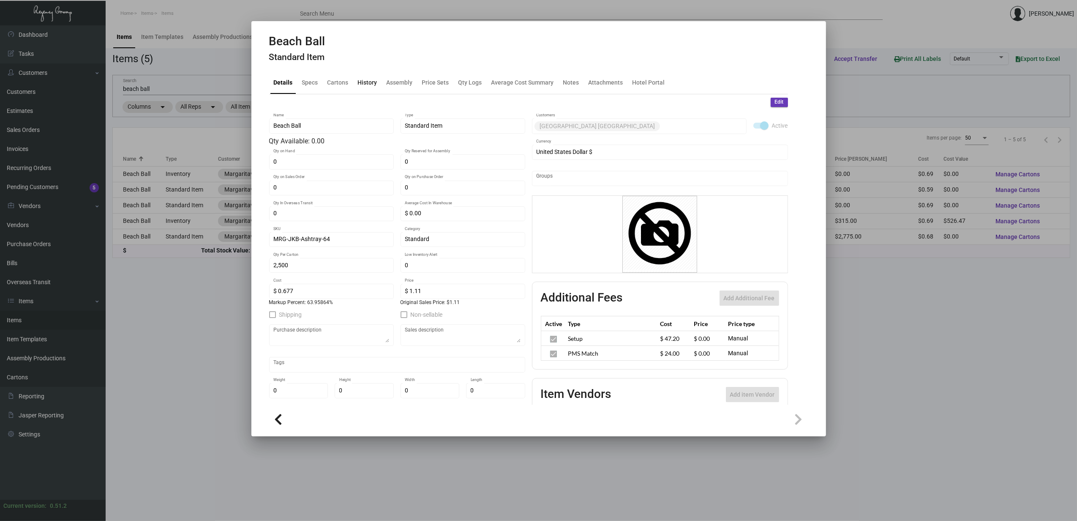
click at [361, 85] on div "History" at bounding box center [367, 82] width 19 height 9
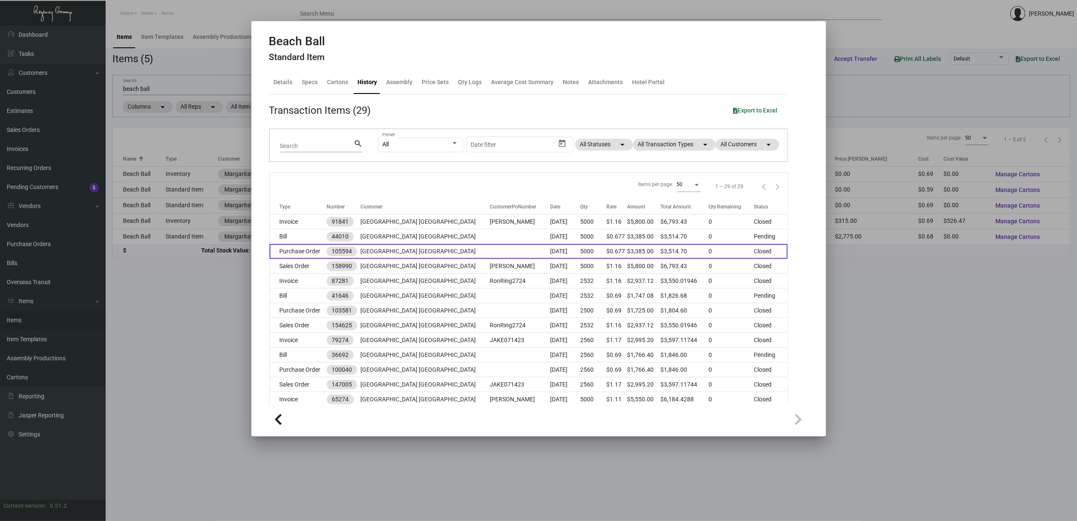
click at [317, 247] on td "Purchase Order" at bounding box center [298, 251] width 57 height 15
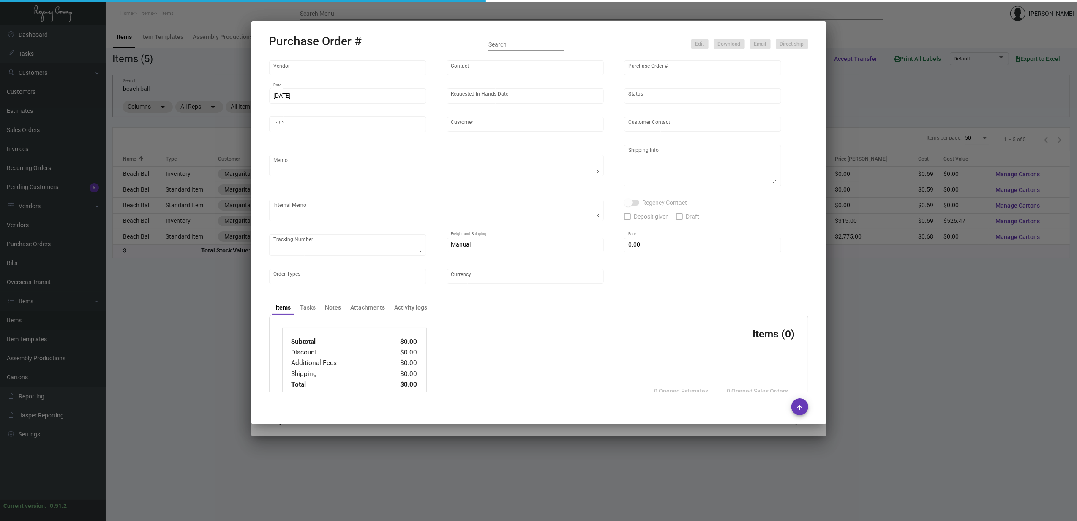
type input "JORNIK"
type input "Elyse Lawler"
type input "105594"
type input "5/30/2024"
type input "6/21/2024"
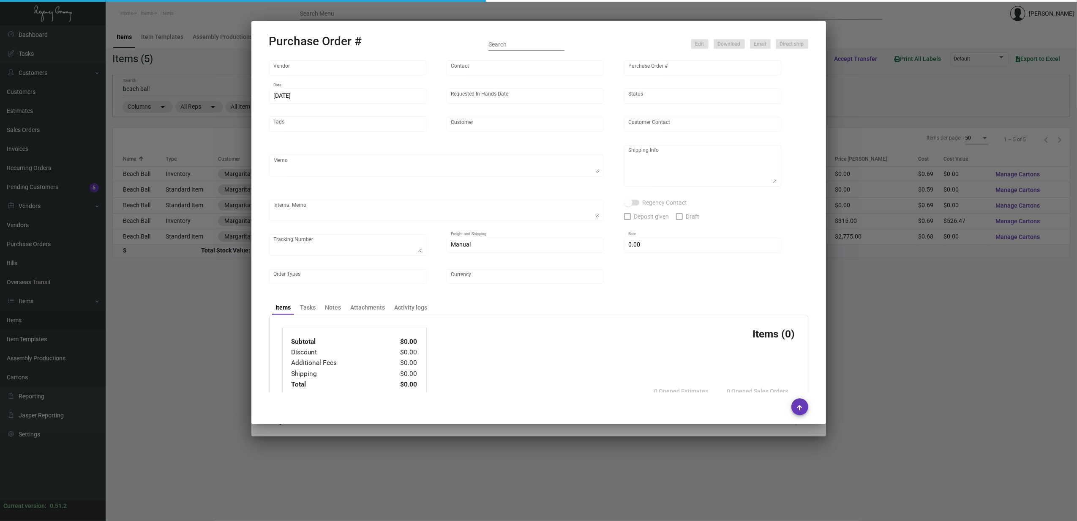
type input "[GEOGRAPHIC_DATA] [GEOGRAPHIC_DATA]"
type input "Ron Ring"
type textarea "Repeat Previous Artwork PO 10358. When ready to ship, contact: sh@theregencygro…"
type textarea "Ron Ring Margaritaville Jacksonville Beach 715 1st Street North Jacksonville Be…"
type textarea "****RD ACH 5/31/24 (Cancelled). RD ACH 6/5/24 (Reissued).*****"
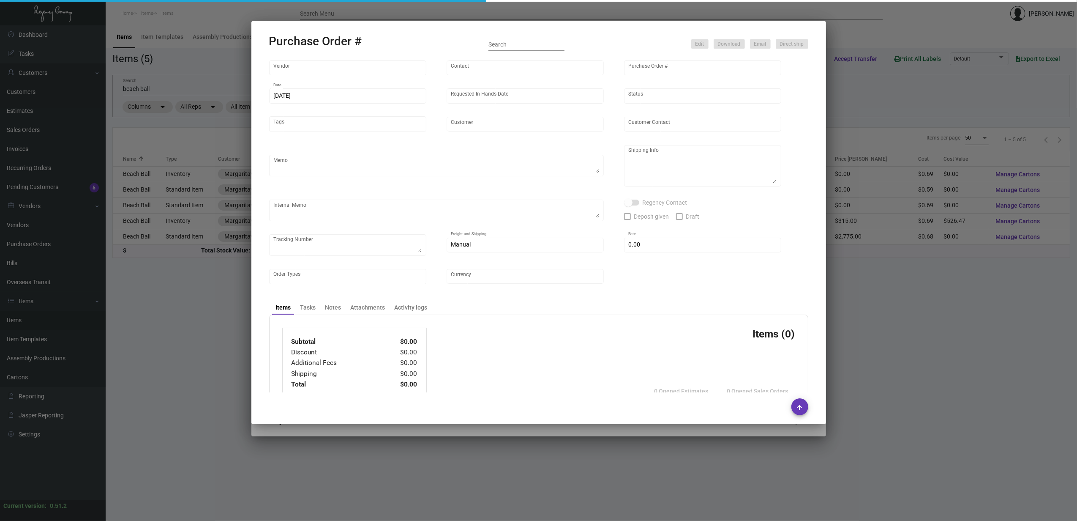
checkbox input "true"
type input "$ 82.10"
type input "United States Dollar $"
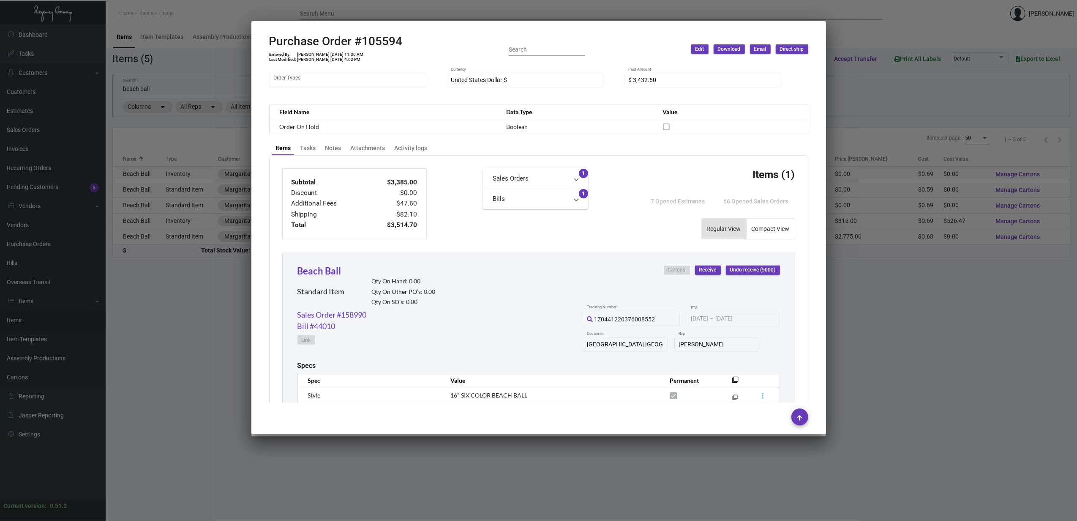
scroll to position [330, 0]
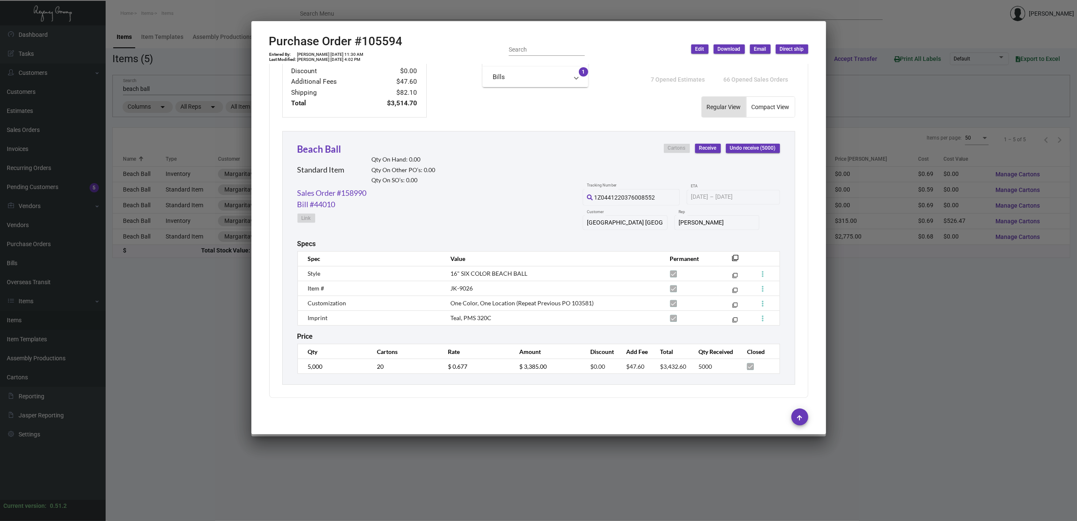
click at [43, 173] on div at bounding box center [538, 260] width 1077 height 521
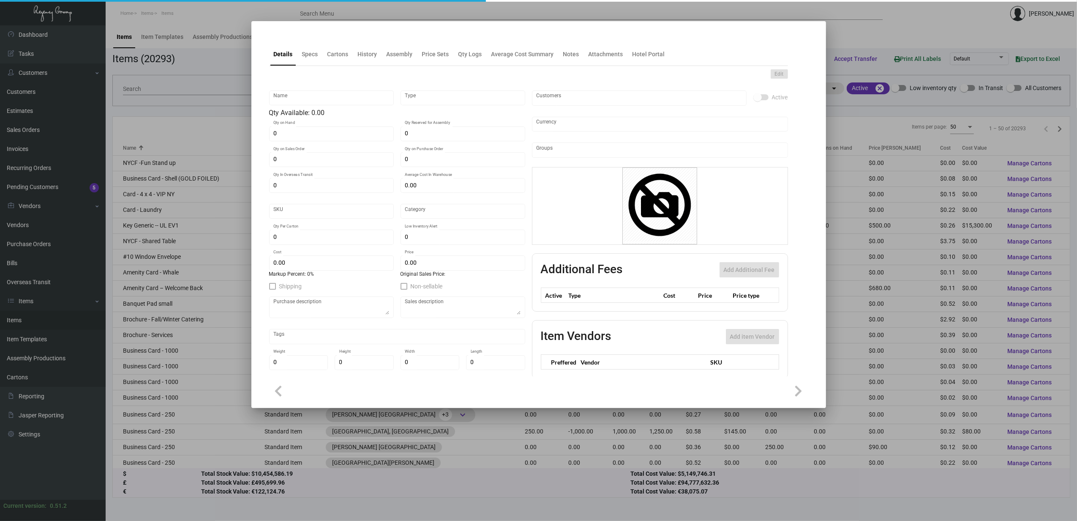
type input "Beach Ball"
type input "Standard Item"
type input "$ 0.00"
type input "MRG-JKB-Ashtray-64"
type input "Standard"
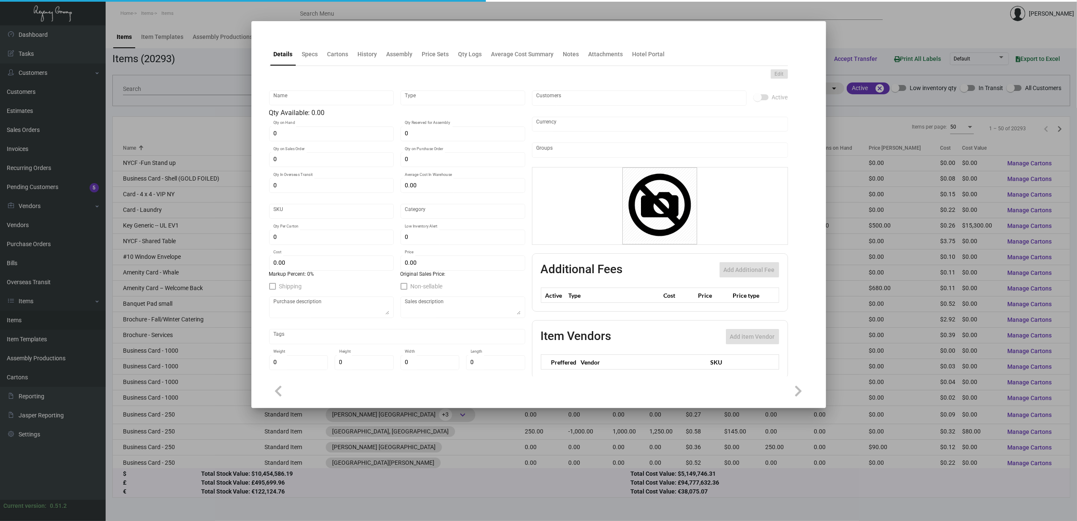
type input "2,500"
type input "$ 0.677"
type input "$ 1.11"
checkbox input "true"
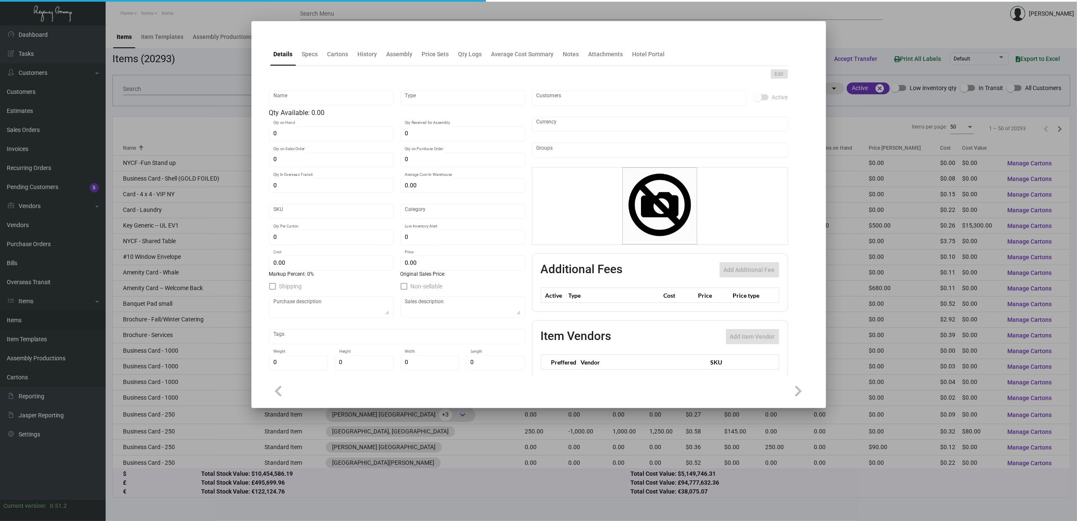
type input "United States Dollar $"
